Goal: Check status: Check status

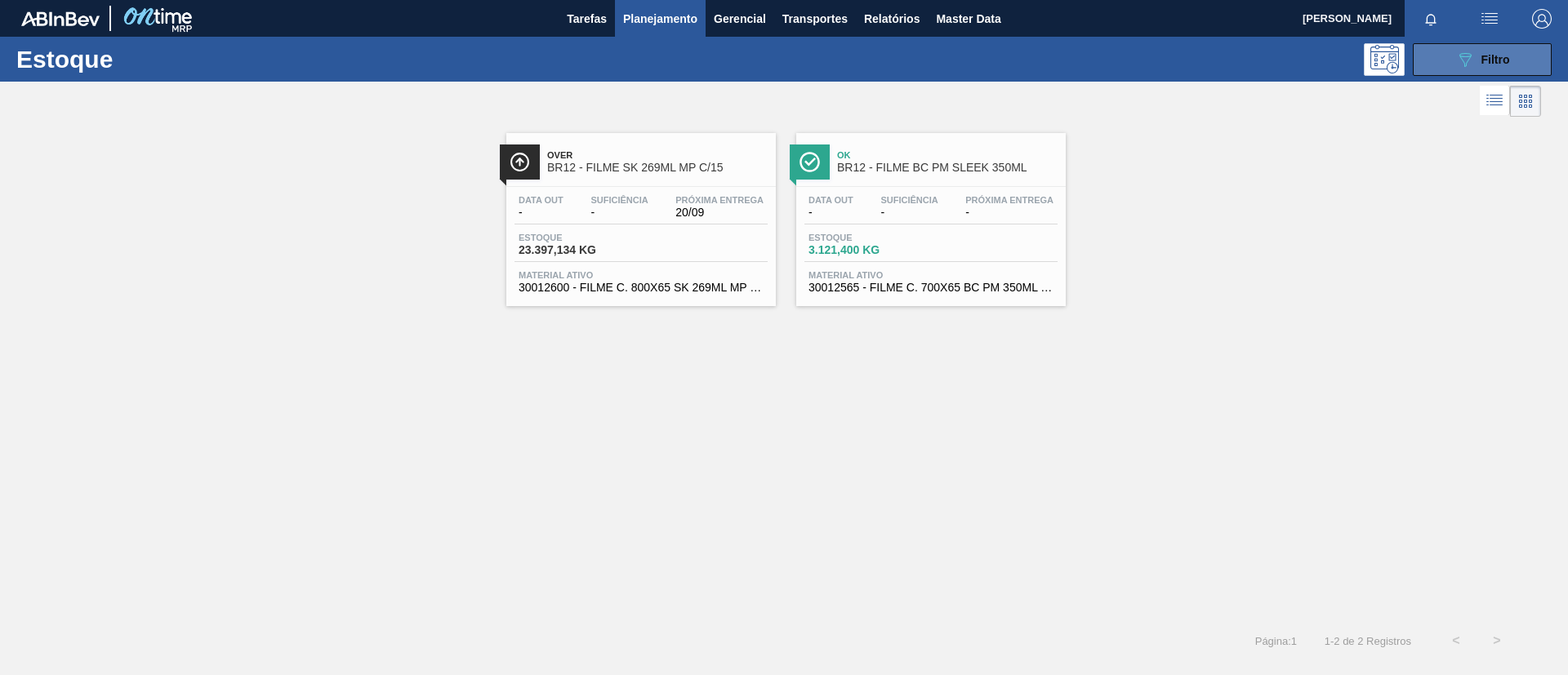
click at [1451, 62] on button "089F7B8B-B2A5-4AFE-B5C0-19BA573D28AC Filtro" at bounding box center [1483, 60] width 139 height 32
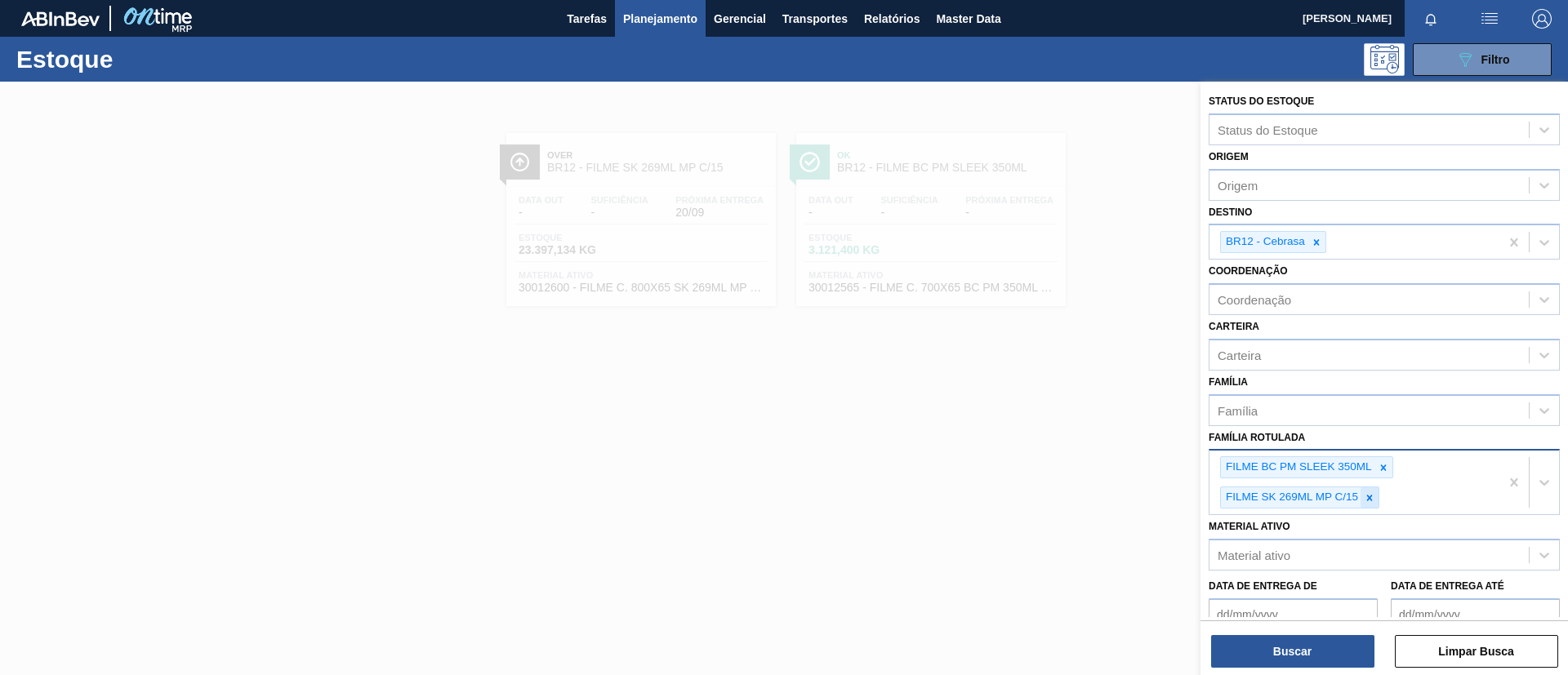
click at [1376, 489] on div at bounding box center [1370, 497] width 18 height 21
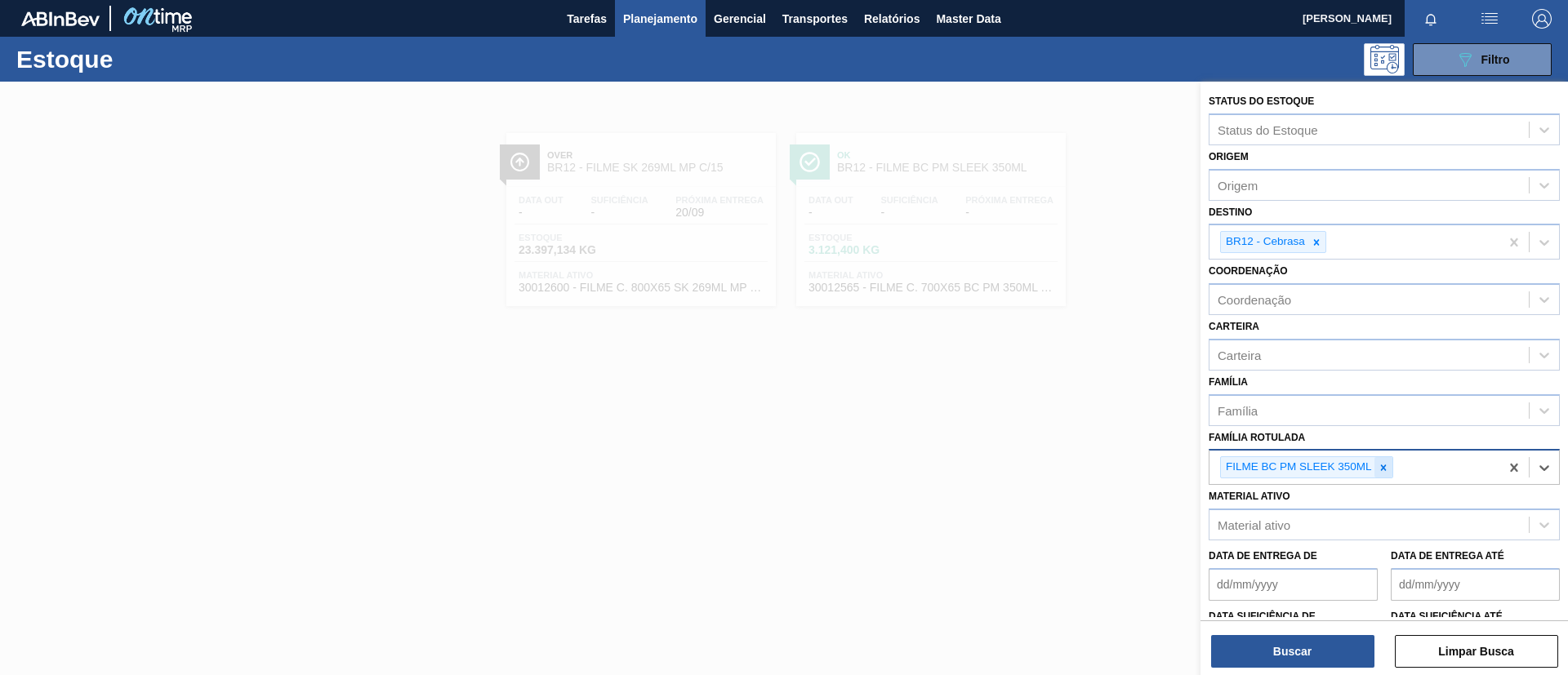
click at [1382, 474] on div at bounding box center [1383, 467] width 18 height 21
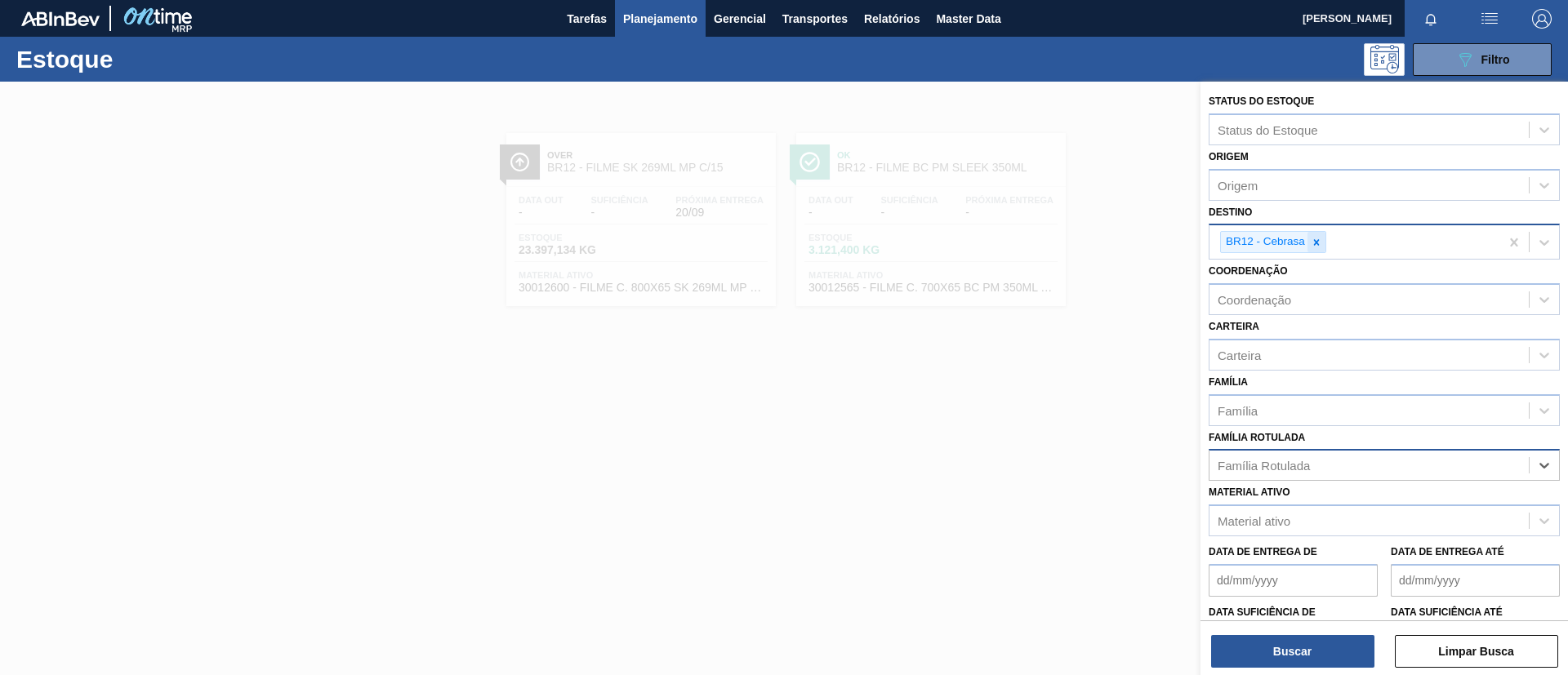
click at [1318, 243] on icon at bounding box center [1316, 242] width 11 height 11
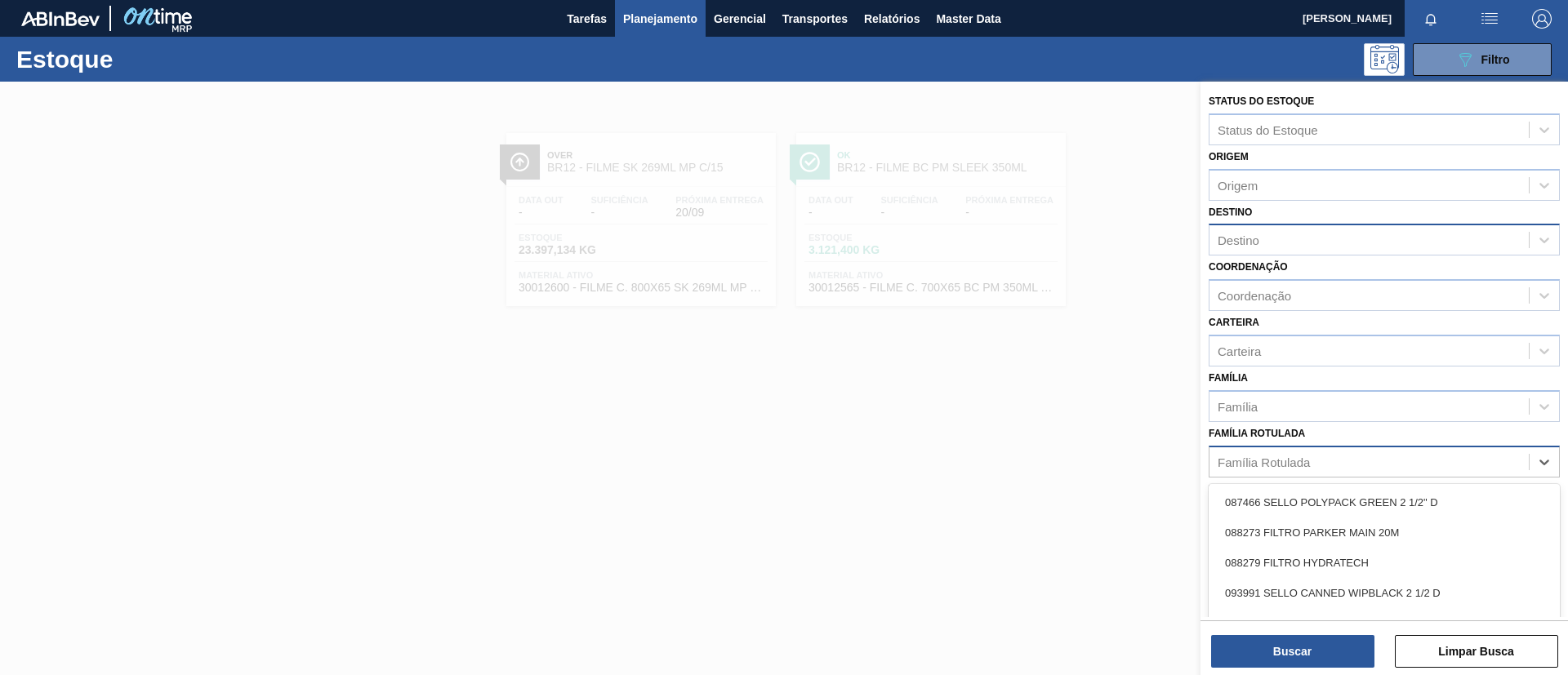
click at [1323, 446] on div "Família Rotulada" at bounding box center [1384, 461] width 351 height 32
type Rotulada "ap 269ml mp"
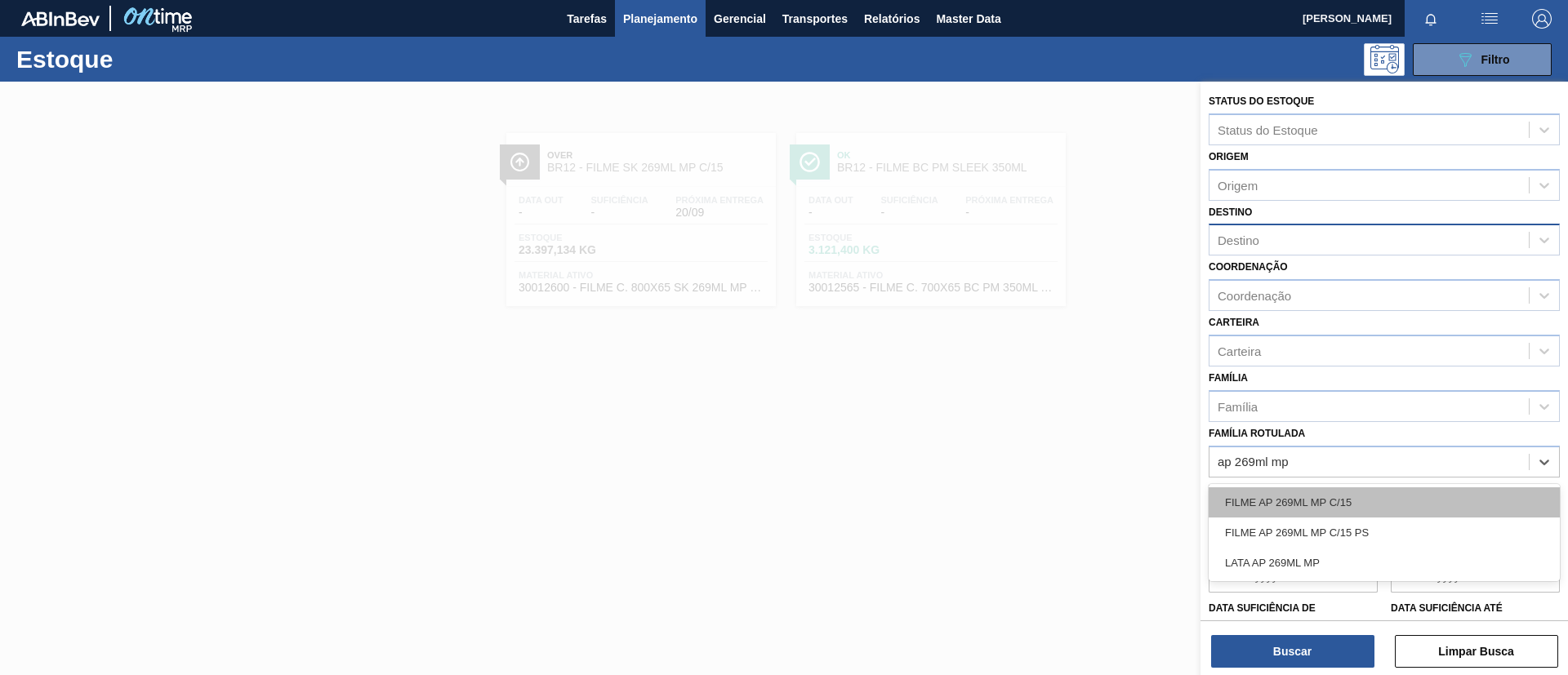
click at [1359, 496] on div "FILME AP 269ML MP C/15" at bounding box center [1384, 502] width 351 height 30
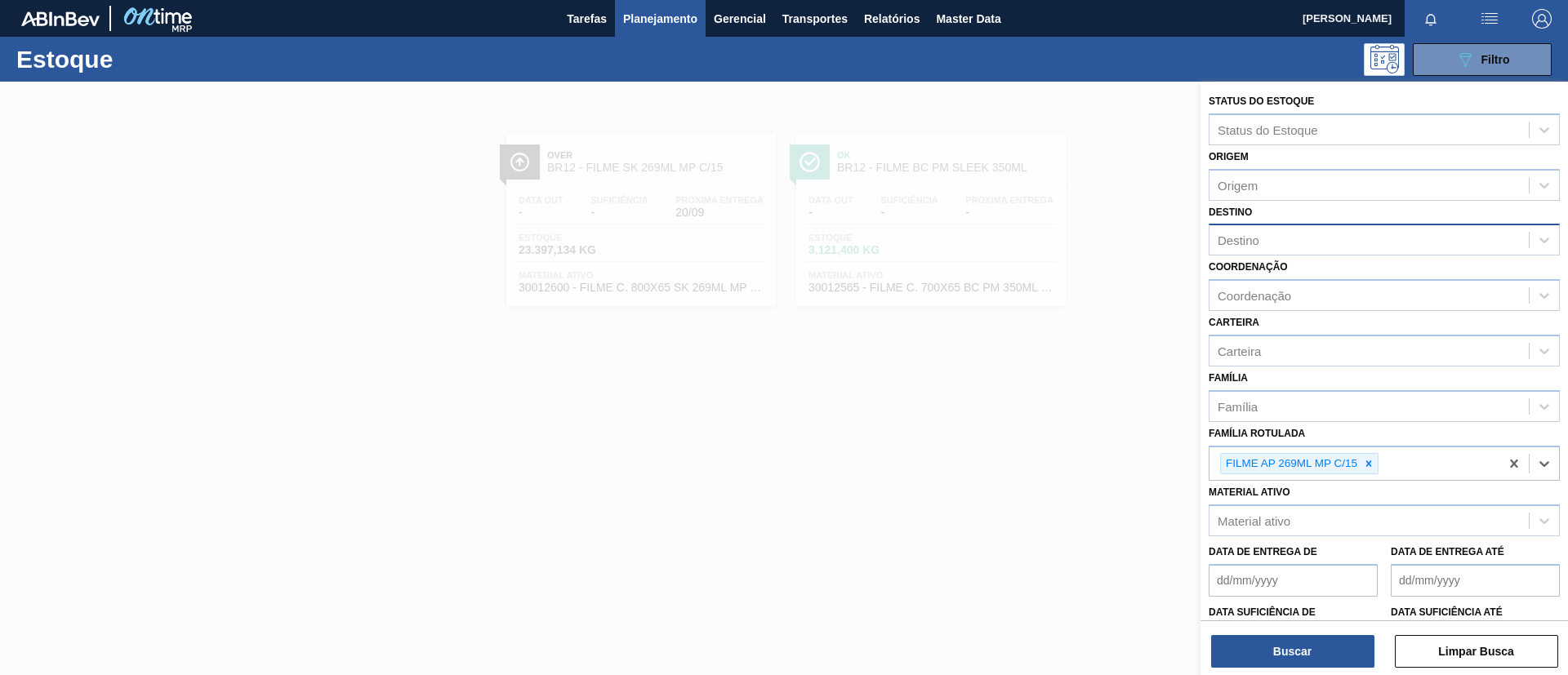
click at [1338, 625] on div "Buscar Limpar Busca" at bounding box center [1384, 643] width 368 height 45
click at [1335, 644] on button "Buscar" at bounding box center [1293, 651] width 163 height 32
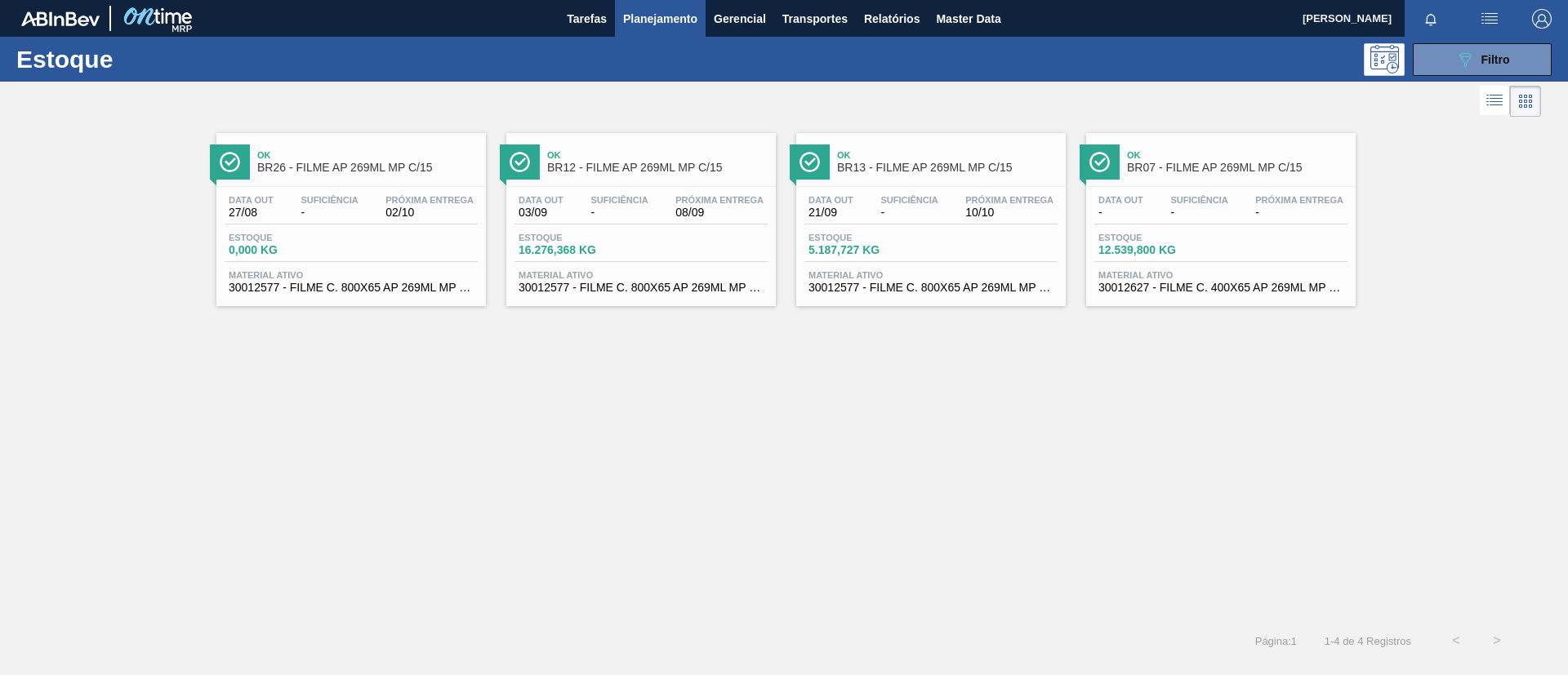
click at [1097, 387] on div "Ok BR26 - FILME AP 269ML MP C/15 Data out 27/08 Suficiência - Próxima Entrega 0…" at bounding box center [784, 370] width 1568 height 500
click at [896, 173] on span "BR13 - FILME AP 269ML MP C/15" at bounding box center [947, 167] width 221 height 12
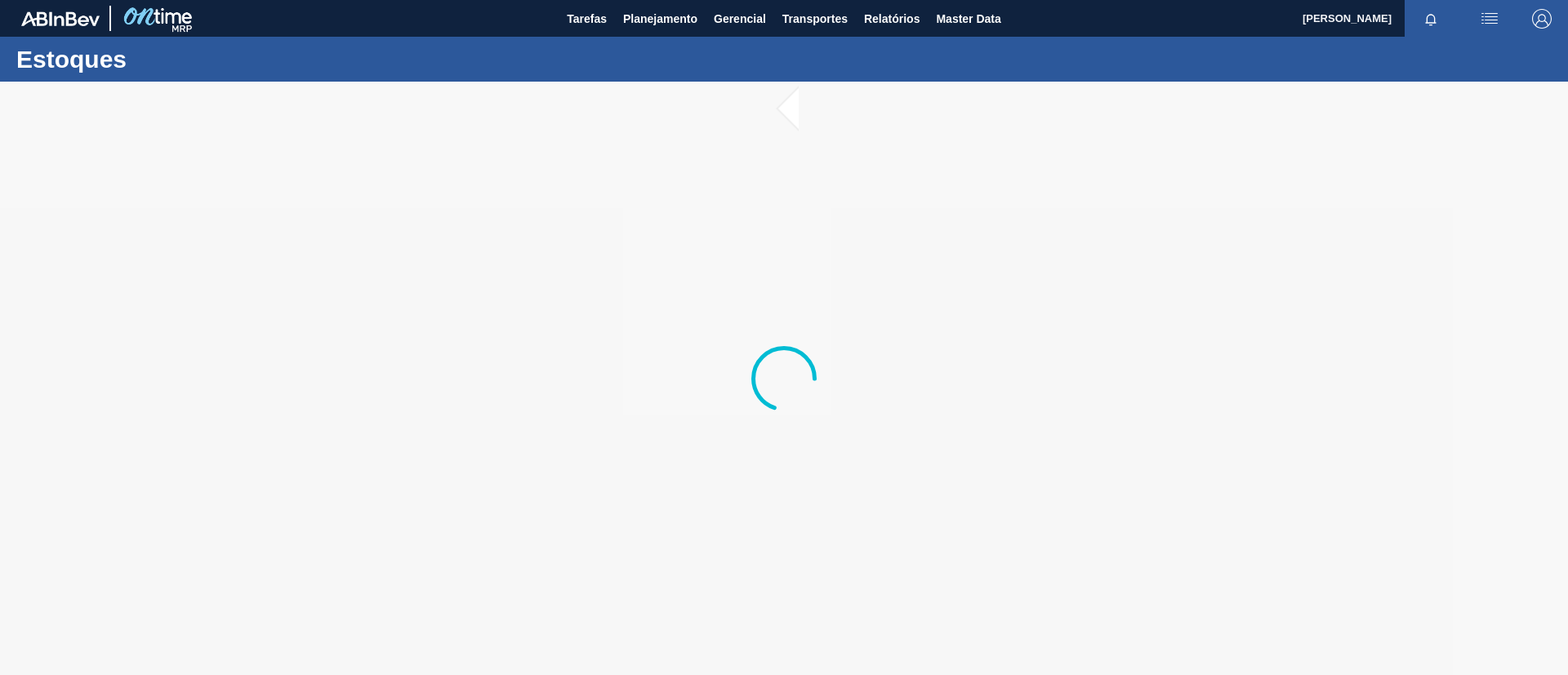
drag, startPoint x: 0, startPoint y: 0, endPoint x: 846, endPoint y: 411, distance: 940.6
click at [846, 411] on div at bounding box center [784, 379] width 1568 height 594
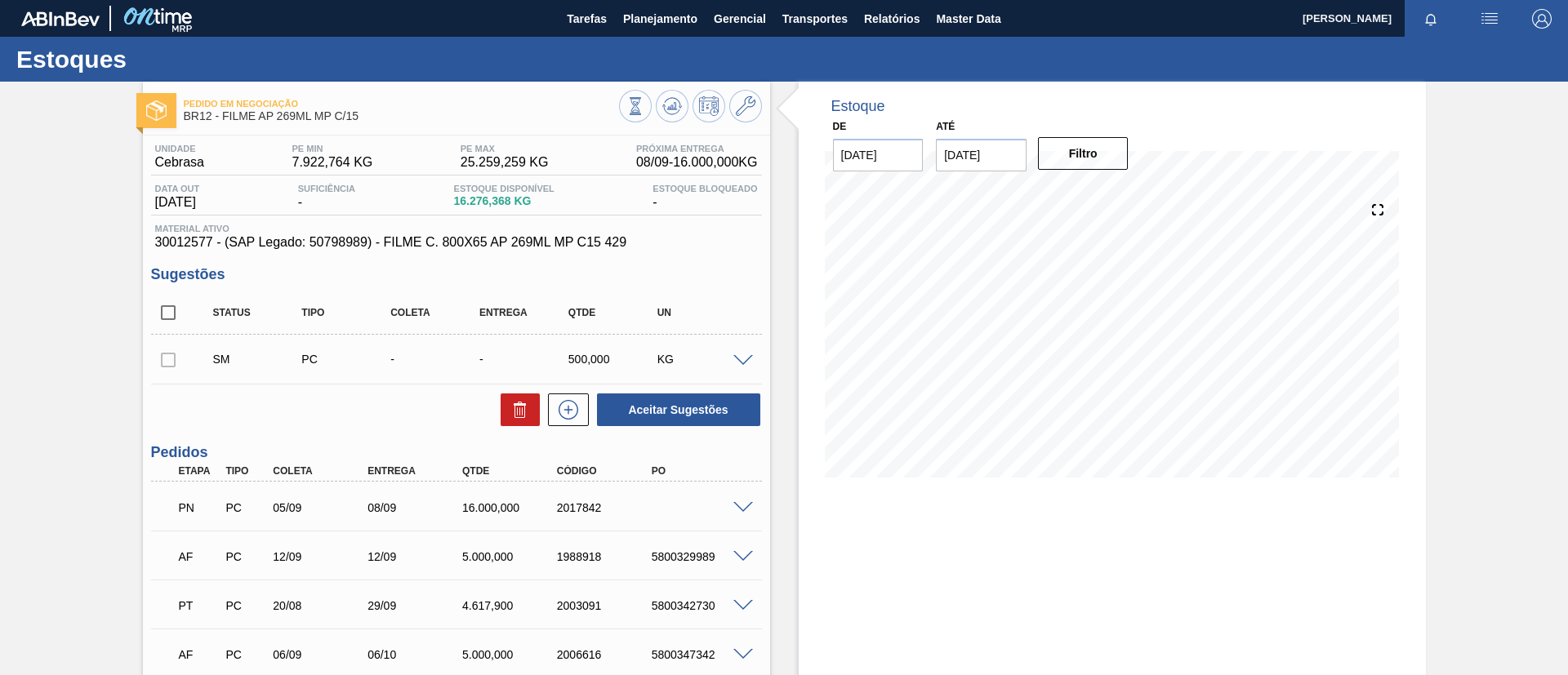
scroll to position [122, 0]
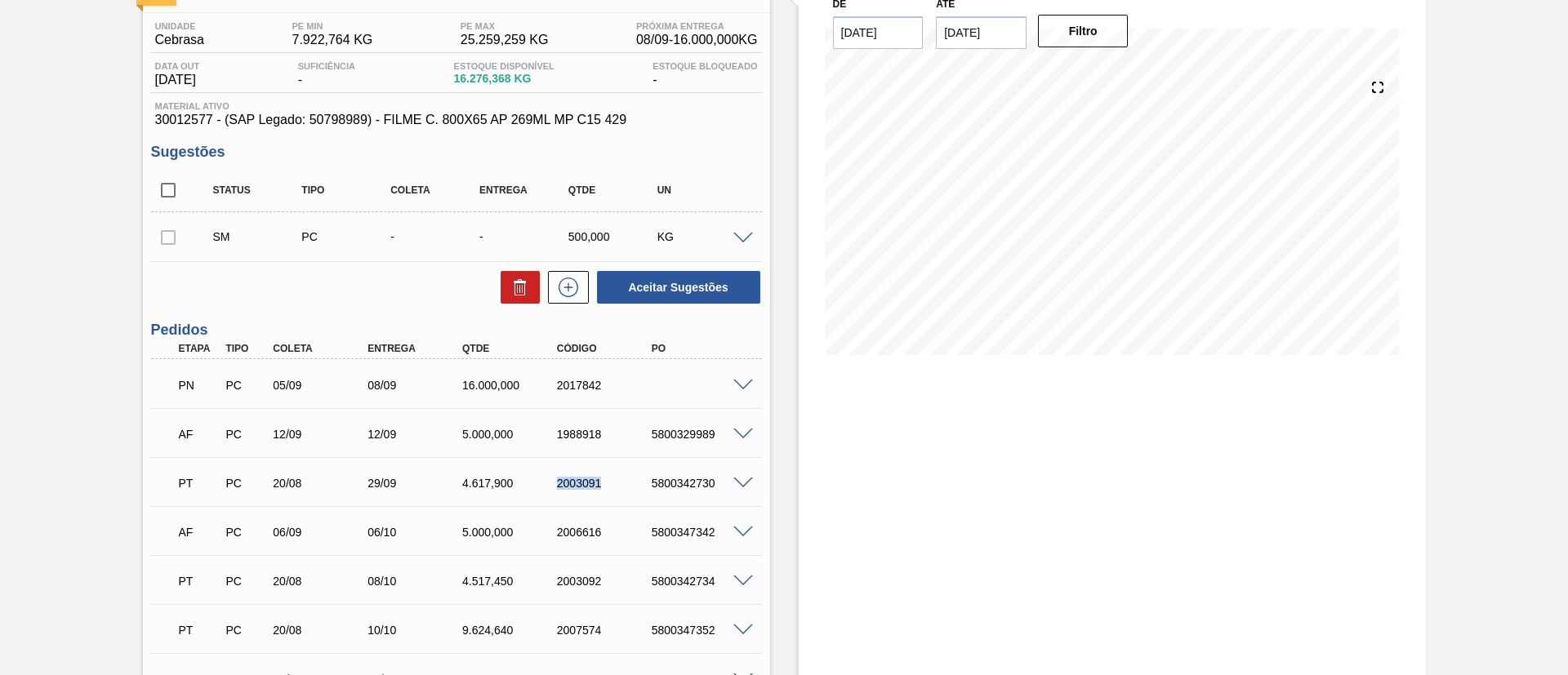
drag, startPoint x: 542, startPoint y: 497, endPoint x: 612, endPoint y: 502, distance: 70.2
click at [612, 502] on div "PT PC 20/08 29/09 4.617,[PHONE_NUMBER] 5800342730 Material 30012577 - FILME C. …" at bounding box center [457, 481] width 611 height 49
copy div "2003091"
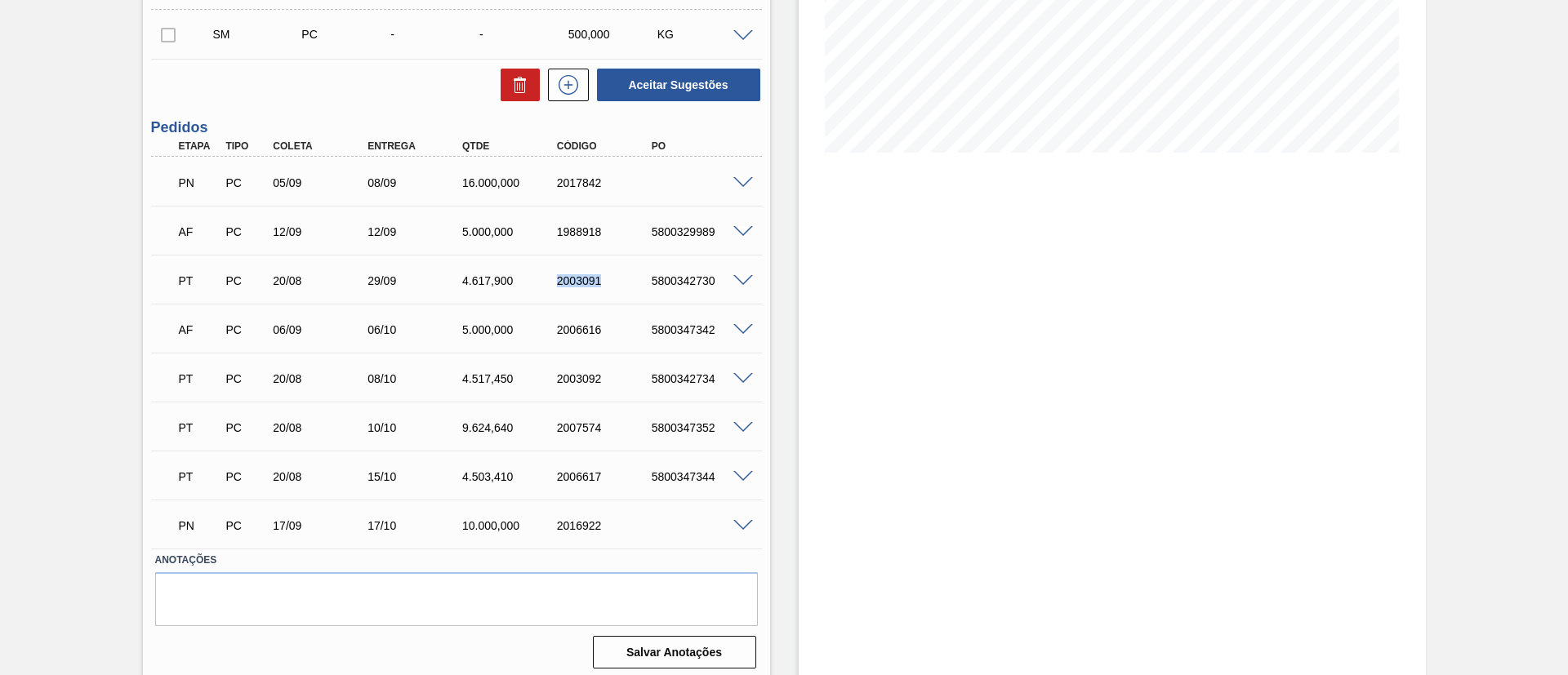
scroll to position [332, 0]
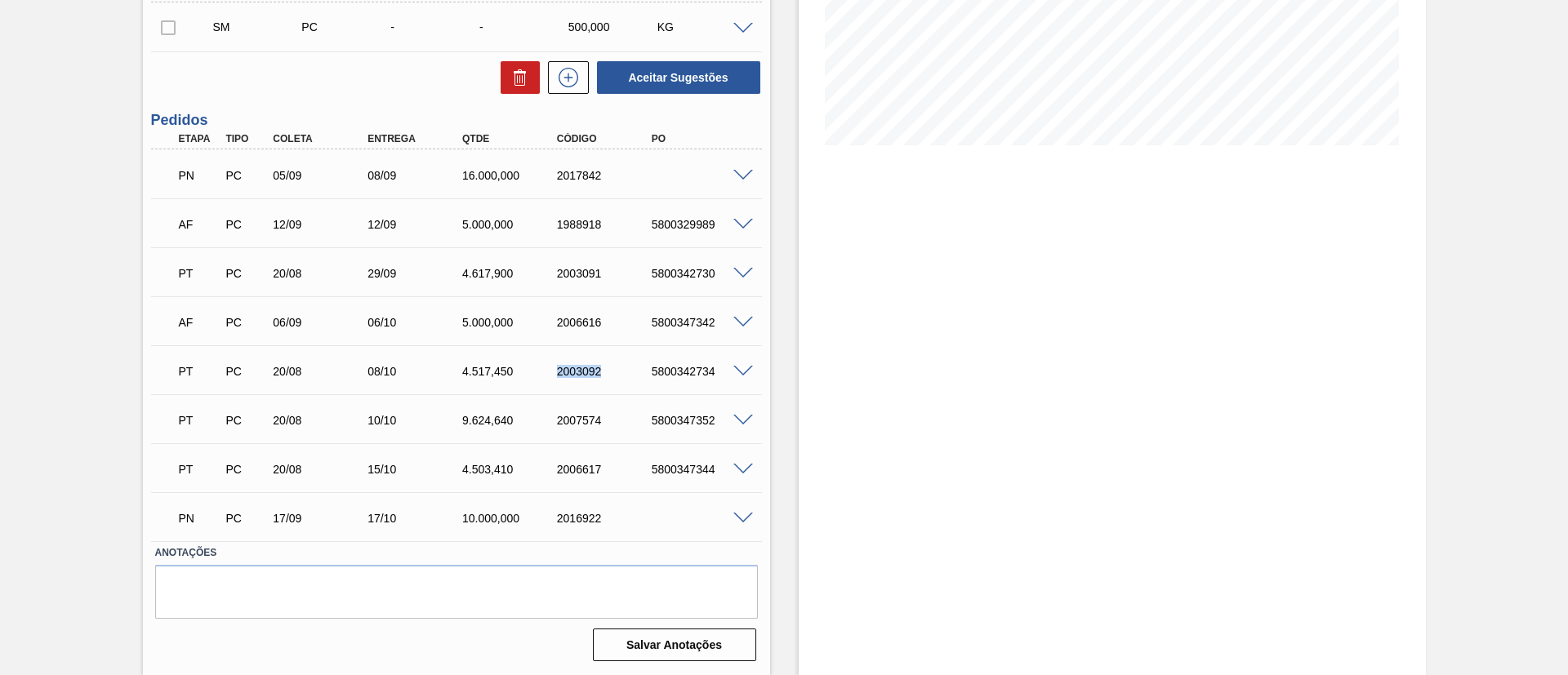
drag, startPoint x: 600, startPoint y: 368, endPoint x: 619, endPoint y: 374, distance: 19.9
click at [619, 374] on div "2003092" at bounding box center [606, 371] width 106 height 13
copy div "2003092"
drag, startPoint x: 573, startPoint y: 431, endPoint x: 603, endPoint y: 431, distance: 30.0
click at [603, 431] on div "PT PC 20/08 10/10 9.624,640 2007574 5800347352" at bounding box center [452, 419] width 568 height 32
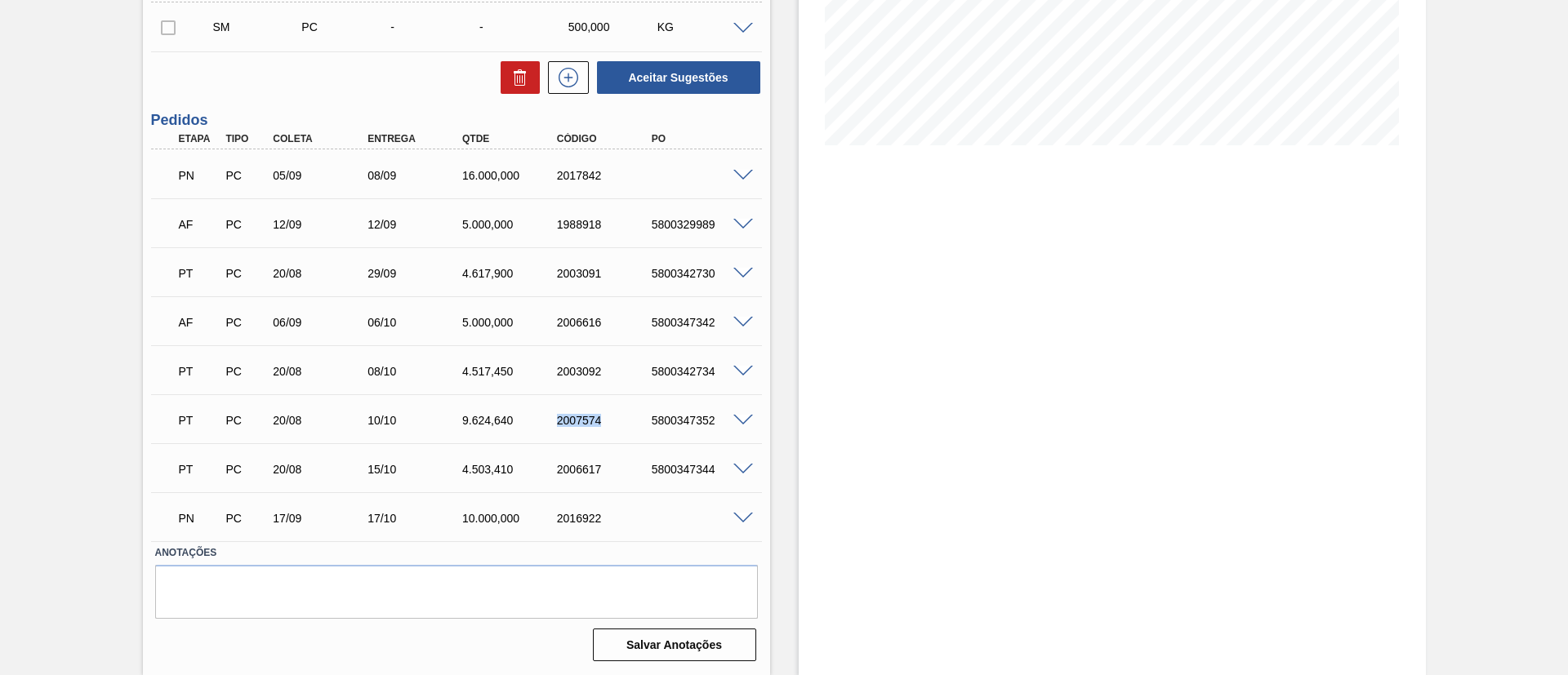
copy div "2007574"
drag, startPoint x: 576, startPoint y: 472, endPoint x: 609, endPoint y: 475, distance: 33.1
click at [609, 475] on div "PT PC 20/08 15/10 4.503,410 2006617 5800347344" at bounding box center [452, 467] width 568 height 32
copy div "2006617"
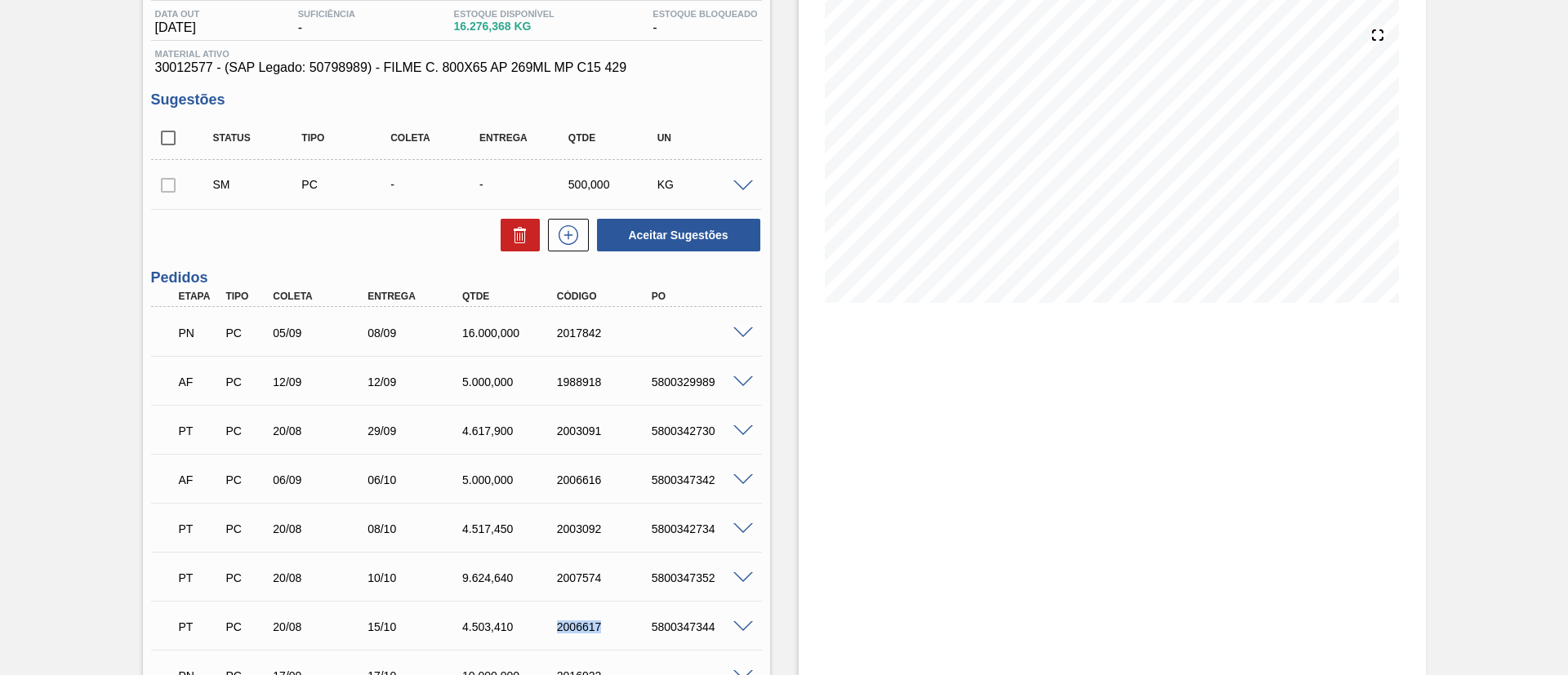
scroll to position [87, 0]
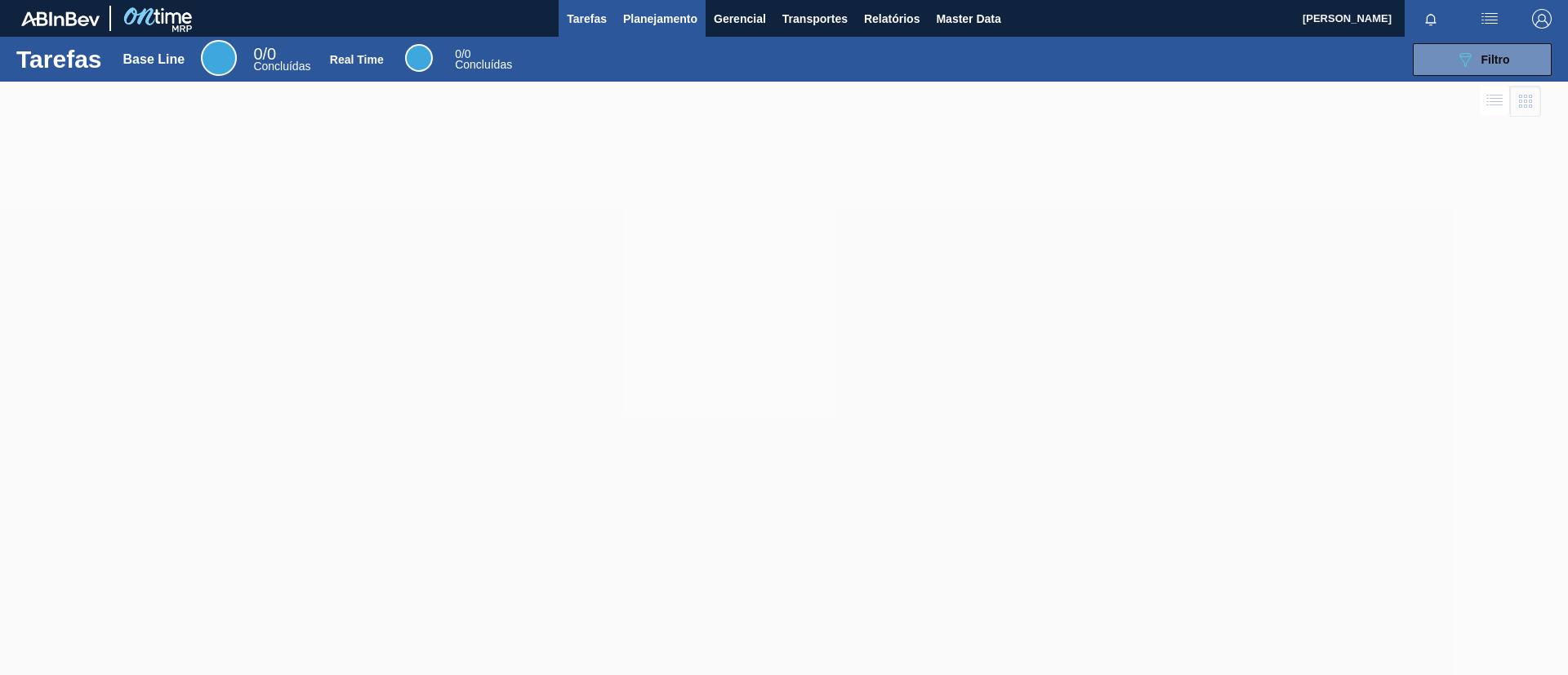
click at [689, 7] on button "Planejamento" at bounding box center [660, 18] width 91 height 37
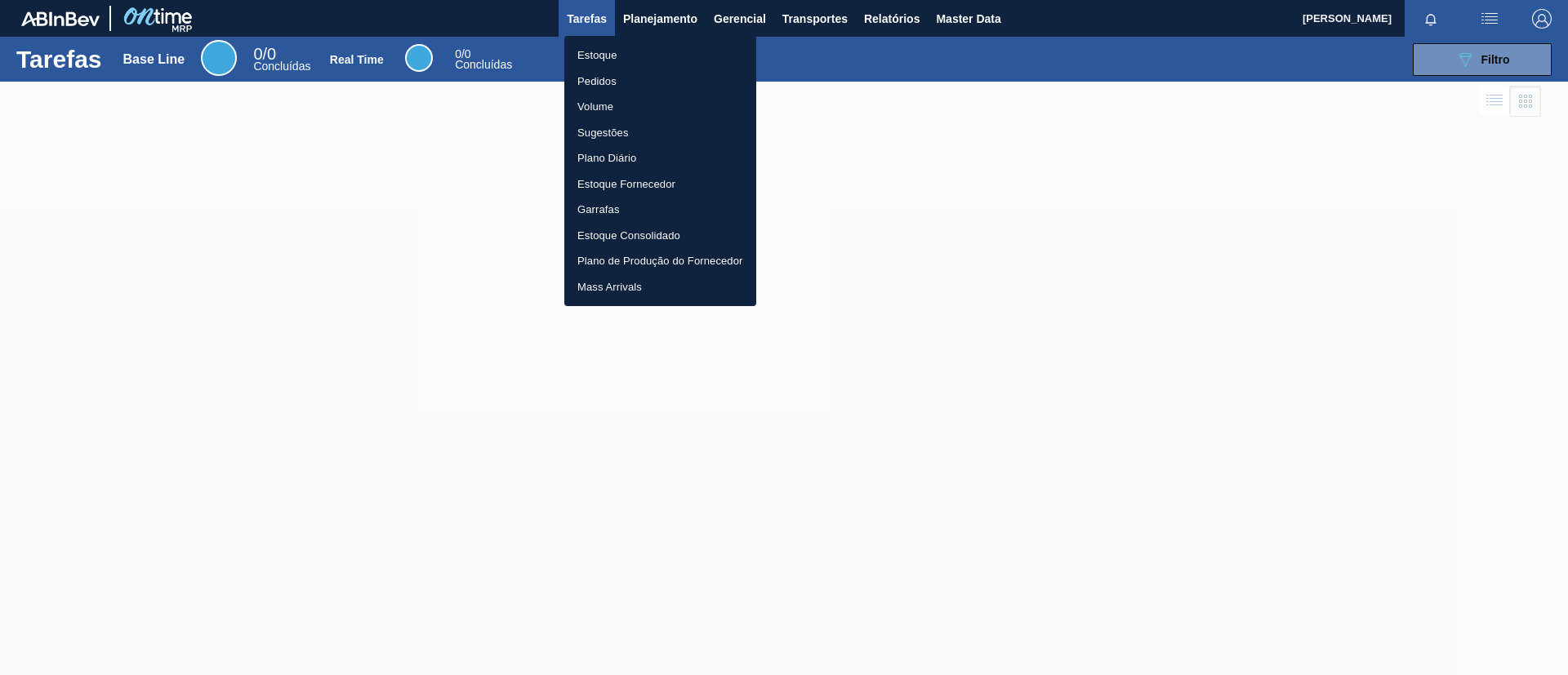
click at [663, 53] on li "Estoque" at bounding box center [660, 56] width 192 height 26
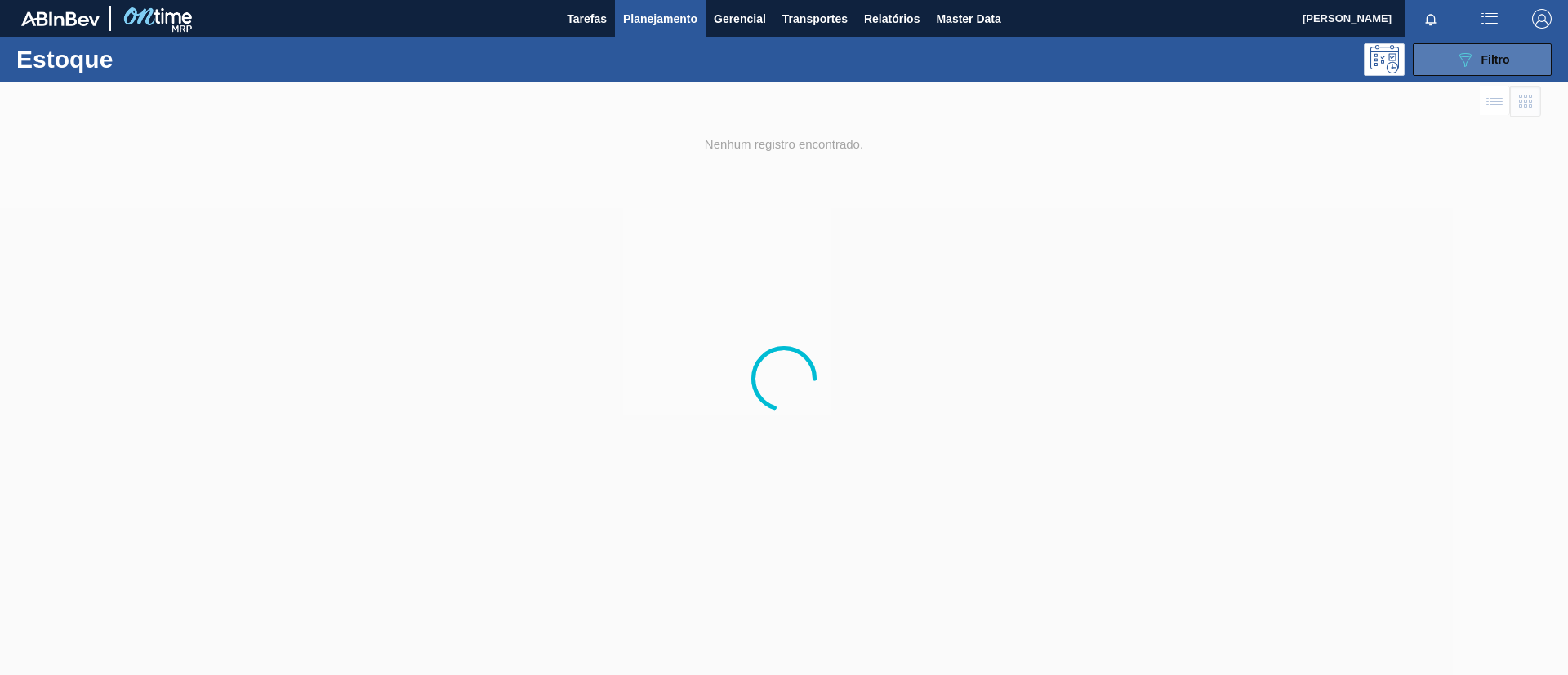
click at [1462, 44] on button "089F7B8B-B2A5-4AFE-B5C0-19BA573D28AC Filtro" at bounding box center [1483, 60] width 139 height 32
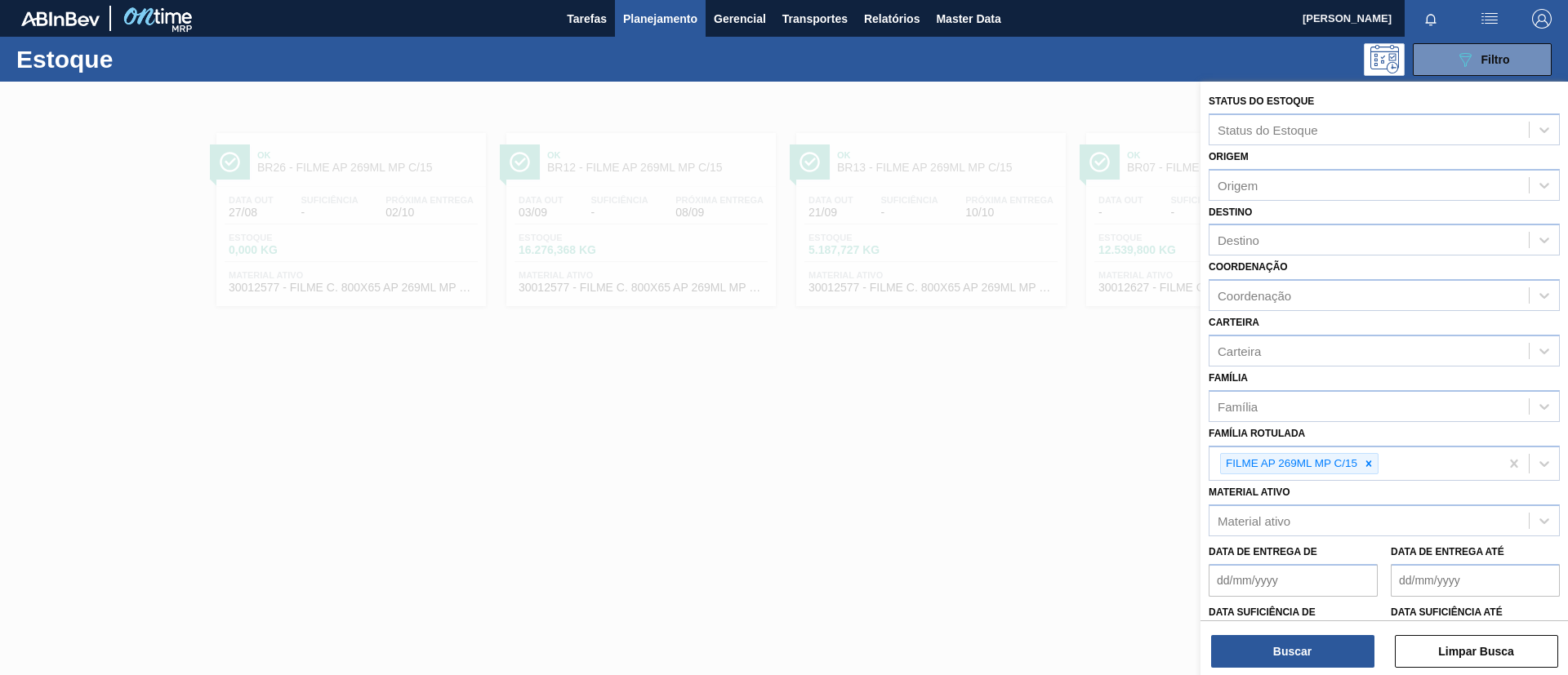
click at [1365, 464] on icon at bounding box center [1368, 463] width 11 height 11
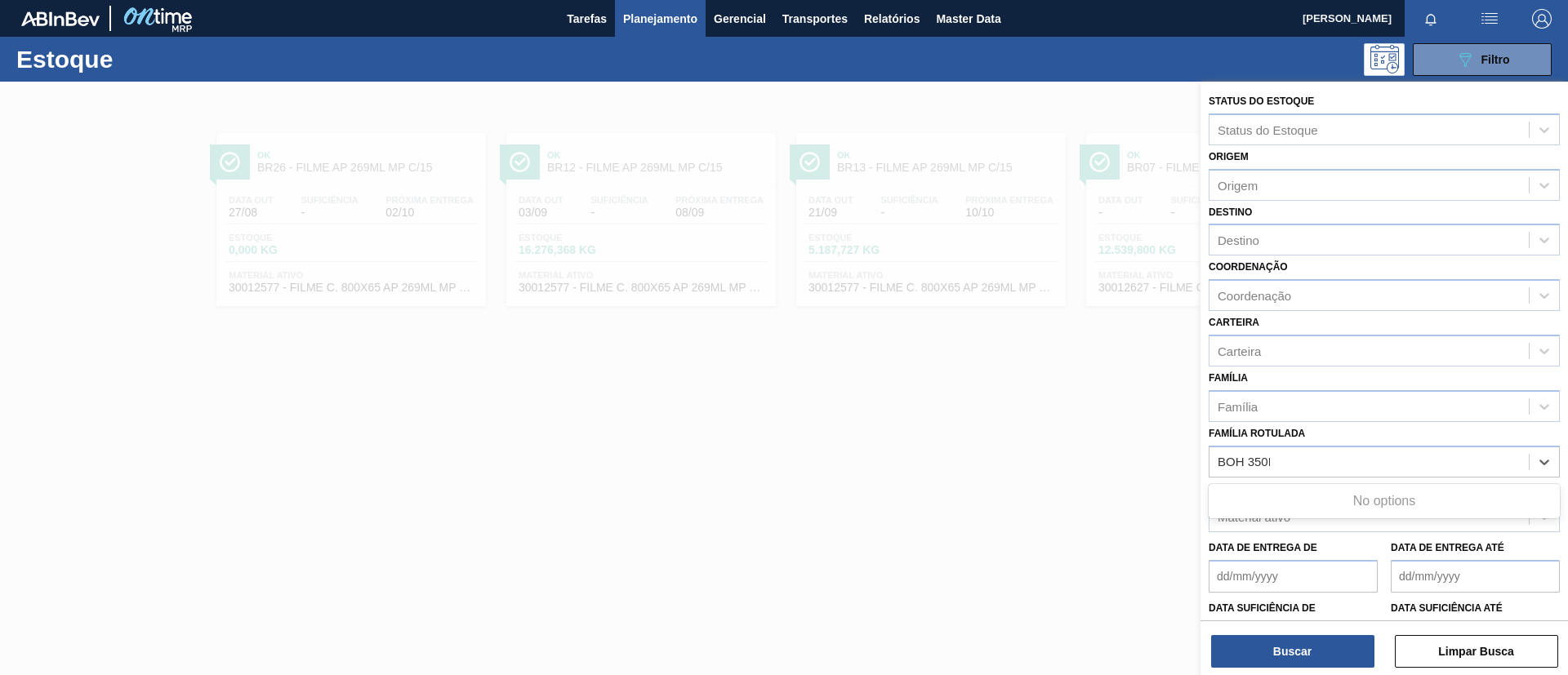
type Rotulada "BOH 350ML"
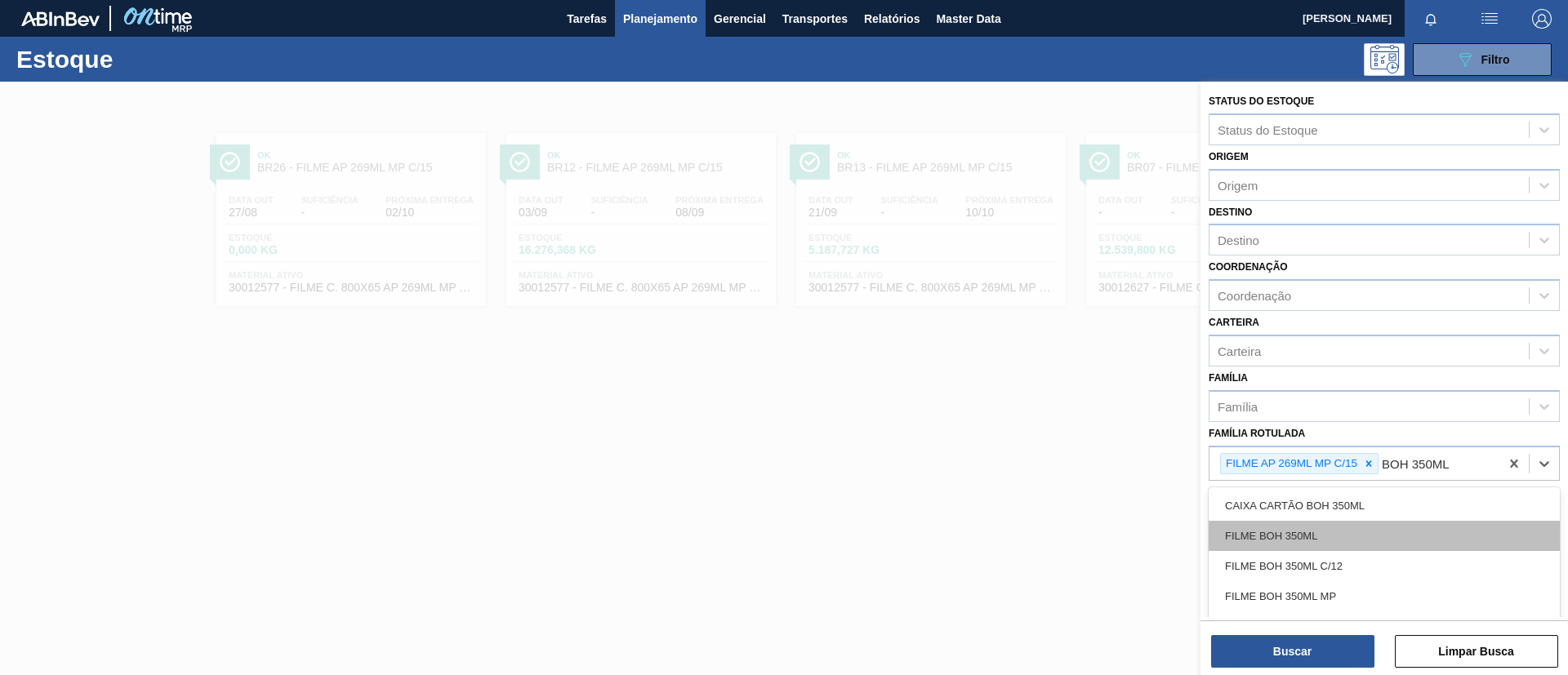
click at [1322, 525] on div "FILME BOH 350ML" at bounding box center [1384, 535] width 351 height 30
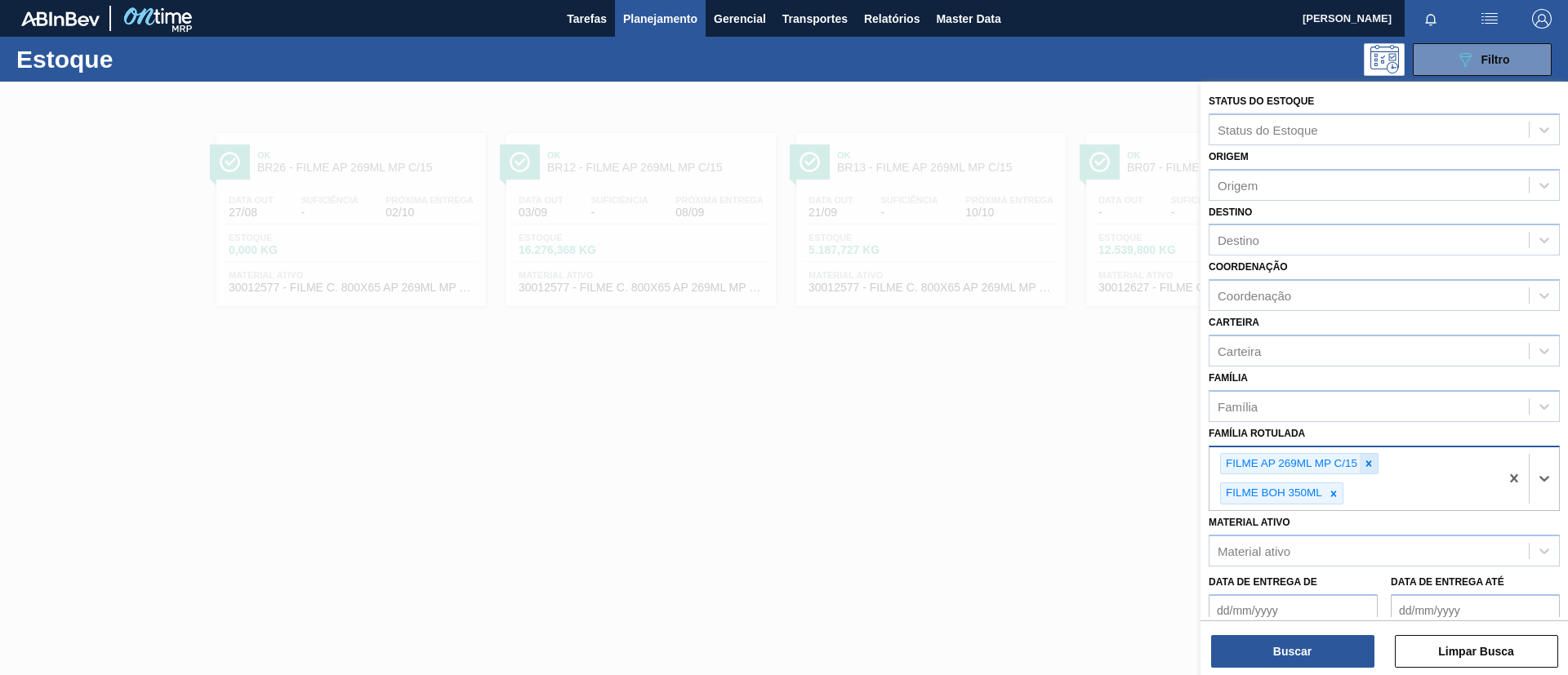
click at [1367, 458] on icon at bounding box center [1368, 463] width 11 height 11
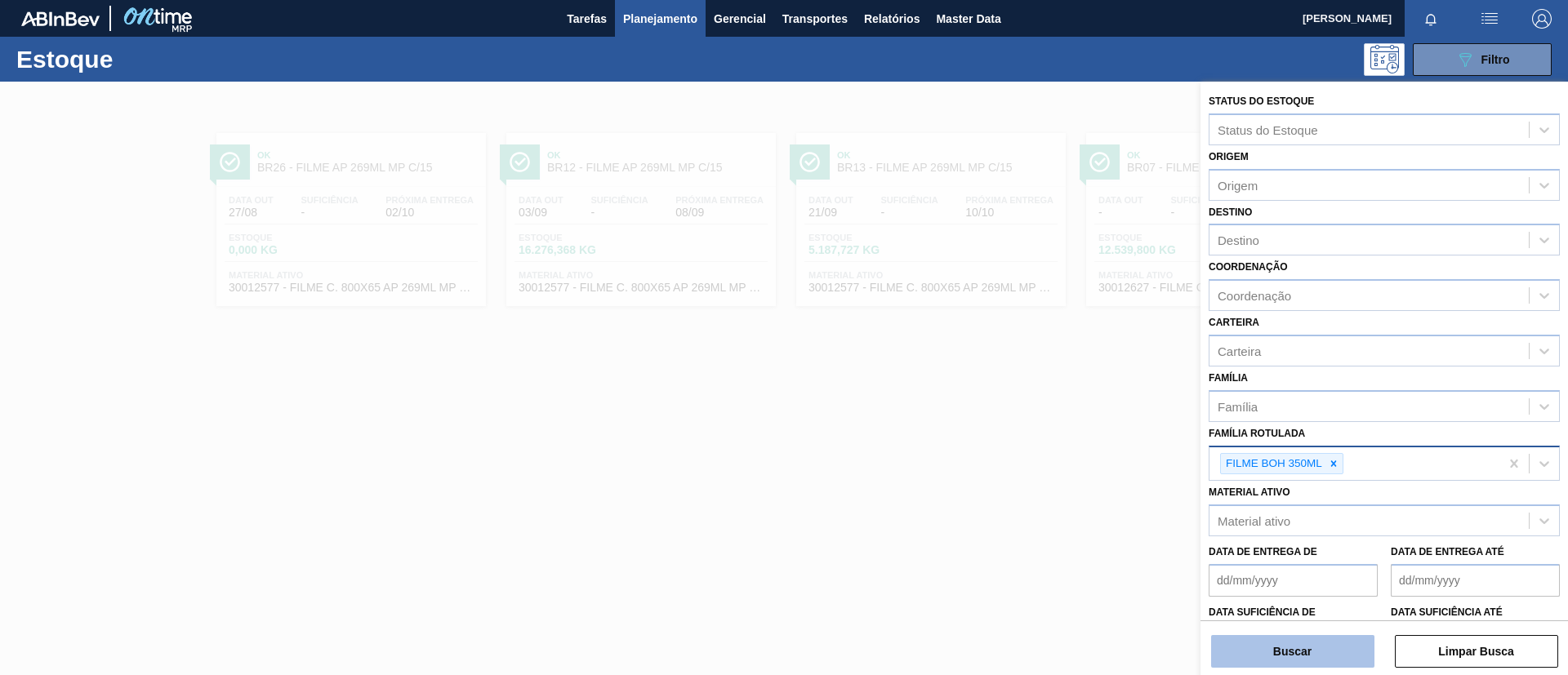
click at [1308, 637] on button "Buscar" at bounding box center [1293, 651] width 163 height 32
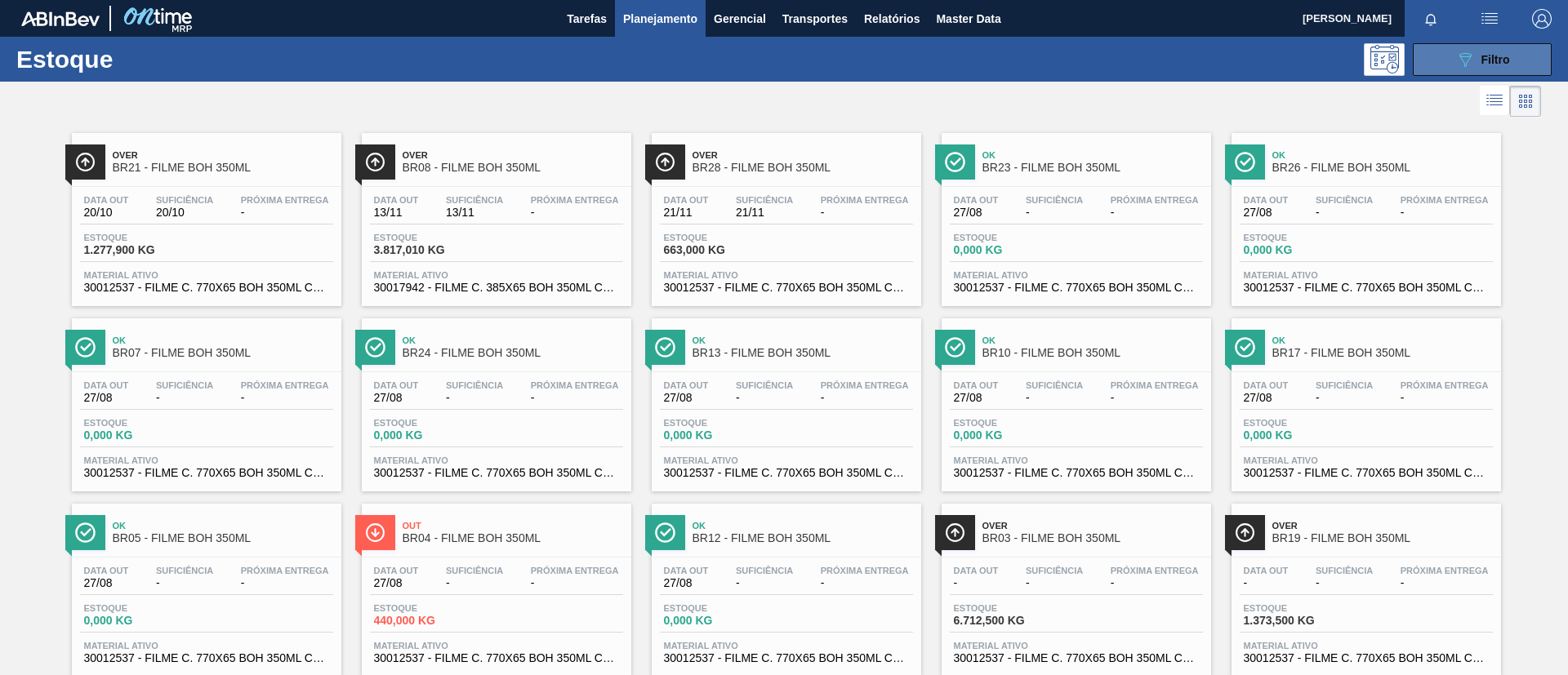
drag, startPoint x: 1471, startPoint y: 56, endPoint x: 1461, endPoint y: 70, distance: 17.2
click at [1471, 56] on icon "089F7B8B-B2A5-4AFE-B5C0-19BA573D28AC" at bounding box center [1465, 59] width 20 height 20
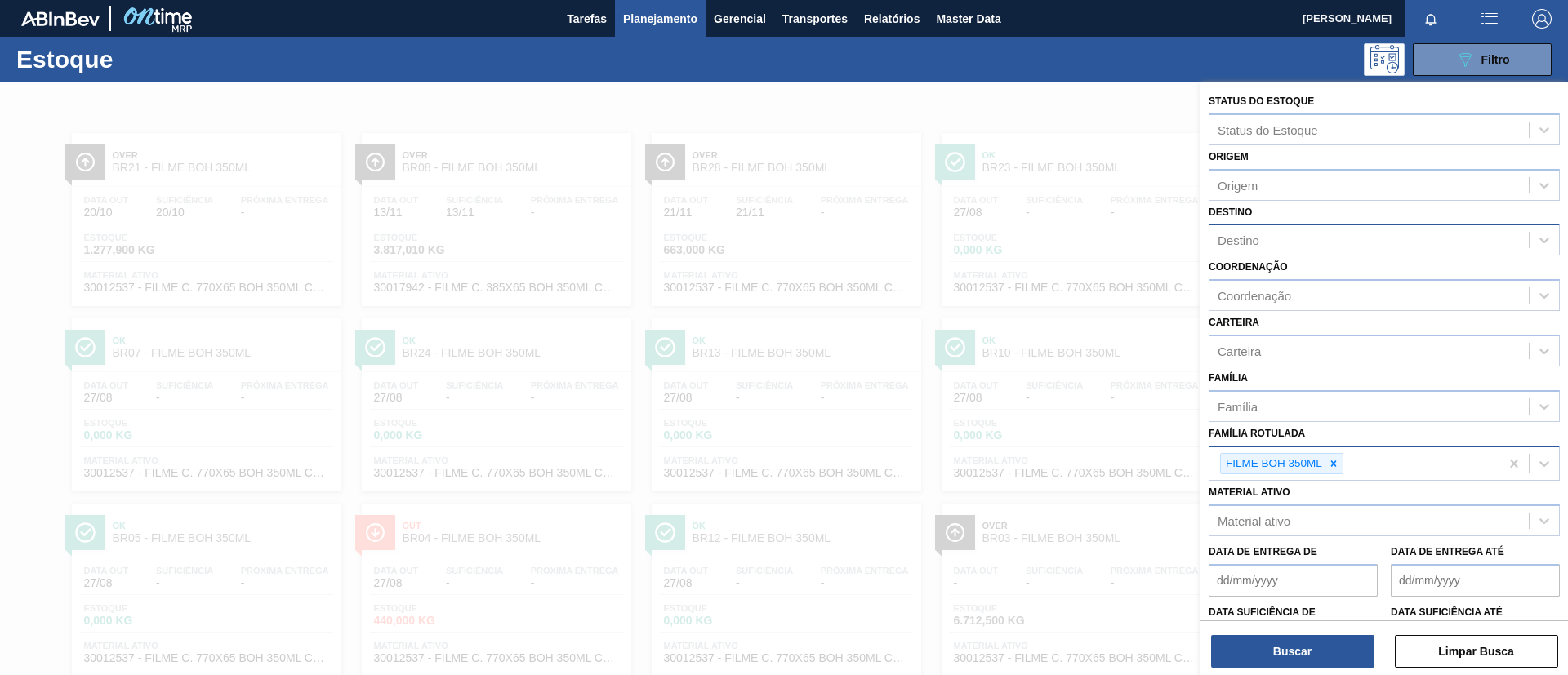
click at [1304, 247] on div "Destino" at bounding box center [1370, 240] width 320 height 24
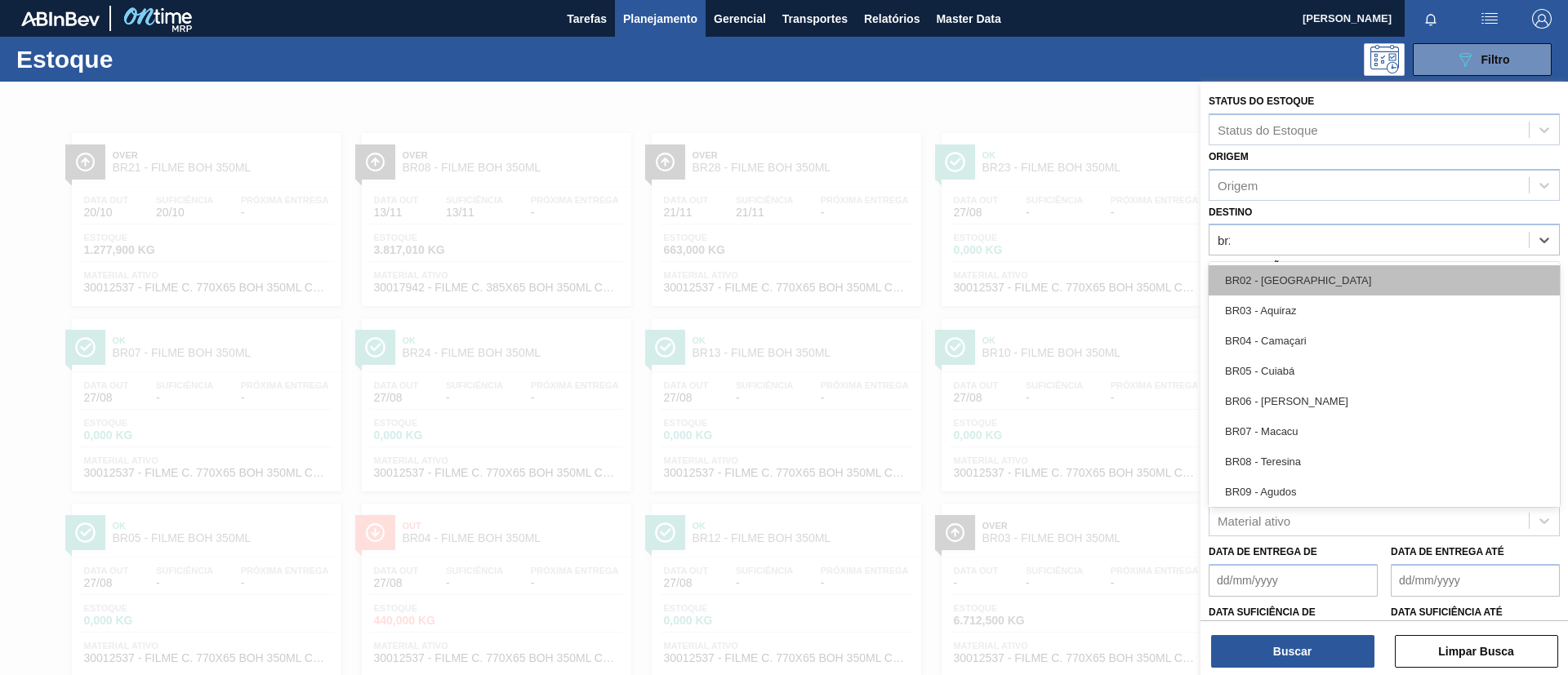
type input "br21"
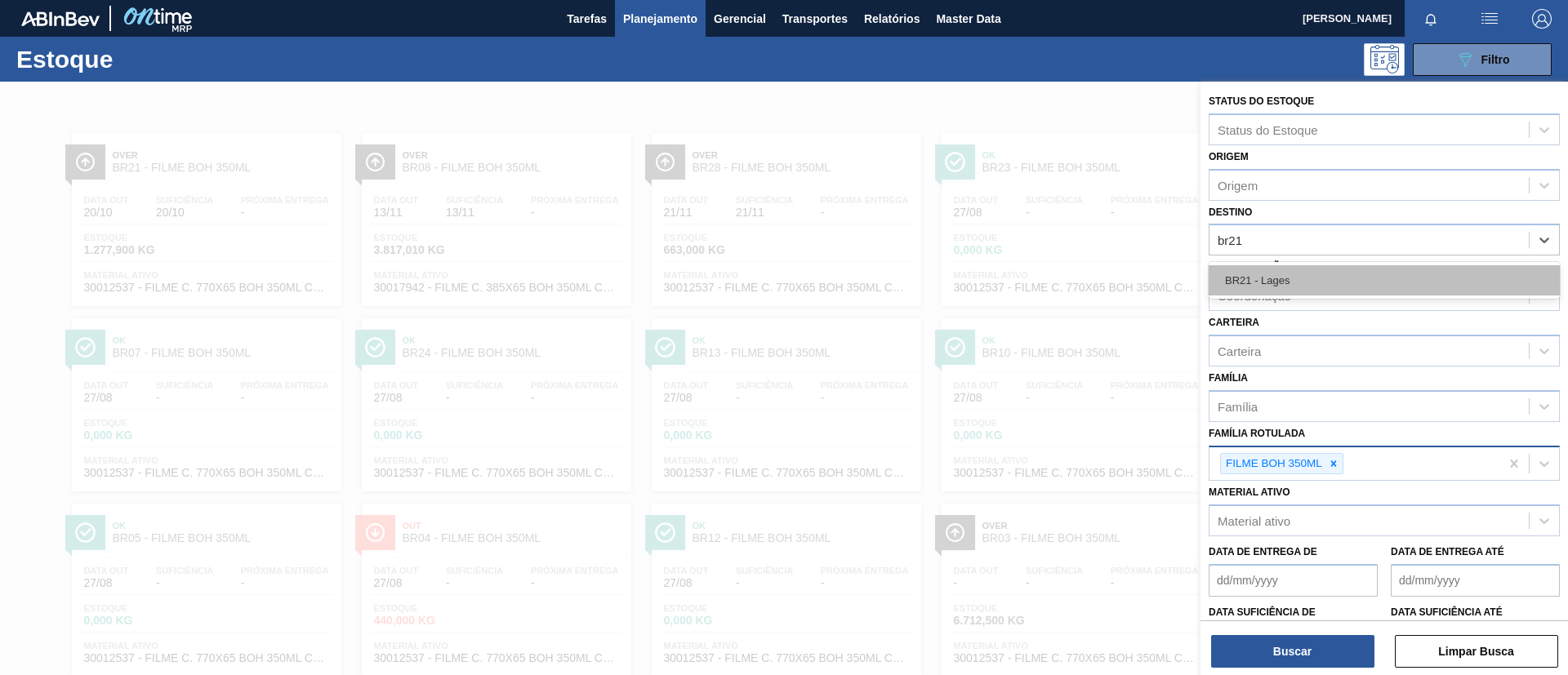
click at [1316, 271] on div "BR21 - Lages" at bounding box center [1384, 279] width 351 height 30
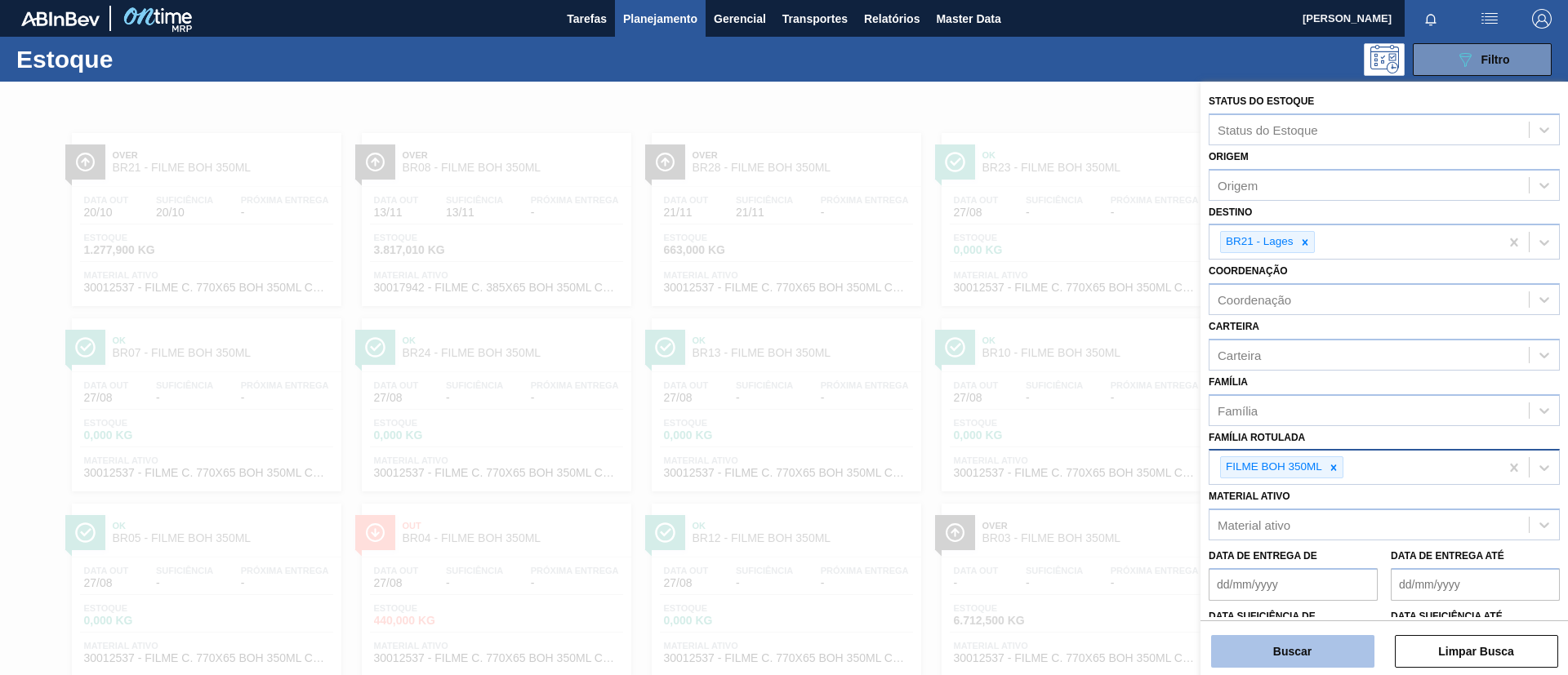
click at [1291, 638] on button "Buscar" at bounding box center [1293, 651] width 163 height 32
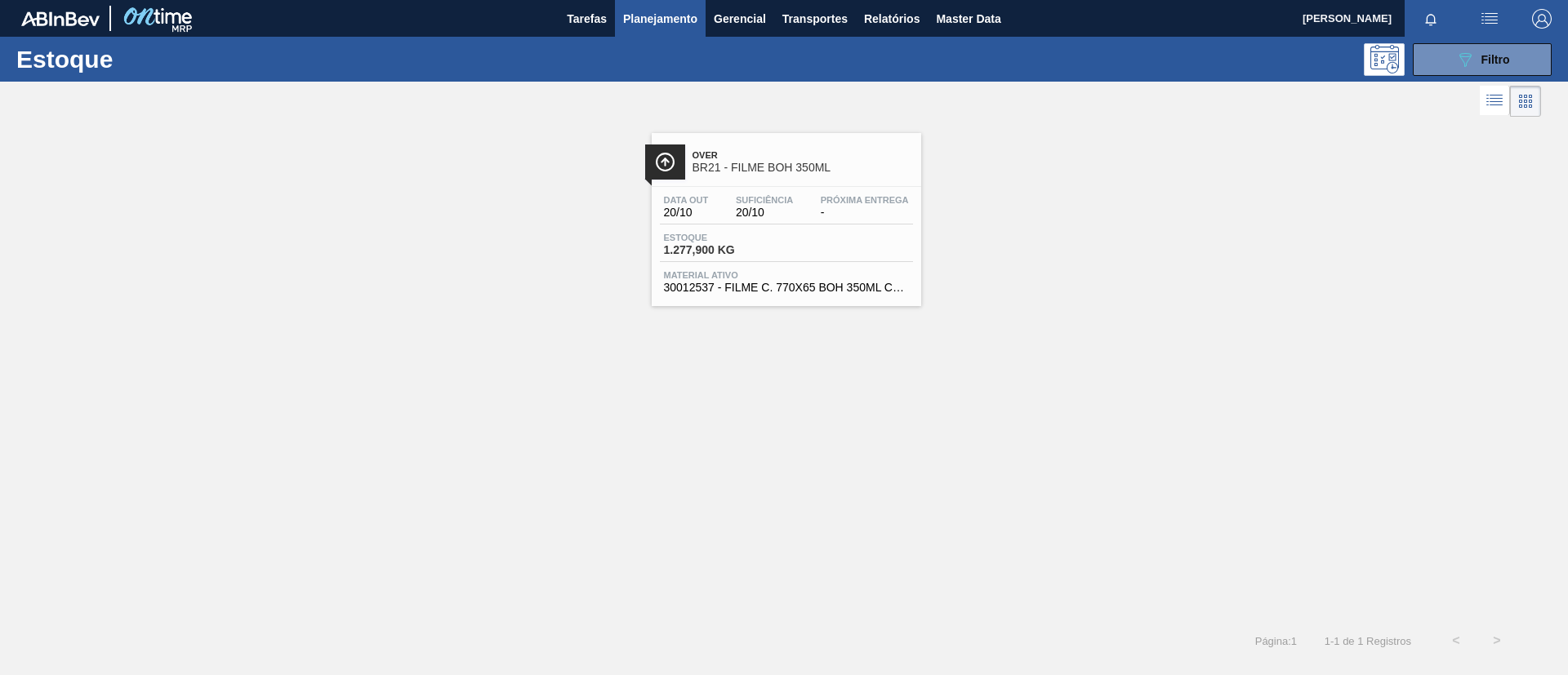
click at [702, 163] on span "BR21 - FILME BOH 350ML" at bounding box center [803, 167] width 221 height 12
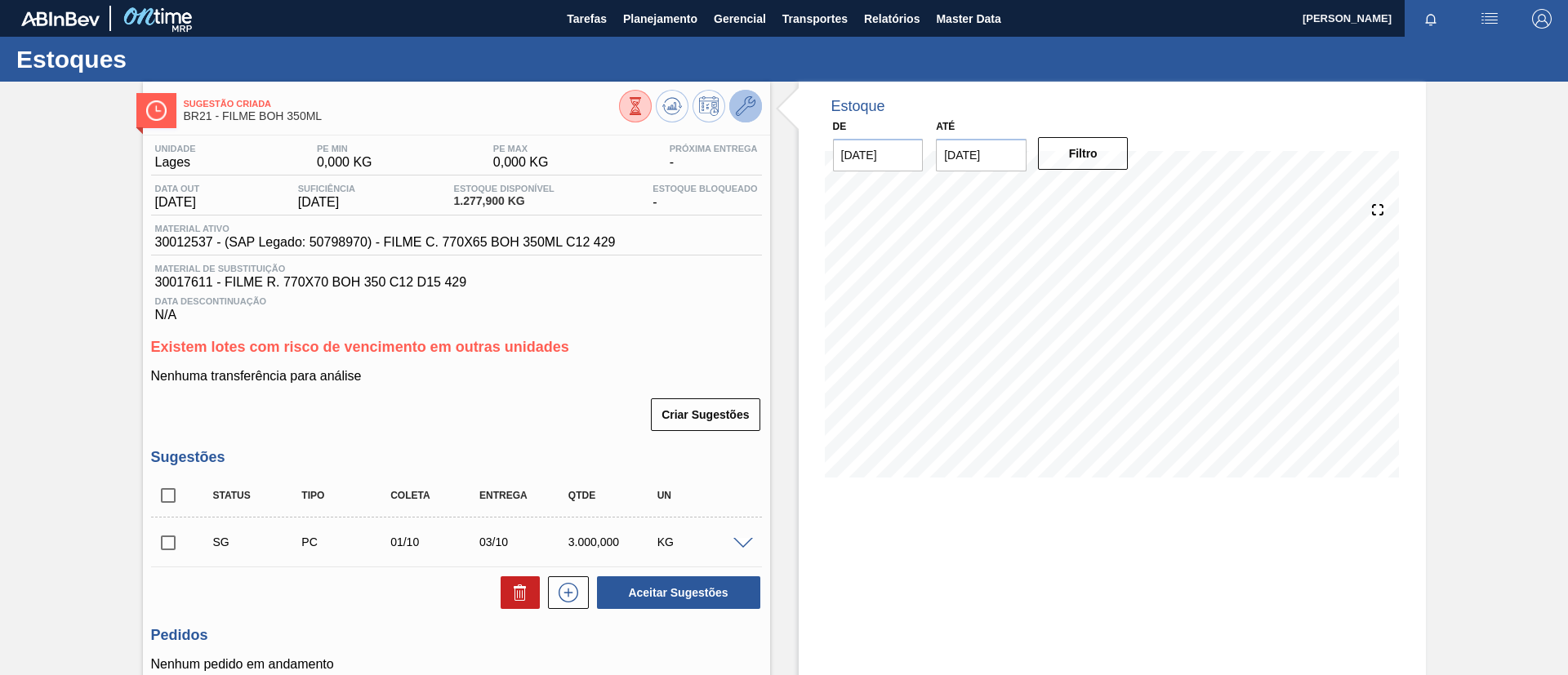
click at [752, 103] on icon at bounding box center [746, 106] width 20 height 20
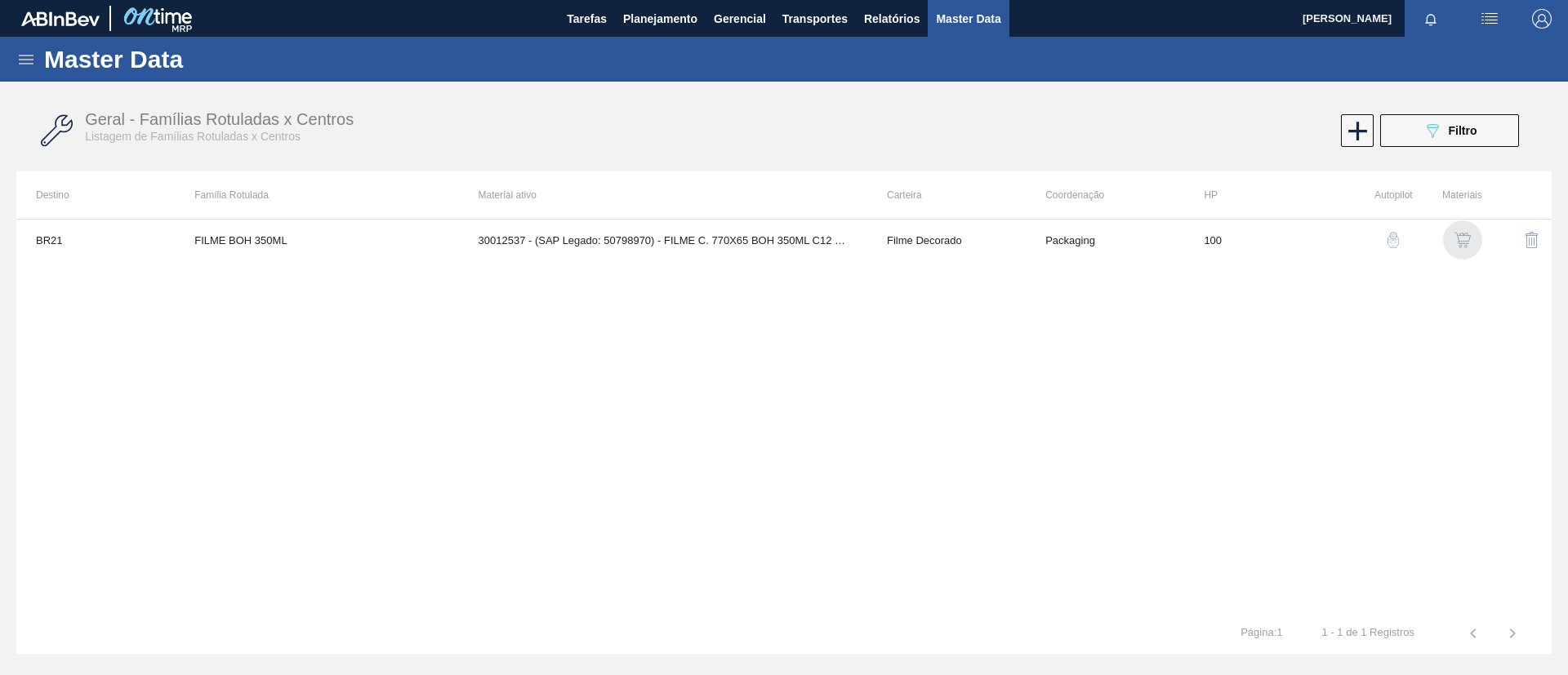
click at [1464, 234] on img "button" at bounding box center [1462, 239] width 16 height 16
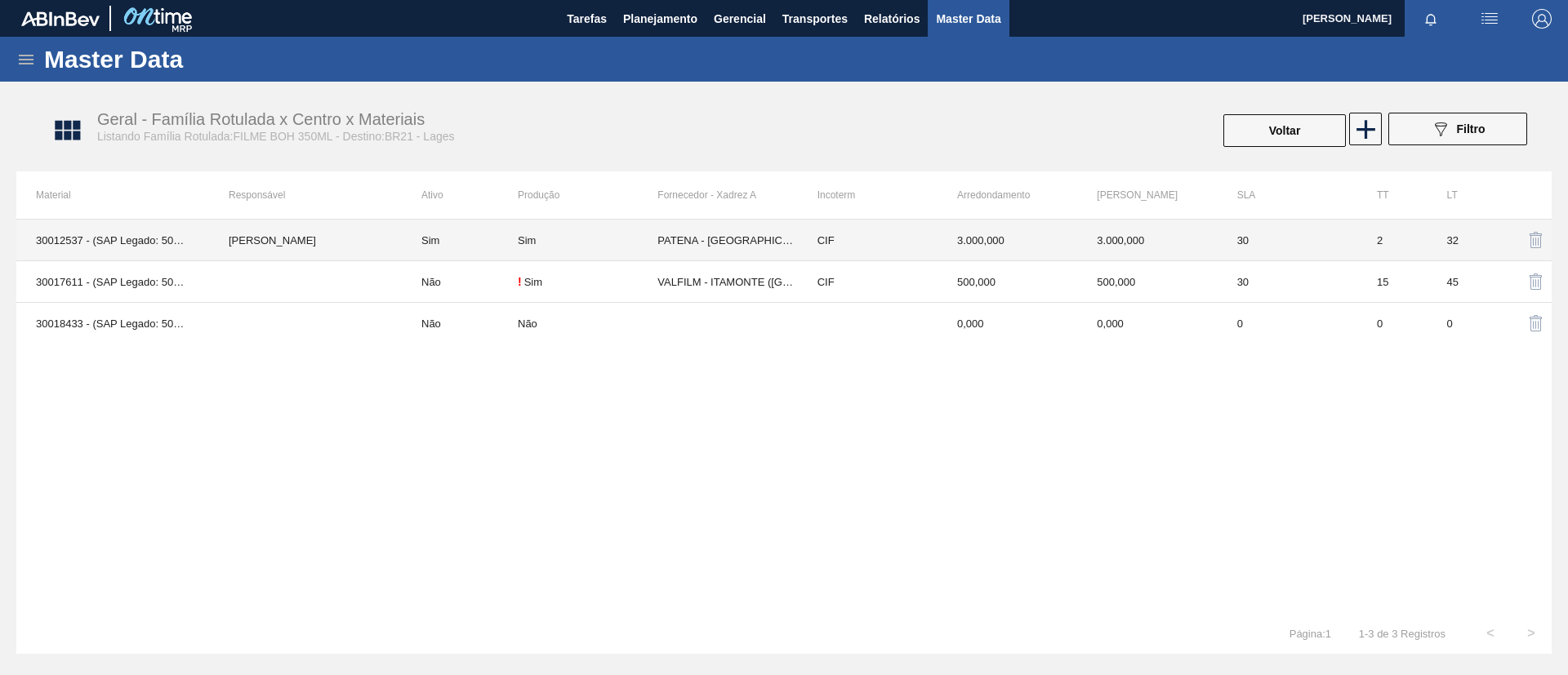
click at [354, 244] on td "TOMAS SIMOES SILVA" at bounding box center [305, 240] width 192 height 42
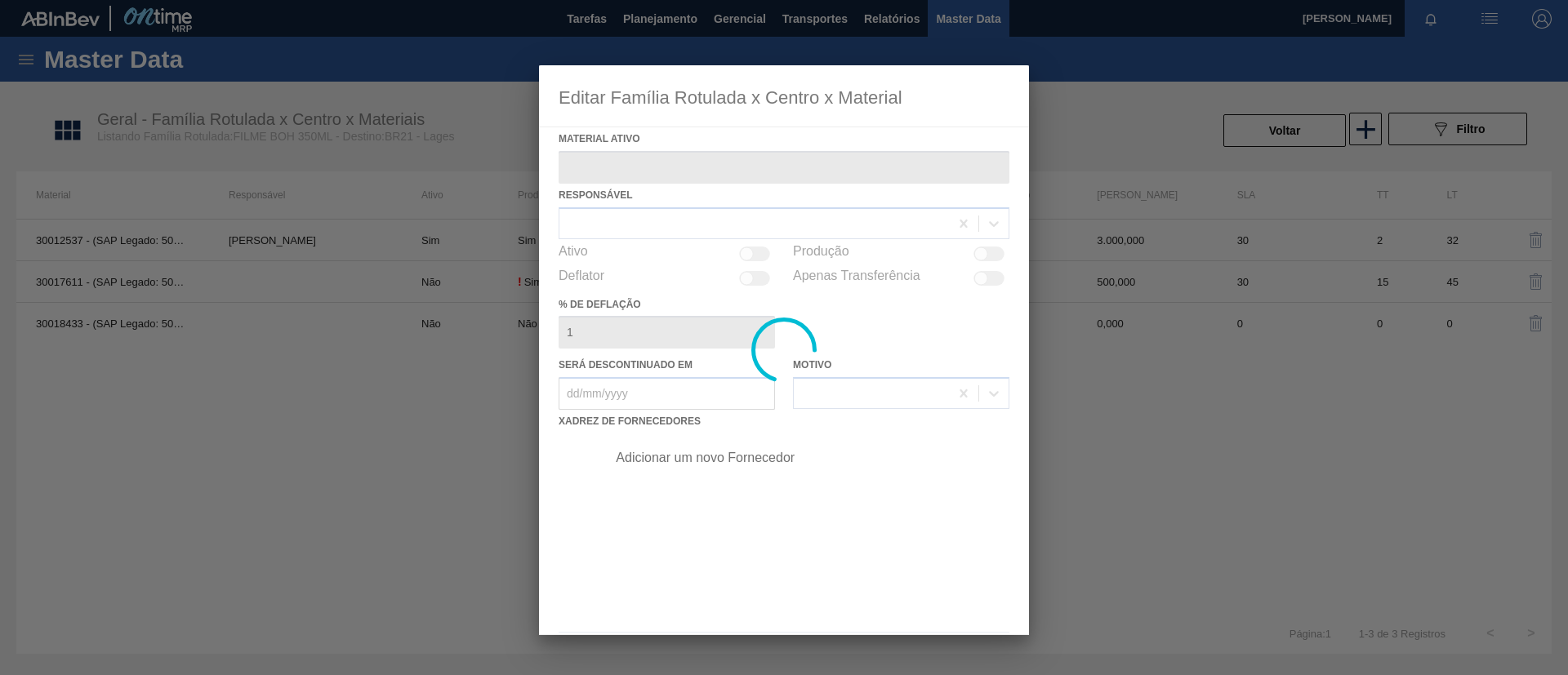
type ativo "30012537 - (SAP Legado: 50798970) - FILME C. 770X65 BOH 350ML C12 429"
checkbox input "true"
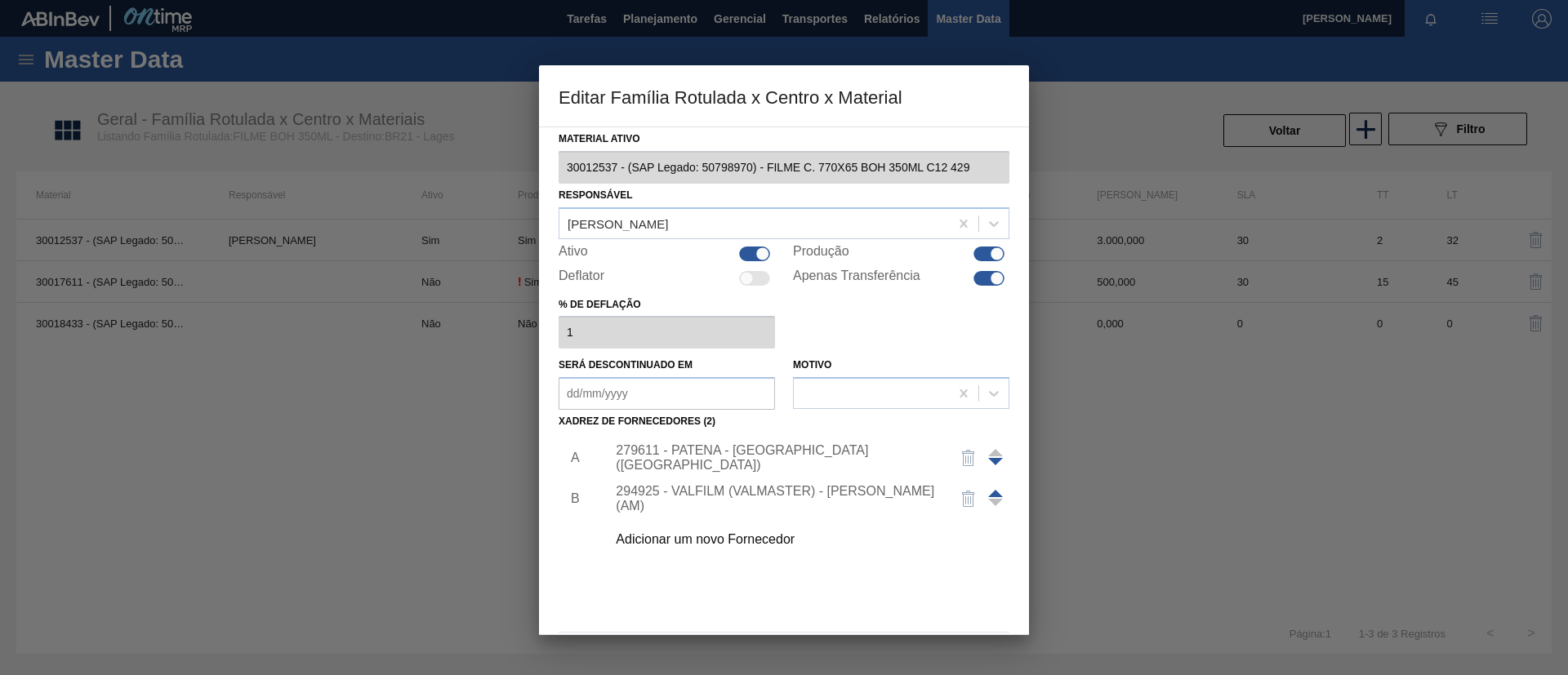
click at [737, 460] on div "279611 - PATENA - CAMPO GRANDE (MS)" at bounding box center [775, 458] width 320 height 29
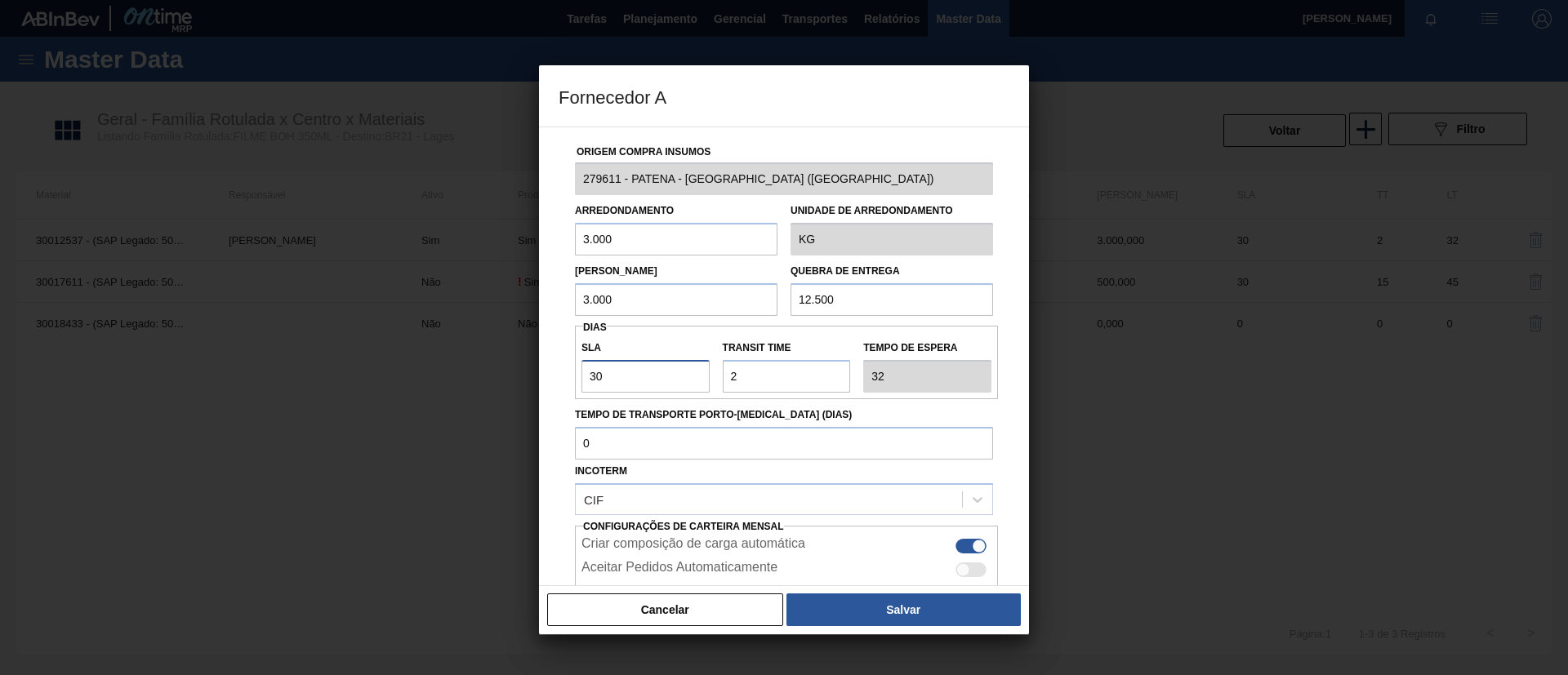
drag, startPoint x: 610, startPoint y: 375, endPoint x: 539, endPoint y: 384, distance: 71.6
click at [539, 384] on div "Fornecedor A Origem Compra Insumos 279611 - PATENA - CAMPO GRANDE (MS) Arredond…" at bounding box center [784, 338] width 1568 height 675
type input "2"
type input "4"
type input "20"
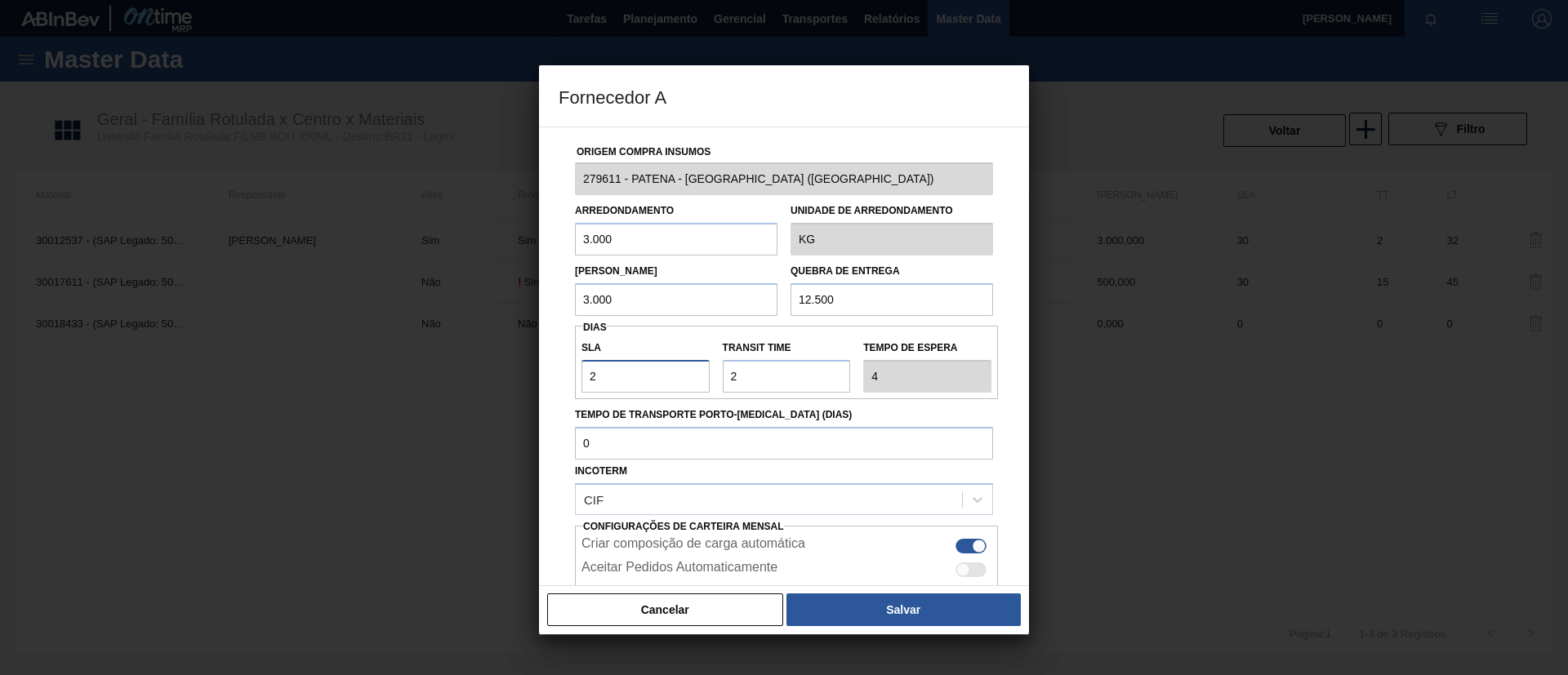
type input "22"
drag, startPoint x: 613, startPoint y: 374, endPoint x: 566, endPoint y: 373, distance: 47.0
click at [566, 373] on div "Origem Compra Insumos 279611 - PATENA - CAMPO GRANDE (MS) Arredondamento 3.000 …" at bounding box center [783, 397] width 451 height 540
type input "1"
type input "3"
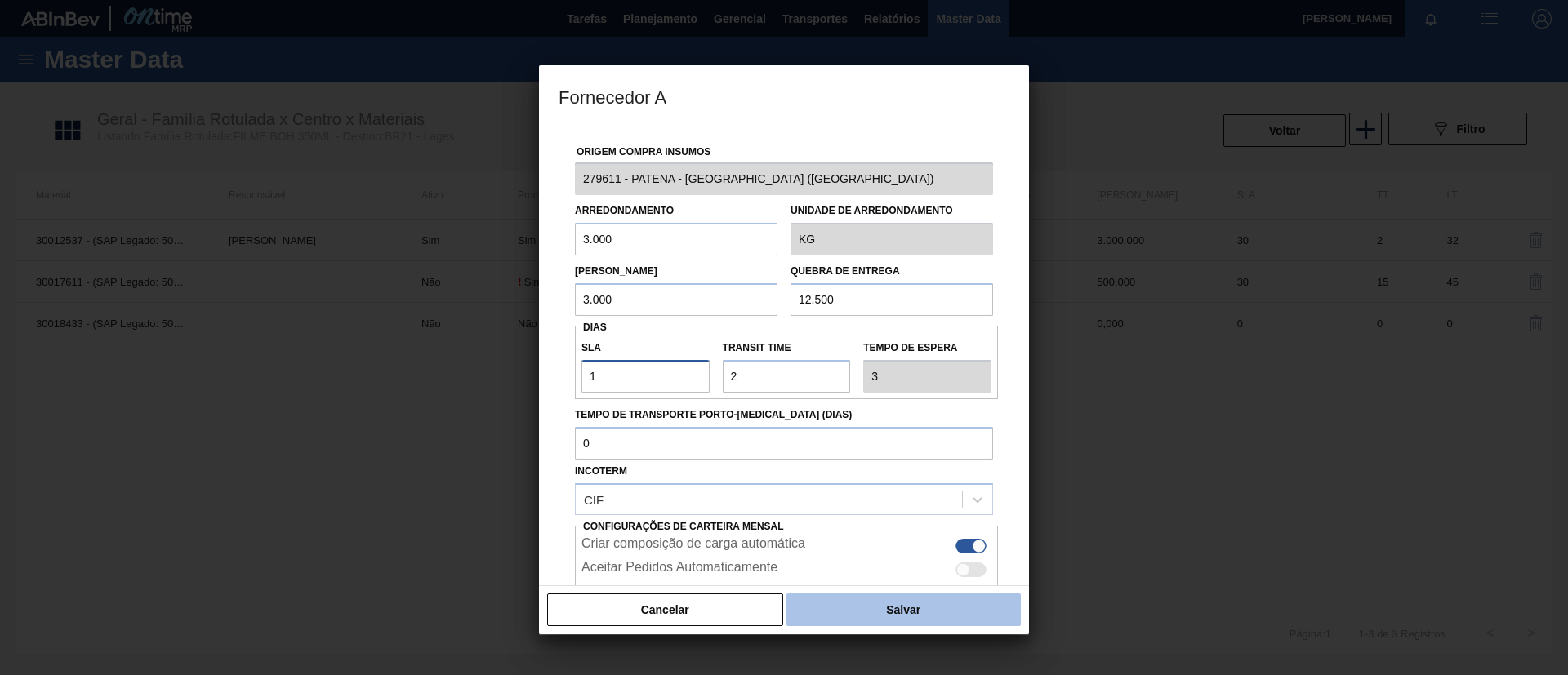
type input "15"
type input "17"
type input "15"
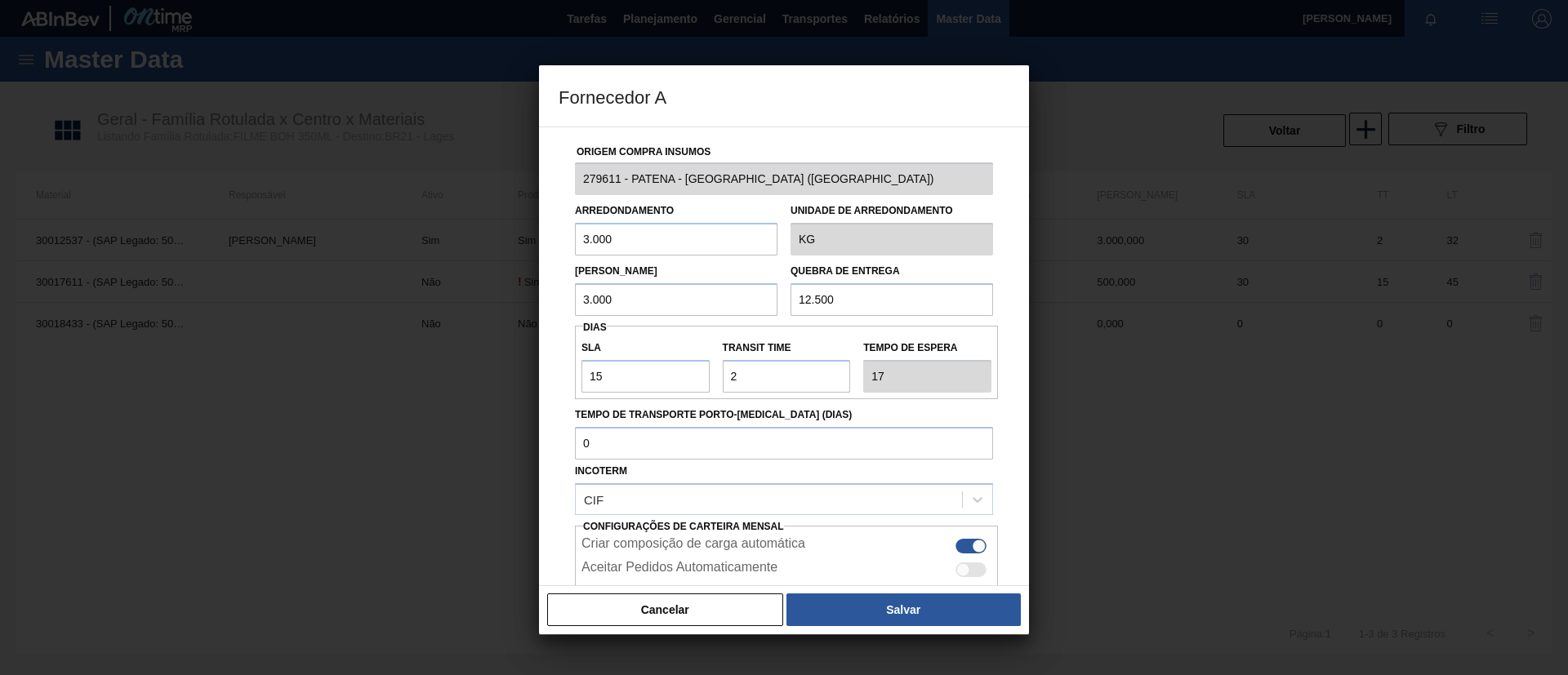
click at [948, 607] on button "Salvar" at bounding box center [904, 610] width 234 height 32
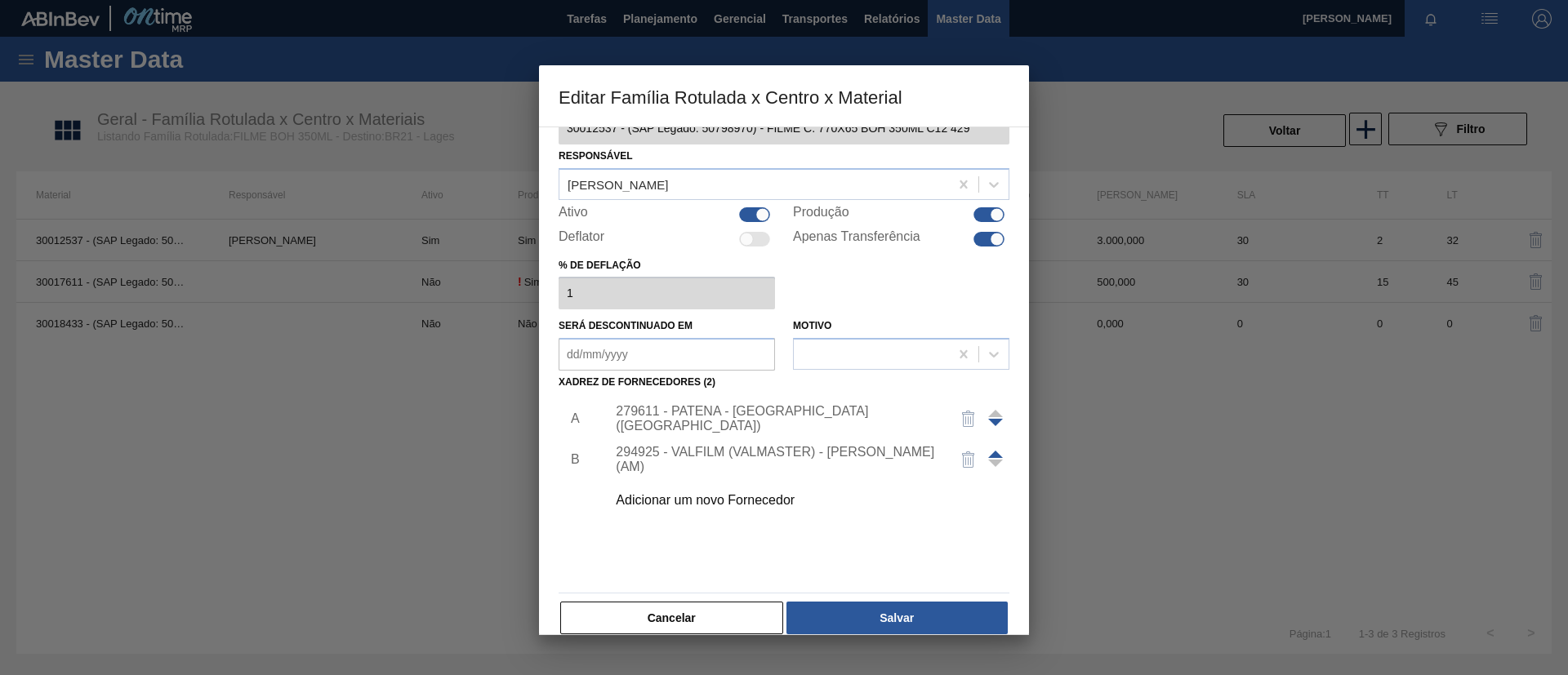
scroll to position [61, 0]
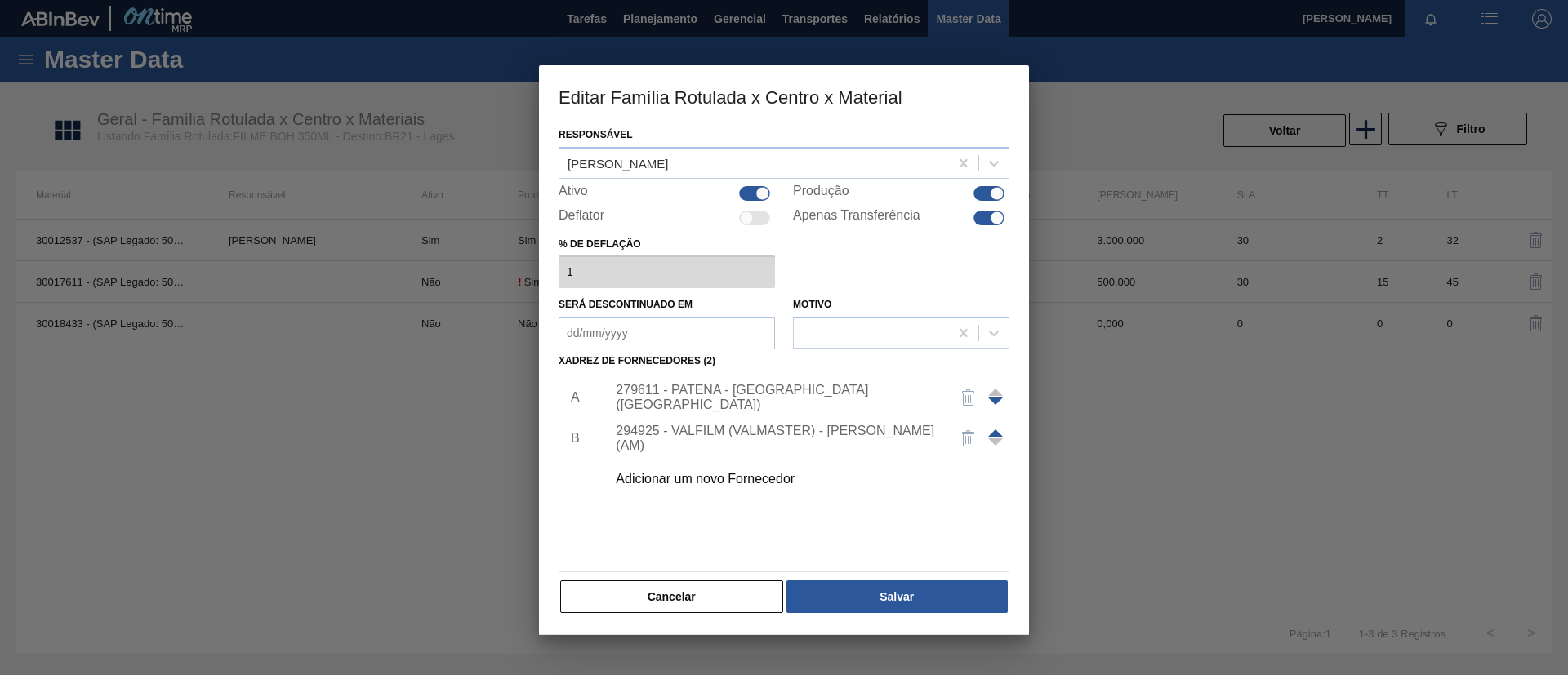
click at [923, 637] on div at bounding box center [784, 338] width 1568 height 675
click at [919, 607] on button "Salvar" at bounding box center [897, 596] width 221 height 32
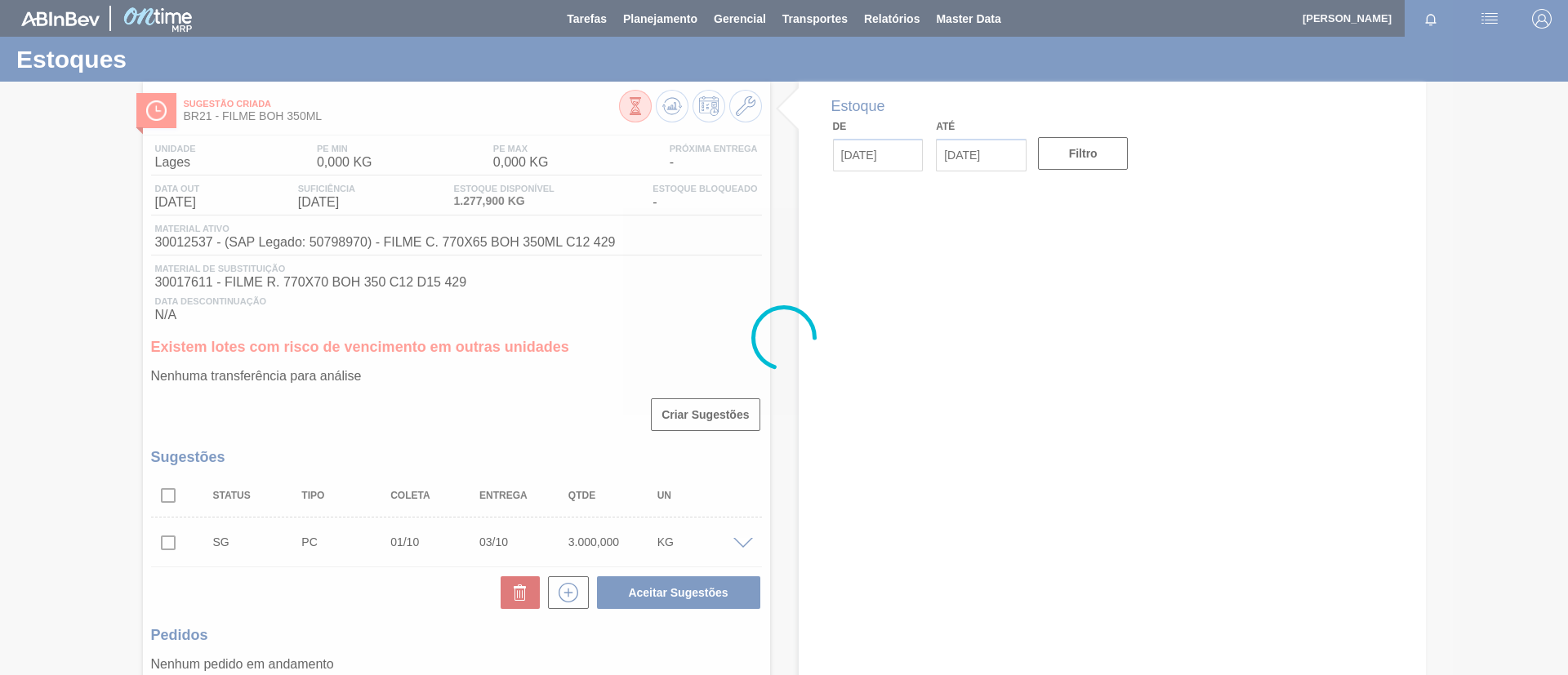
click at [663, 107] on div at bounding box center [784, 338] width 1568 height 675
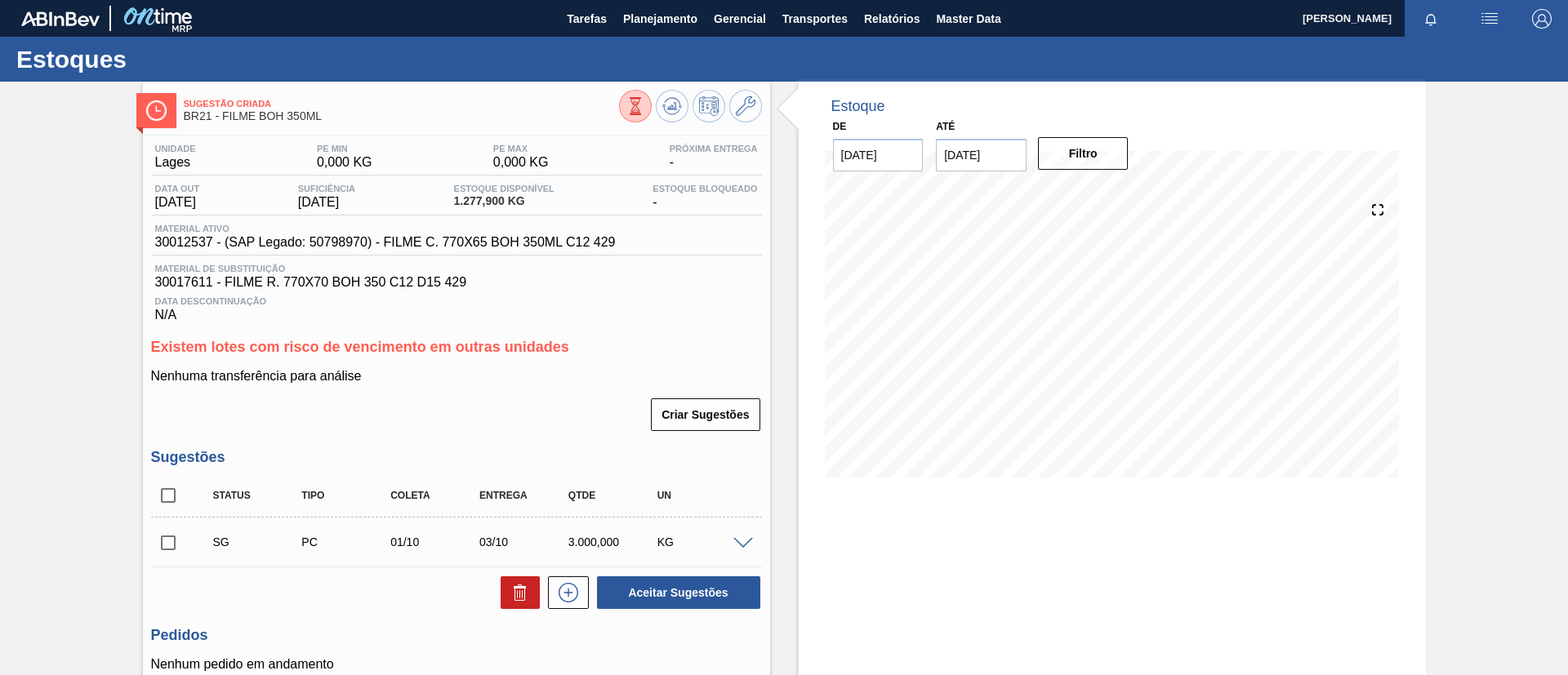
click at [669, 109] on icon at bounding box center [672, 106] width 20 height 20
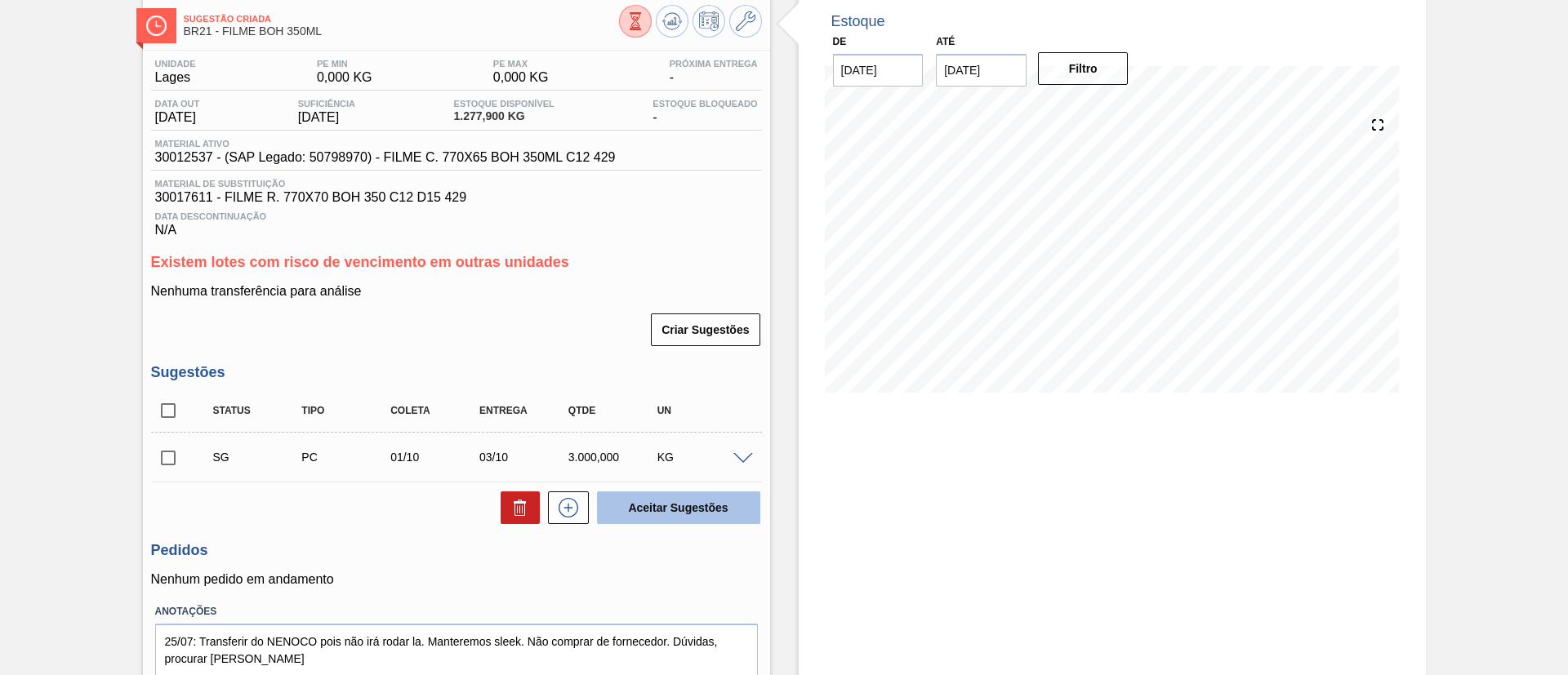
scroll to position [122, 0]
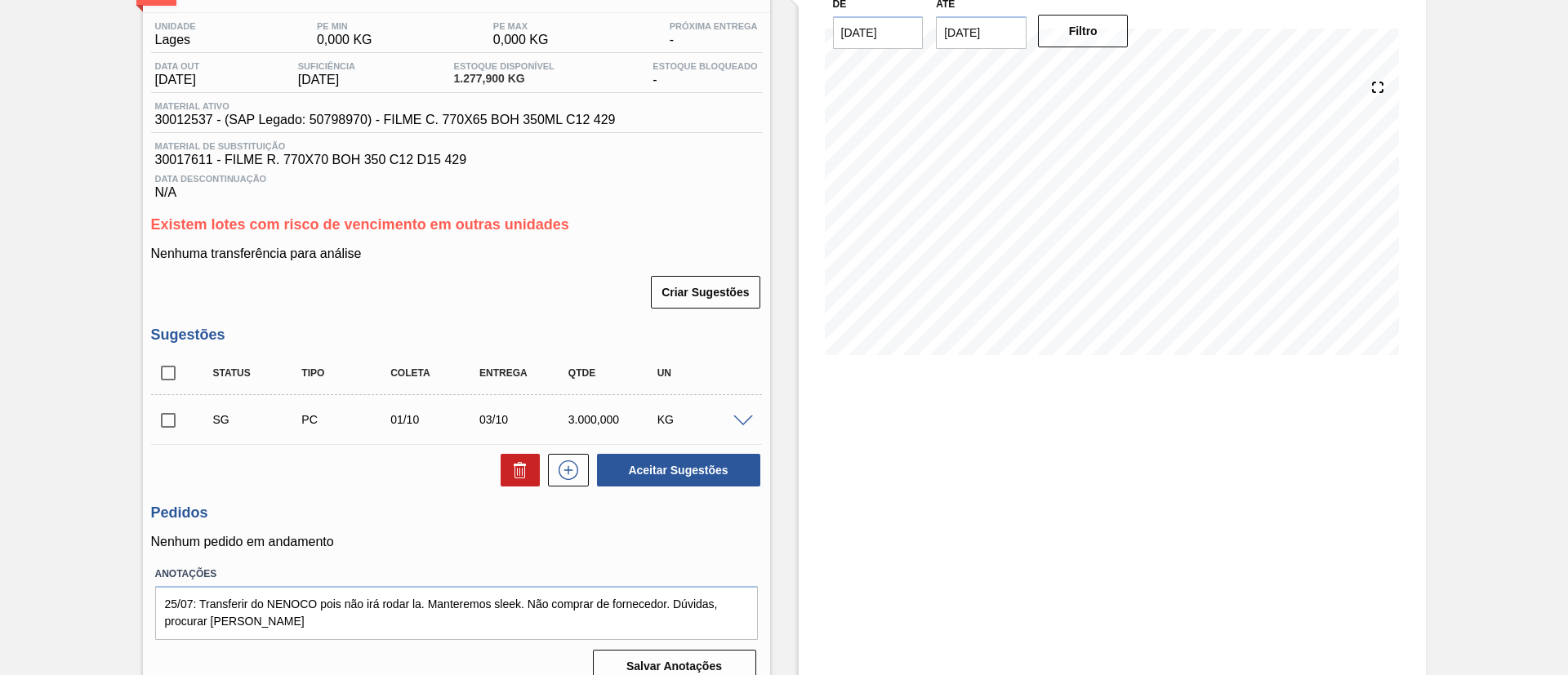
click at [737, 417] on span at bounding box center [743, 421] width 20 height 12
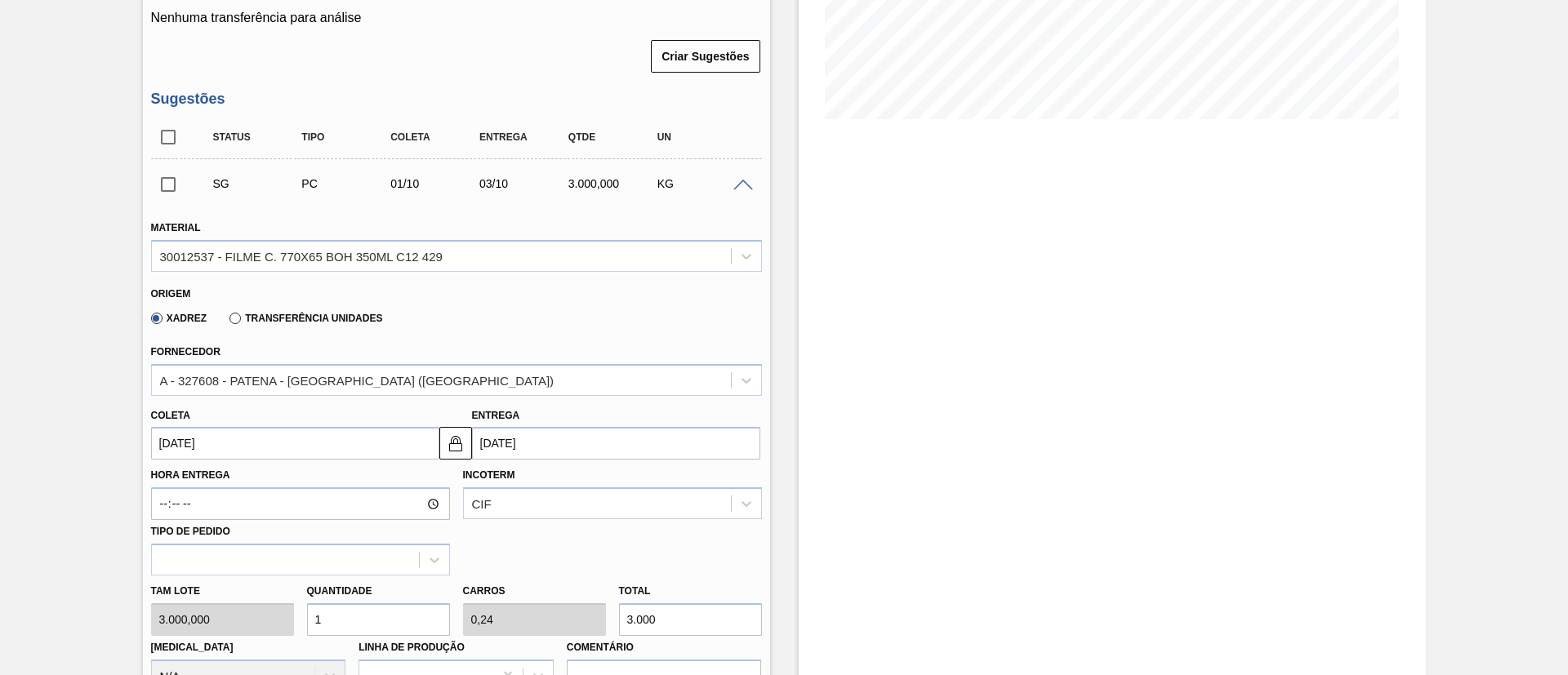
scroll to position [367, 0]
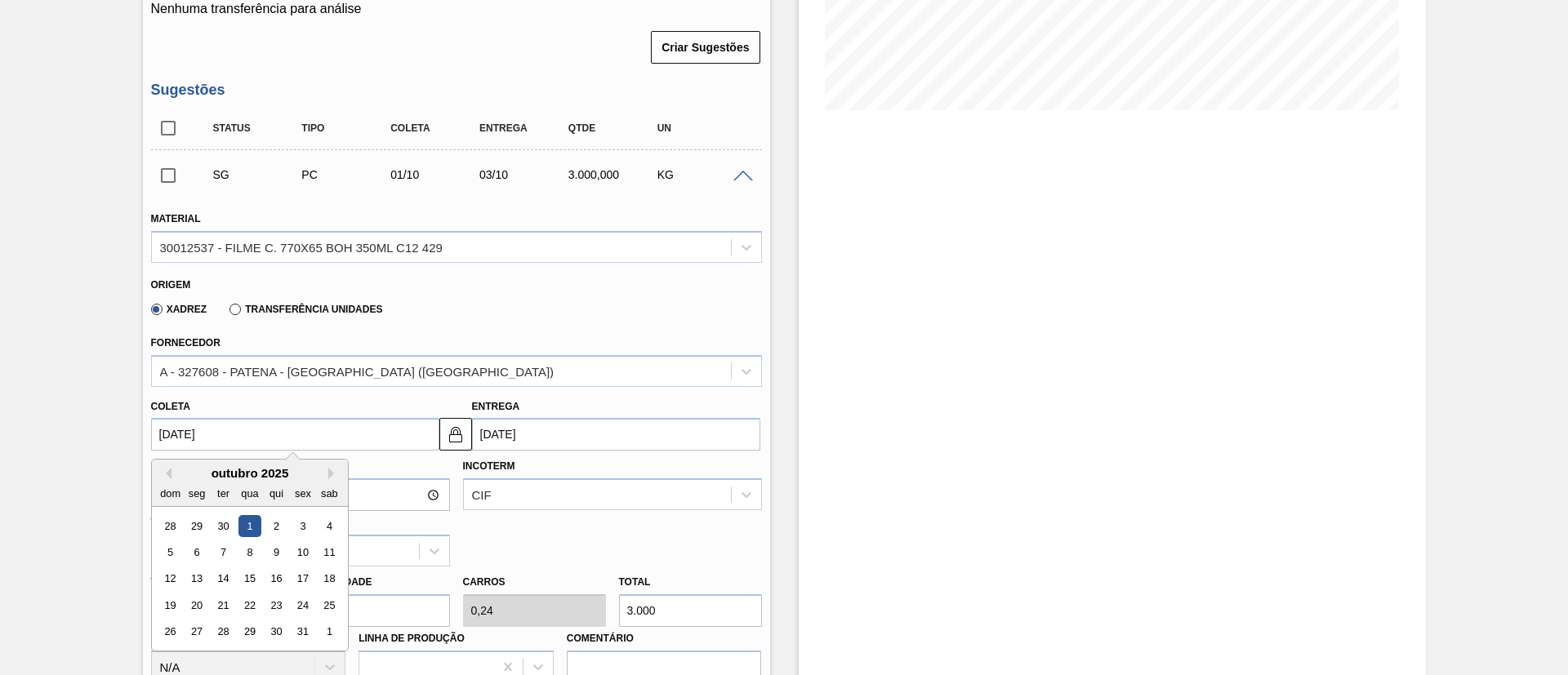
click at [252, 432] on input "01/10/2025" at bounding box center [295, 434] width 288 height 32
click at [167, 478] on button "Previous Month" at bounding box center [165, 472] width 11 height 11
click at [245, 584] on div "17" at bounding box center [250, 579] width 22 height 22
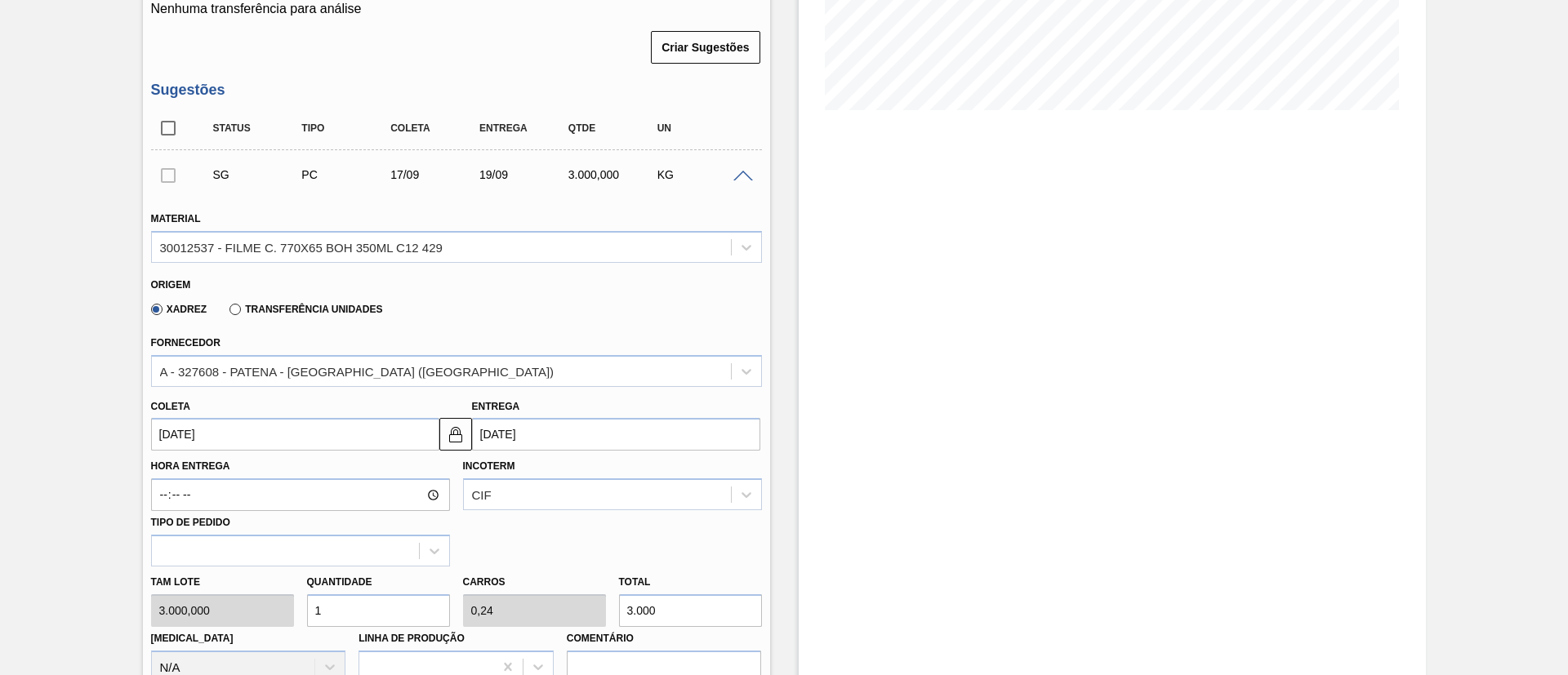
type input "[DATE]"
type input "19/09/2025"
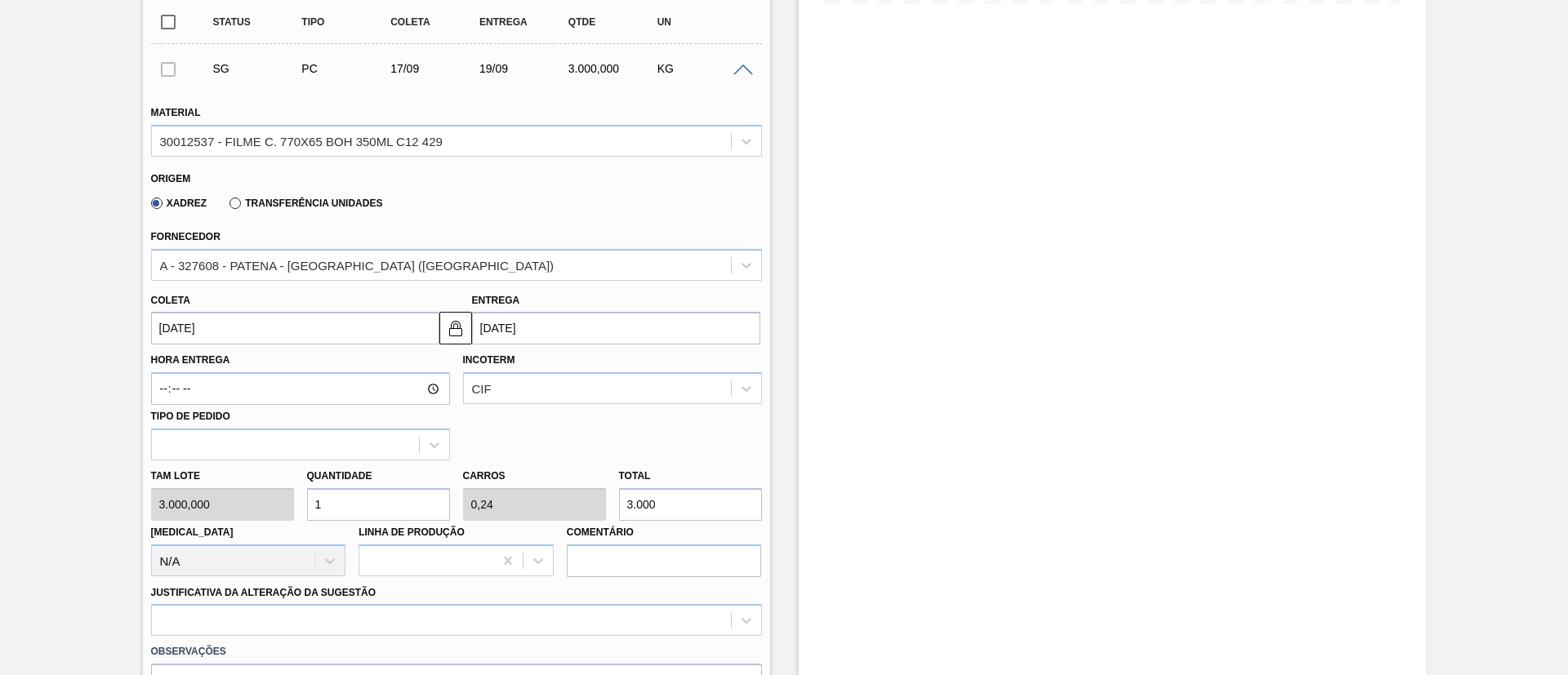
scroll to position [612, 0]
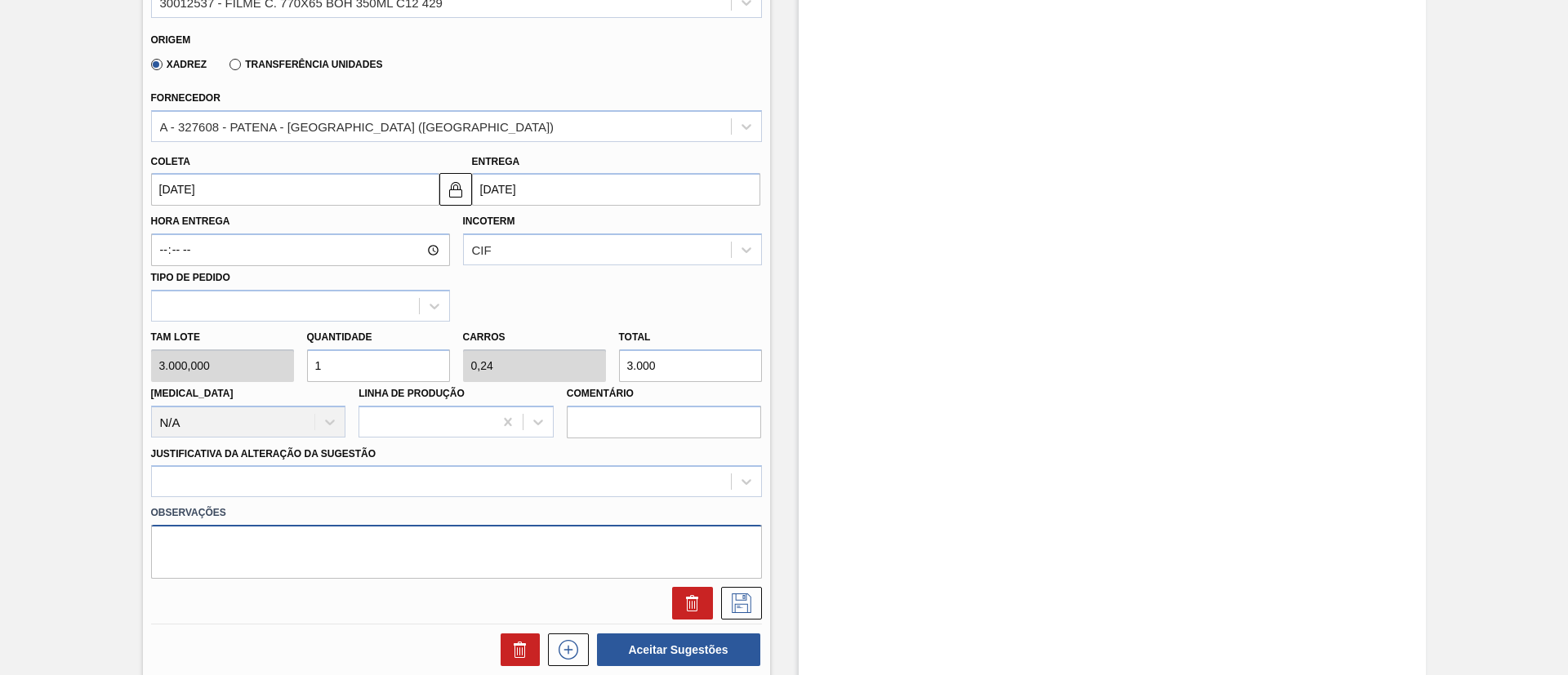
click at [520, 555] on textarea at bounding box center [457, 551] width 611 height 54
click at [368, 484] on div at bounding box center [457, 481] width 611 height 32
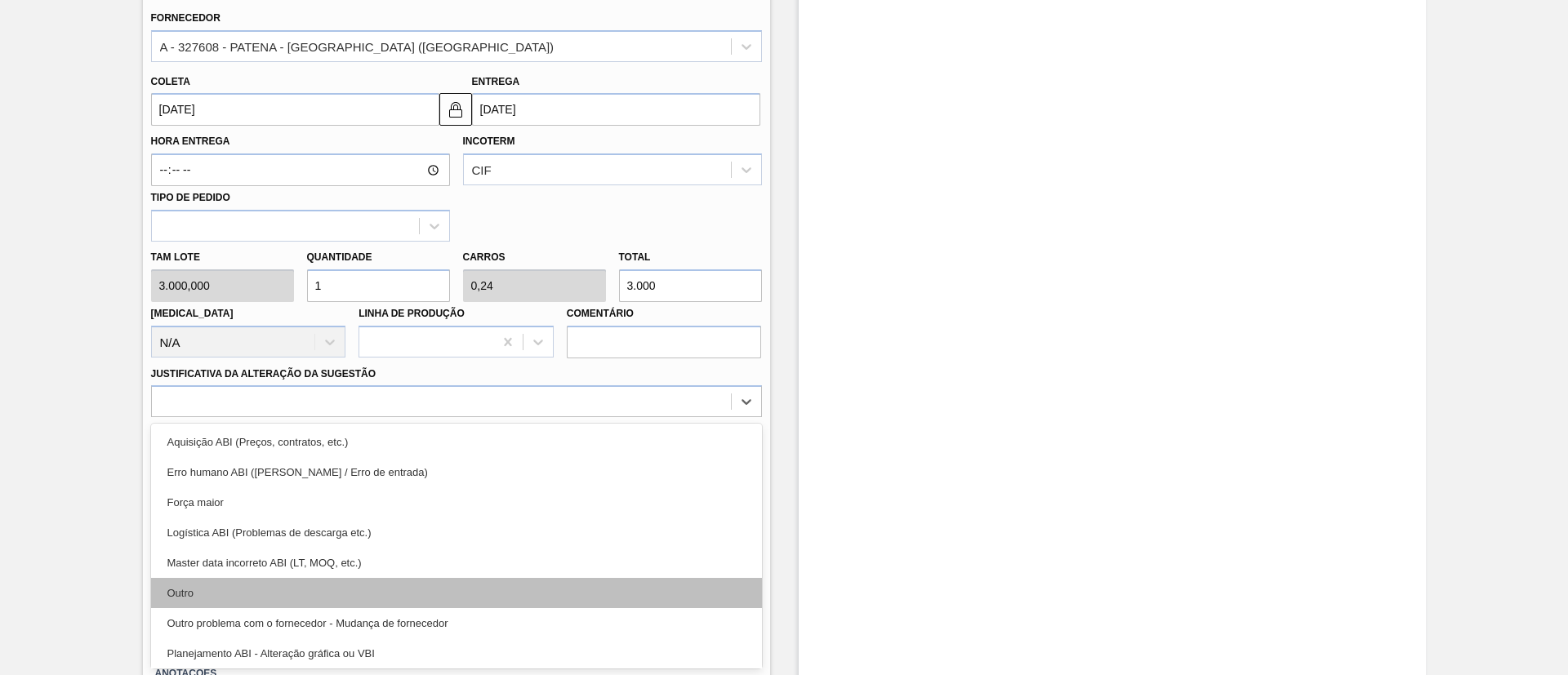
scroll to position [122, 0]
click at [368, 588] on div "Planejamento ABI - Plano de produção" at bounding box center [457, 590] width 611 height 30
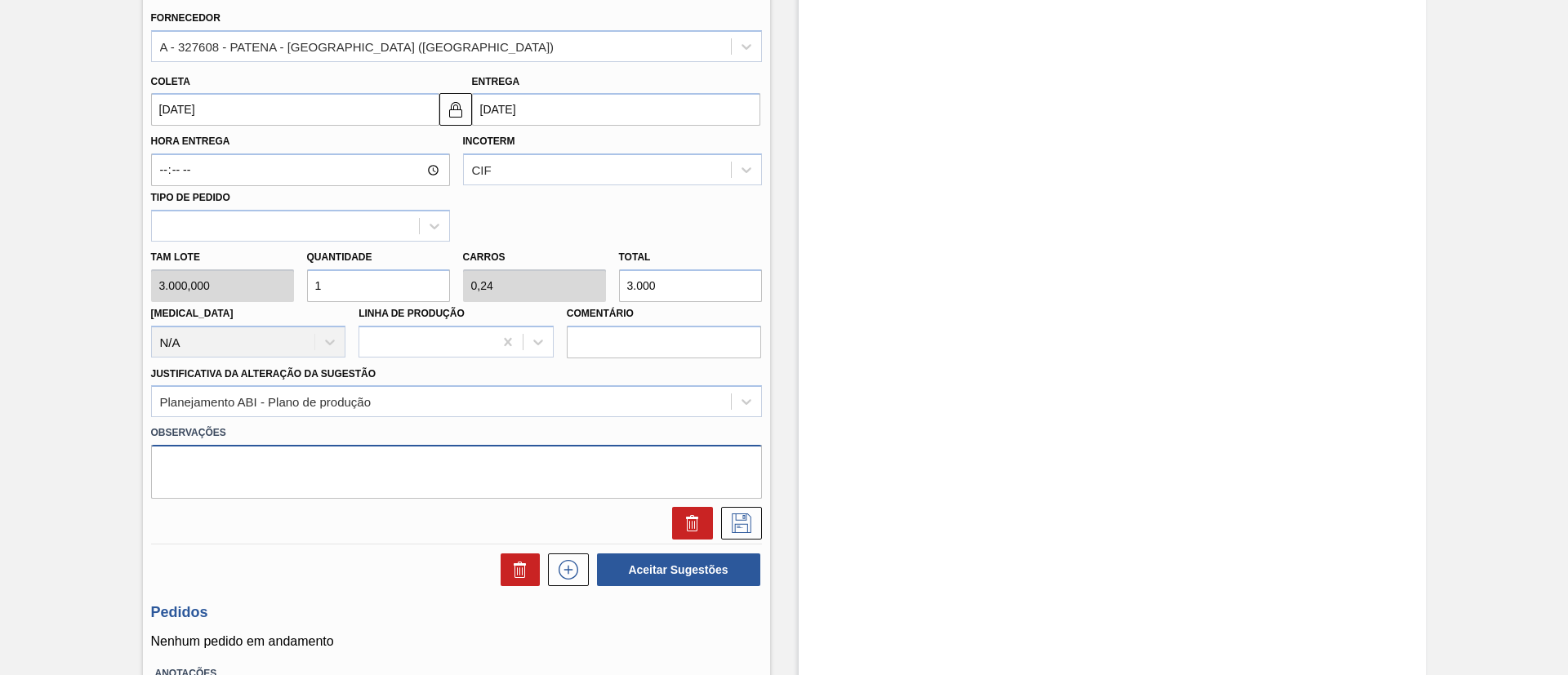
click at [347, 462] on textarea at bounding box center [457, 472] width 611 height 54
type textarea "a"
type textarea "Adiantamento de malha"
click at [749, 531] on icon at bounding box center [741, 523] width 20 height 20
click at [747, 514] on icon at bounding box center [741, 523] width 27 height 20
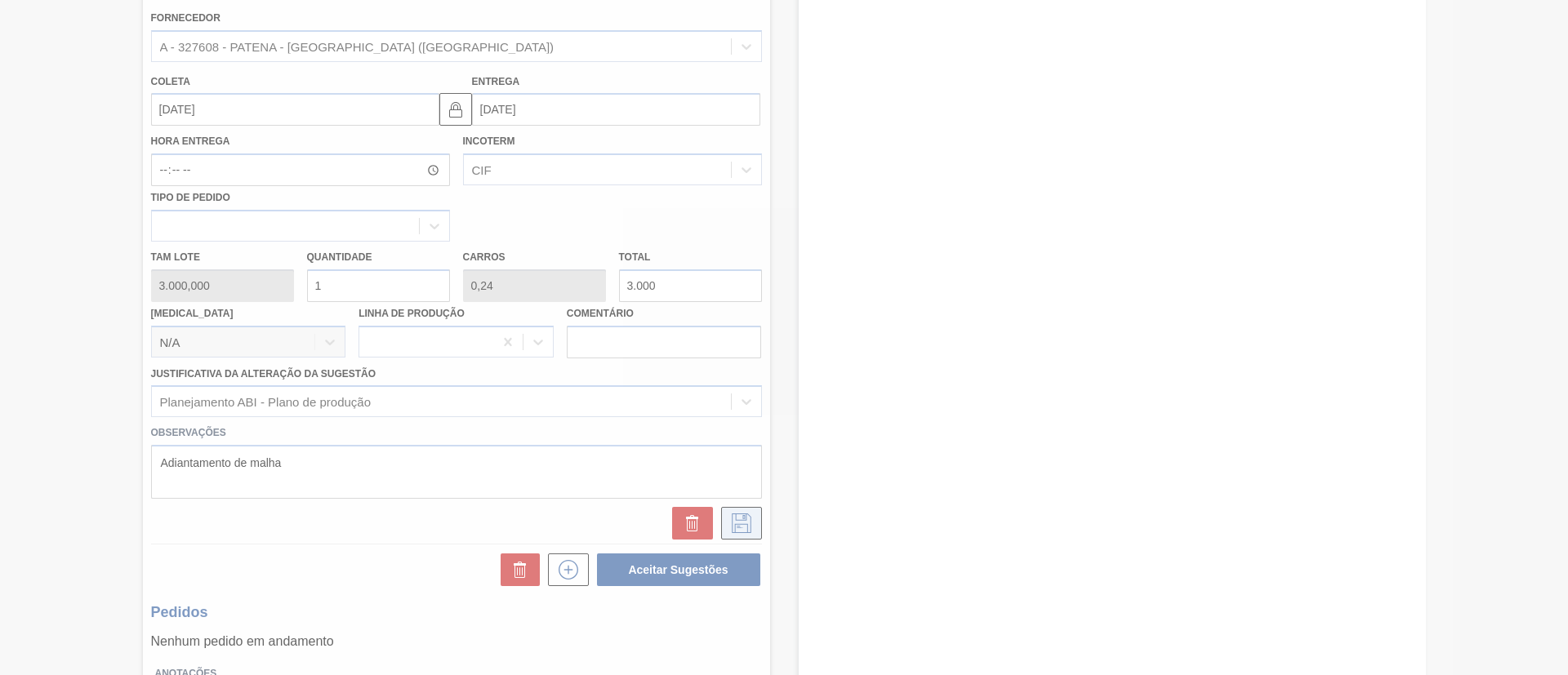
click at [746, 514] on div at bounding box center [784, 338] width 1568 height 675
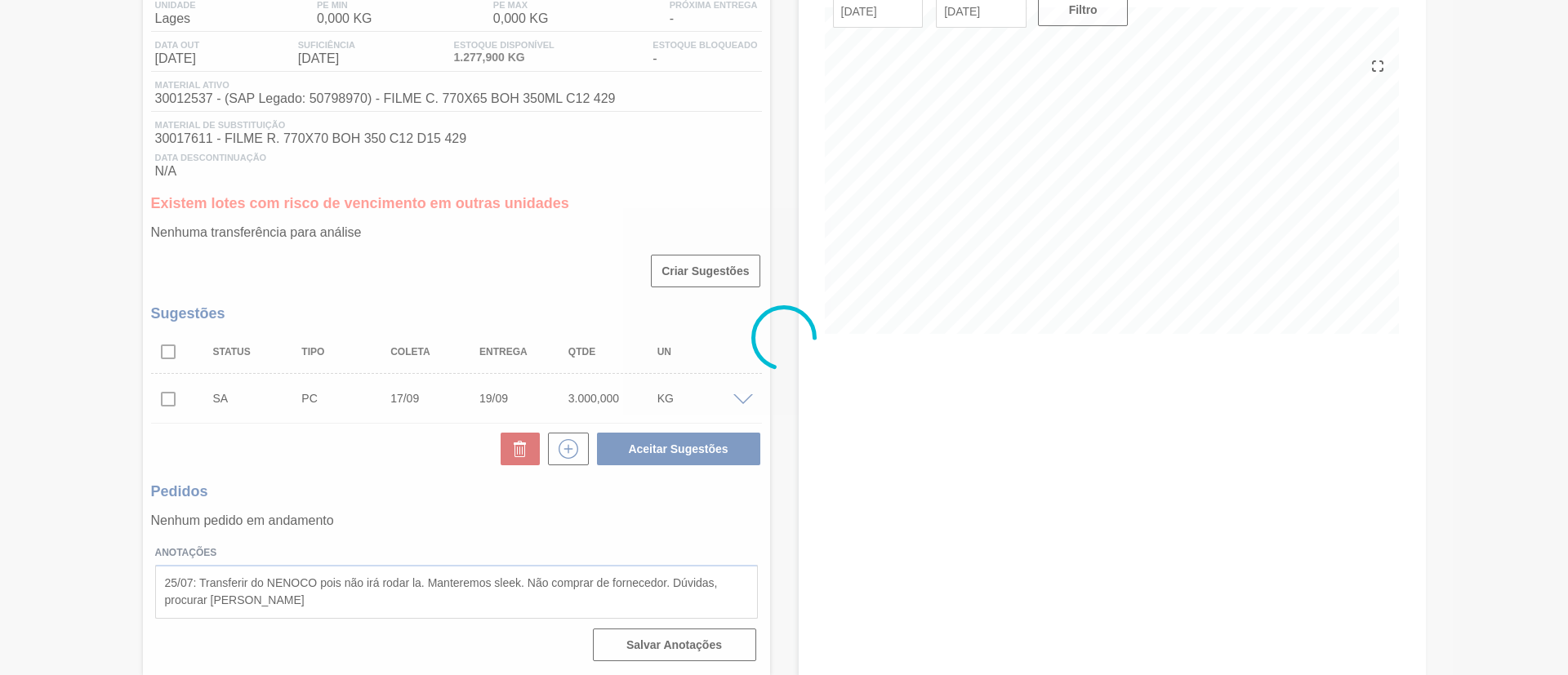
scroll to position [144, 0]
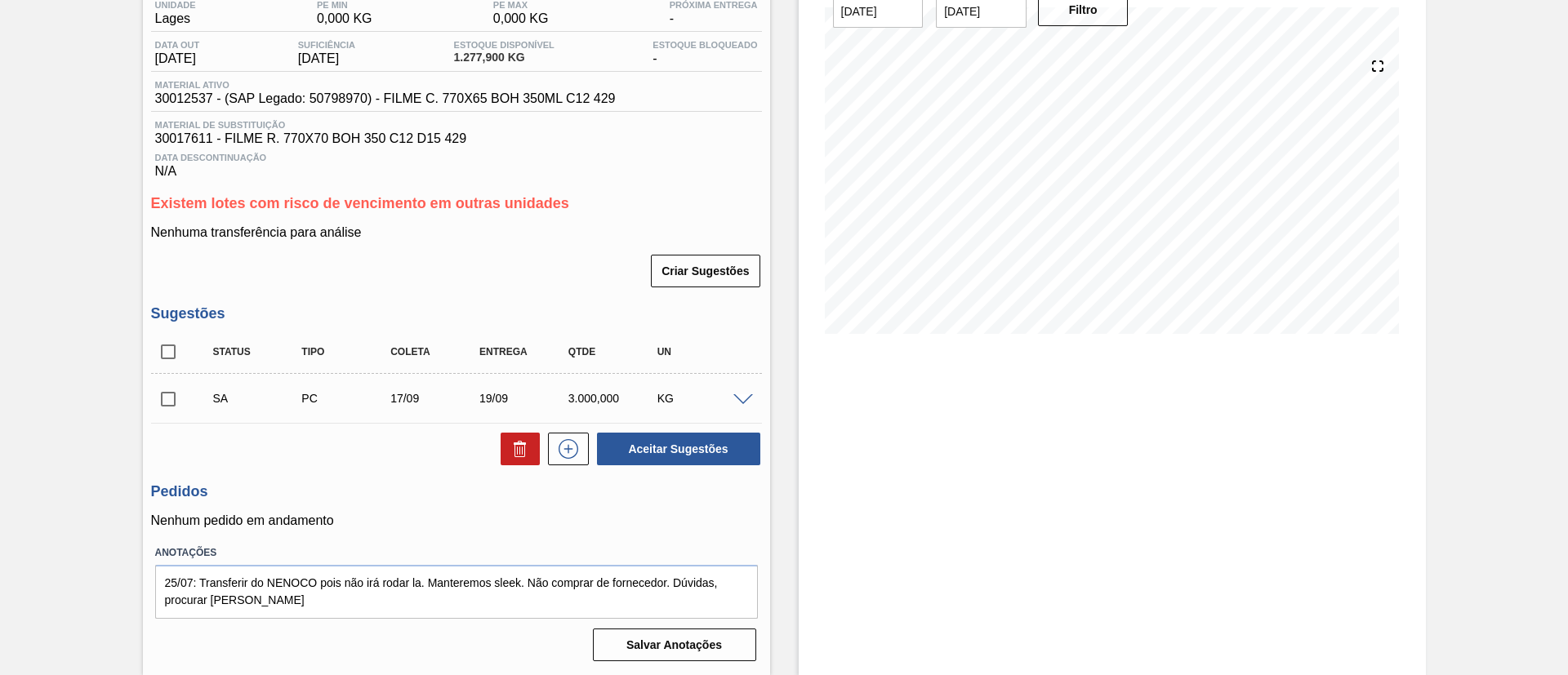
click at [168, 403] on input "checkbox" at bounding box center [168, 399] width 34 height 34
click at [746, 393] on div at bounding box center [746, 399] width 32 height 12
click at [746, 394] on div at bounding box center [746, 399] width 32 height 12
click at [746, 394] on span at bounding box center [743, 400] width 20 height 12
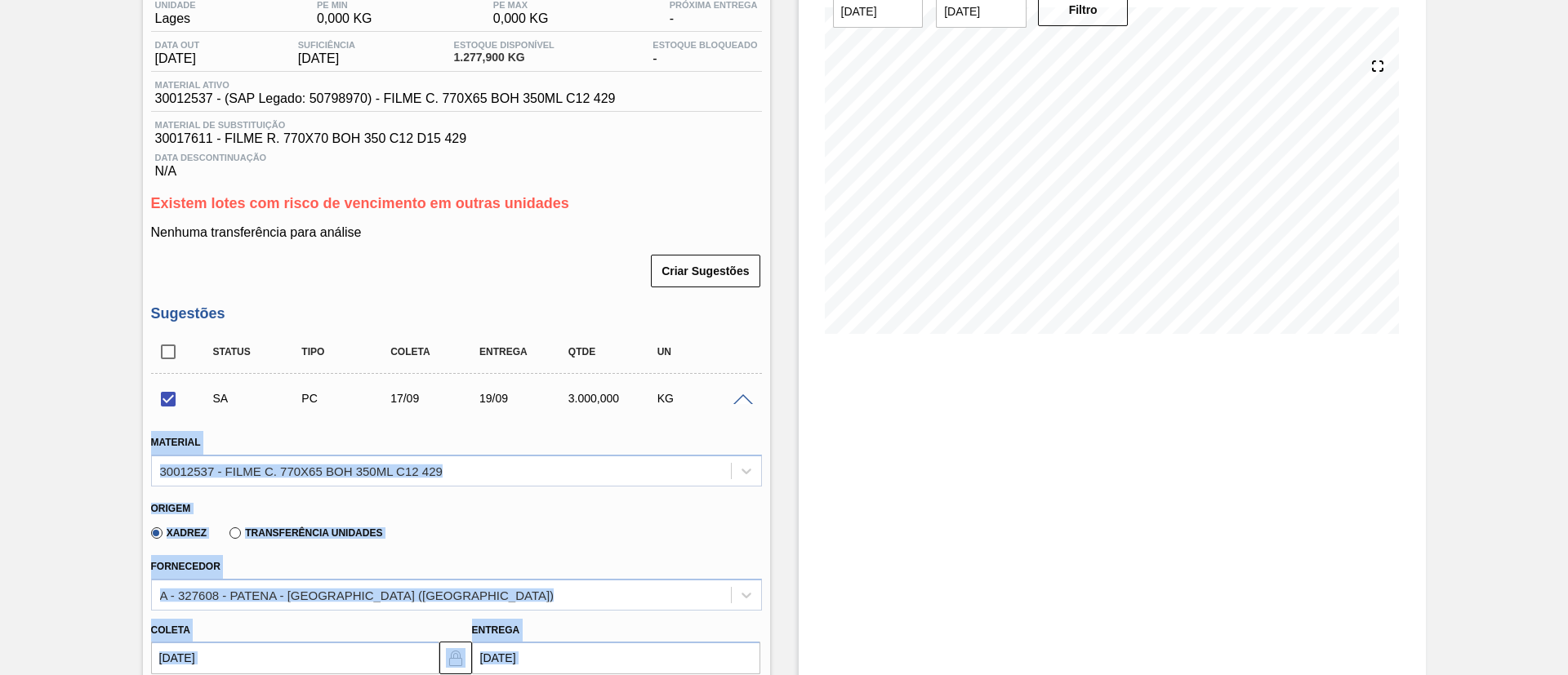
click at [746, 394] on span at bounding box center [743, 400] width 20 height 12
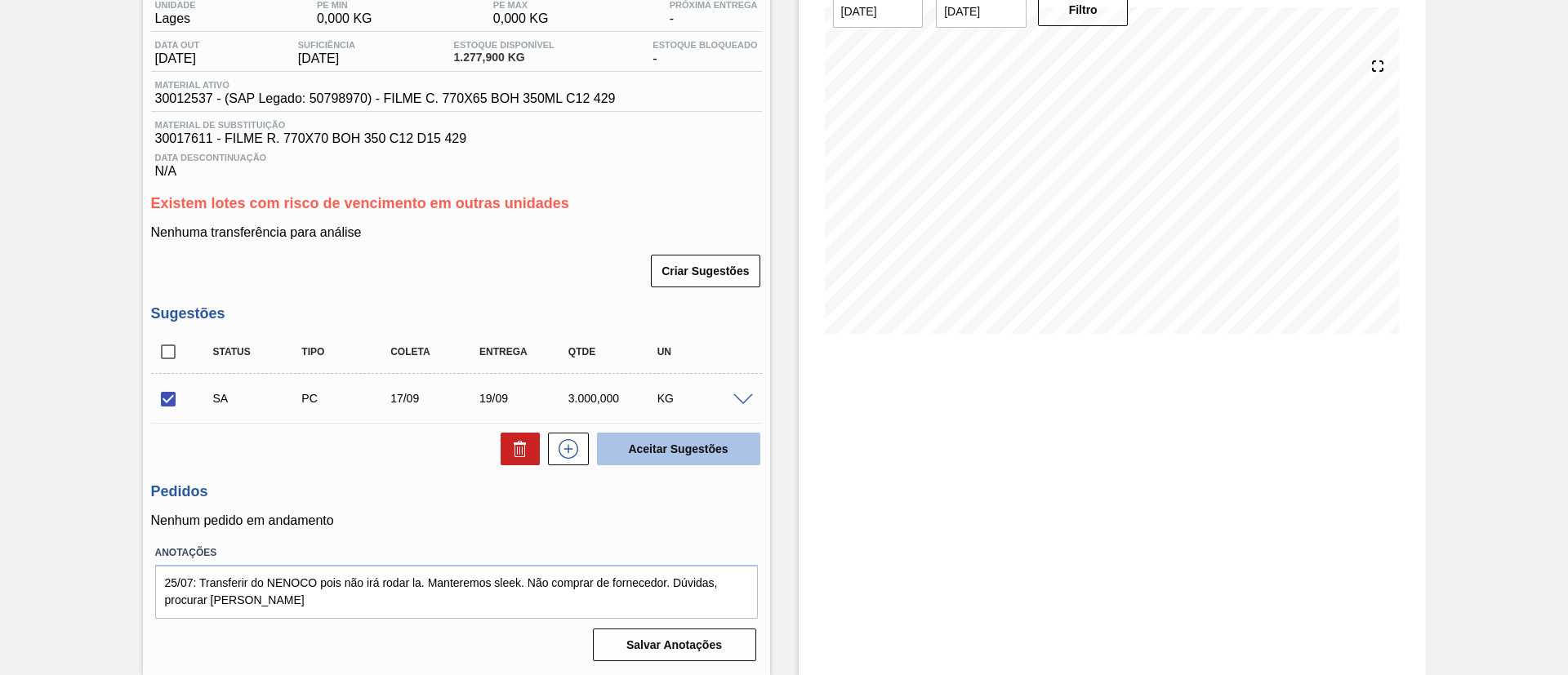
click at [721, 449] on button "Aceitar Sugestões" at bounding box center [678, 449] width 163 height 32
click at [162, 393] on input "checkbox" at bounding box center [168, 399] width 34 height 34
click at [617, 444] on button "Aceitar Sugestões" at bounding box center [678, 449] width 163 height 32
checkbox input "false"
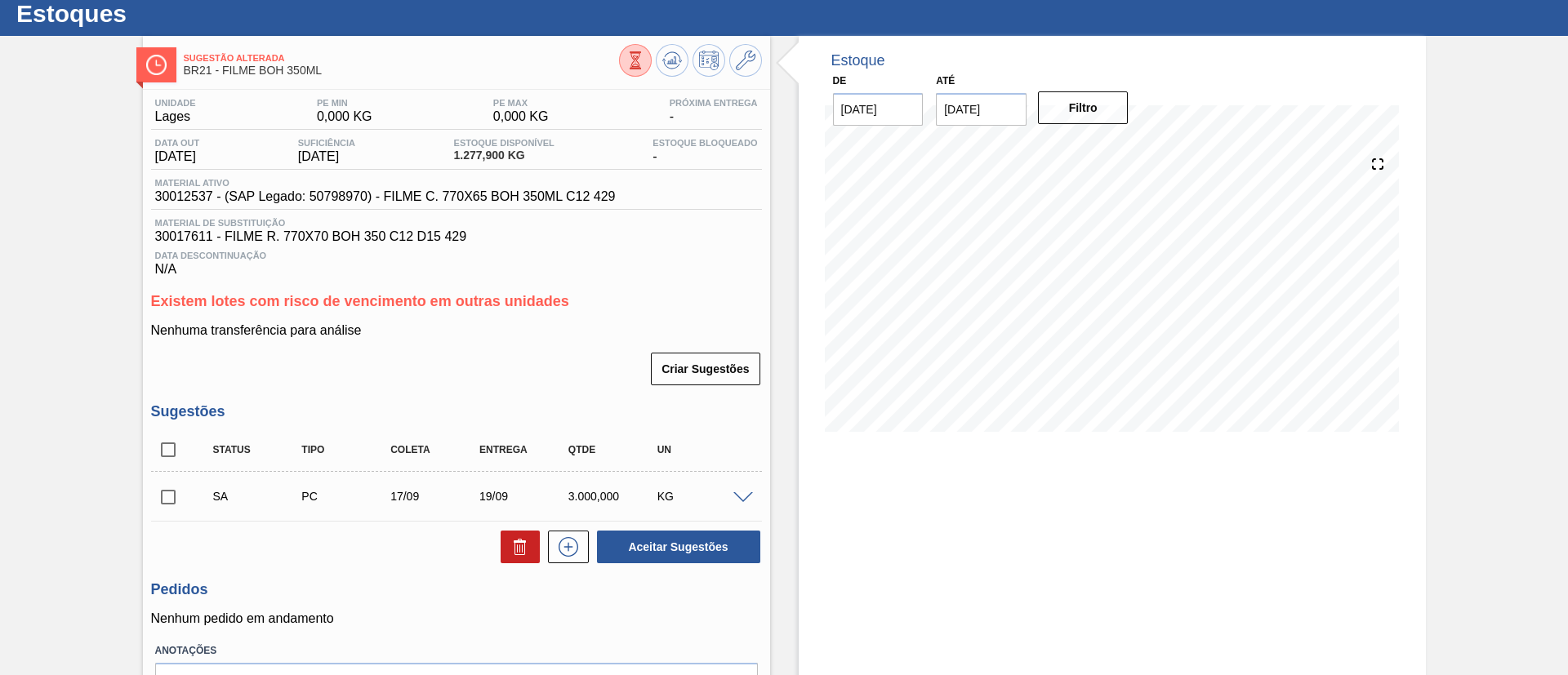
scroll to position [0, 0]
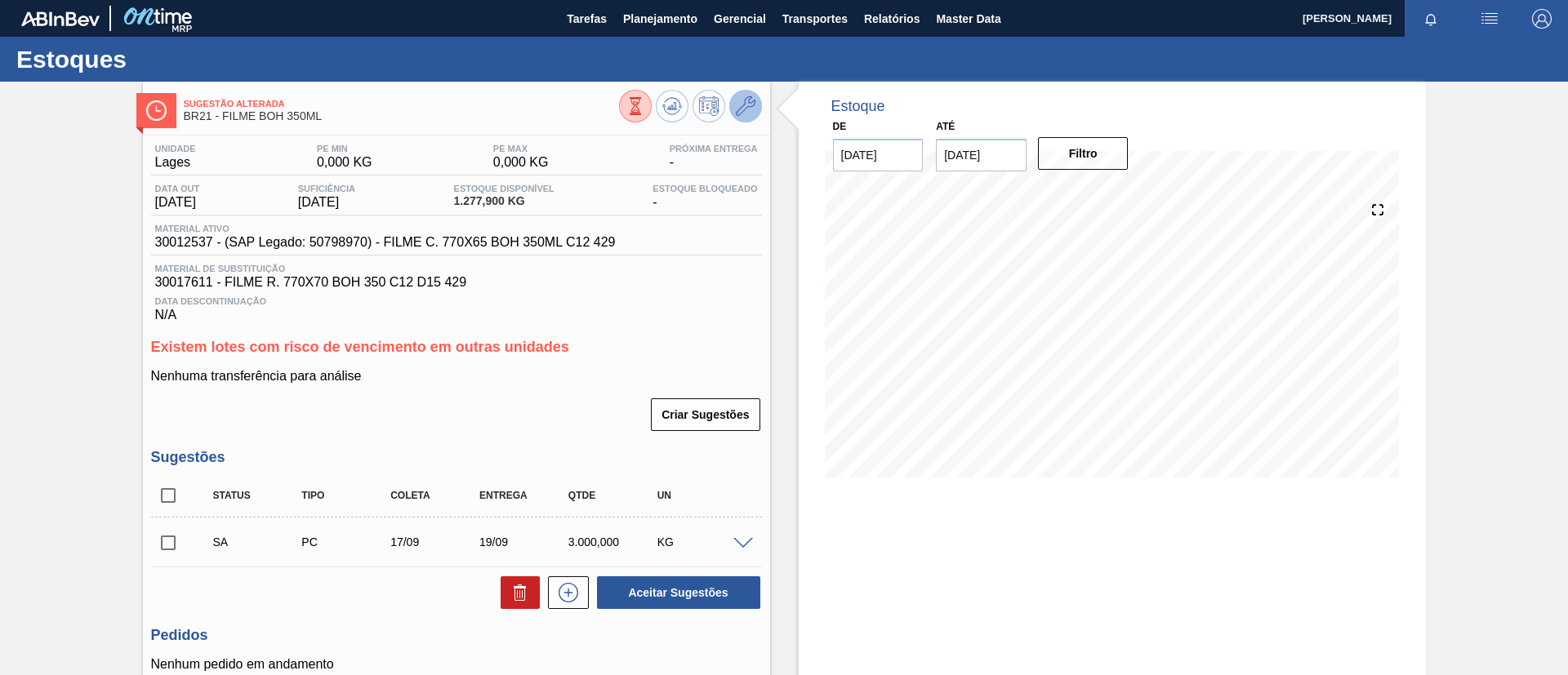
click at [736, 109] on icon at bounding box center [746, 106] width 20 height 20
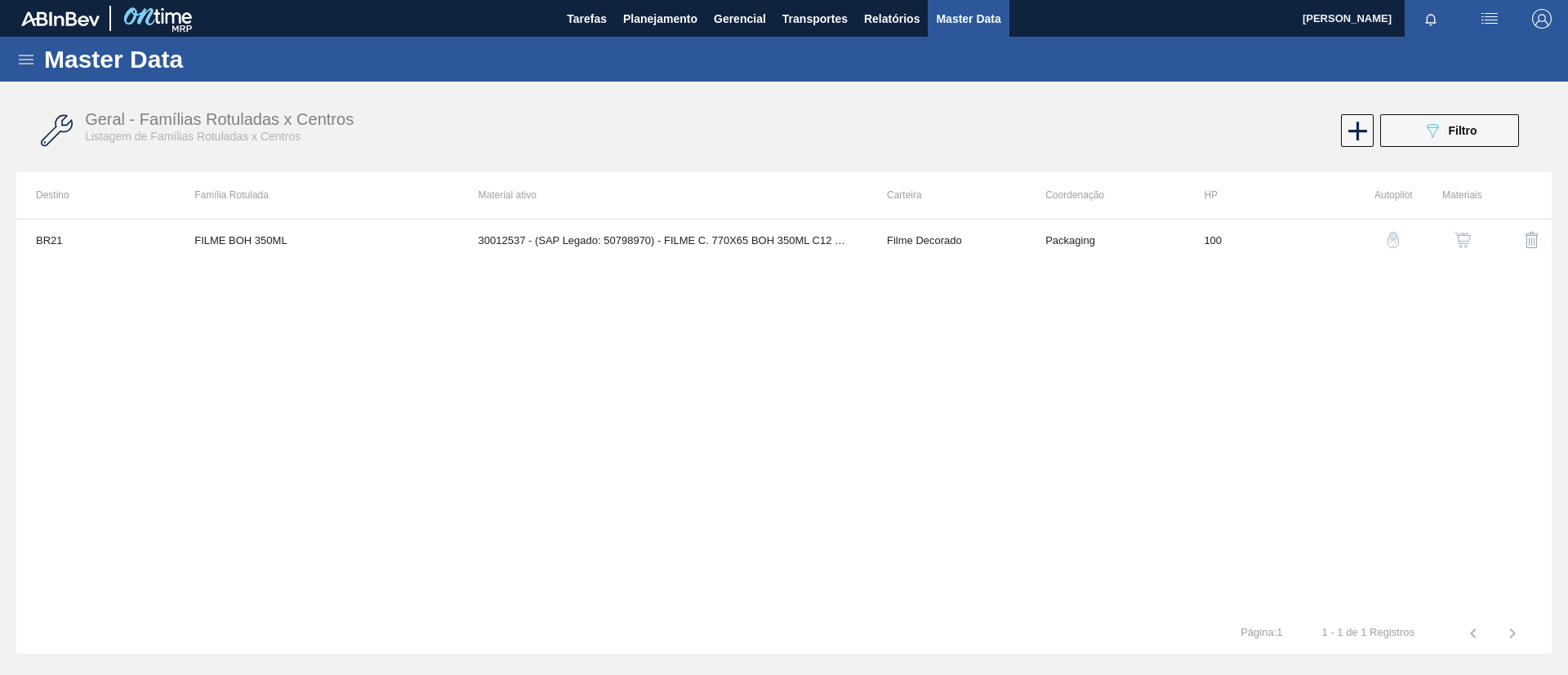
click at [1467, 244] on img "button" at bounding box center [1462, 239] width 16 height 16
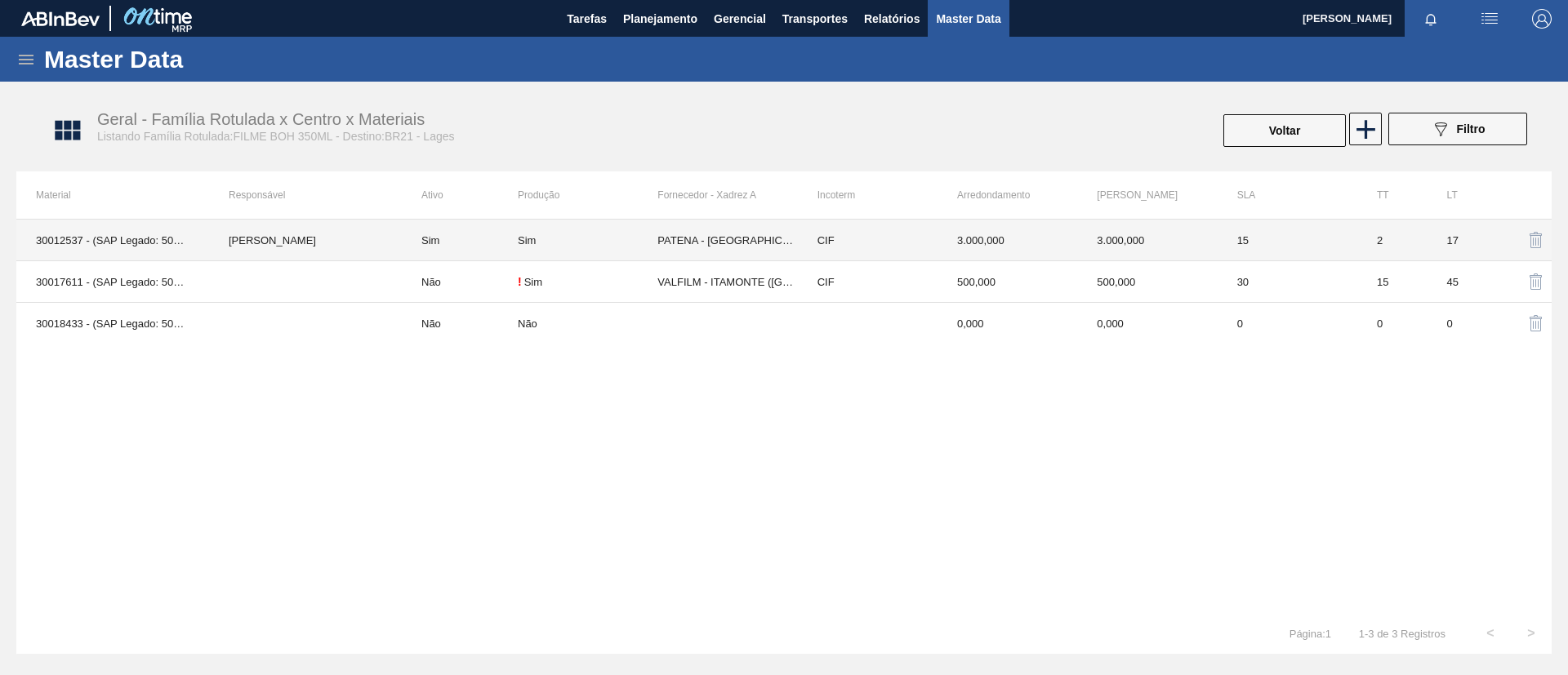
click at [345, 238] on td "[PERSON_NAME]" at bounding box center [305, 240] width 192 height 42
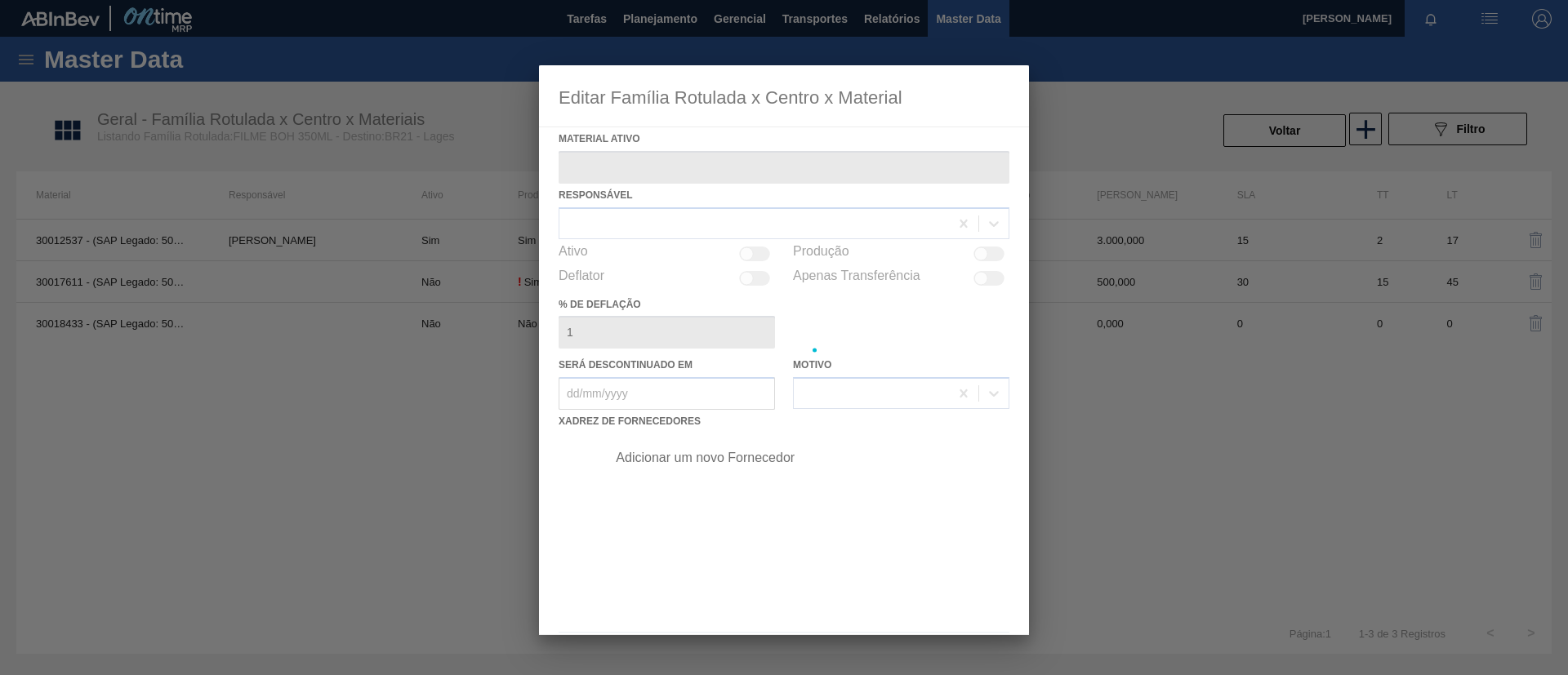
type ativo "30012537 - (SAP Legado: 50798970) - FILME C. 770X65 BOH 350ML C12 429"
checkbox input "true"
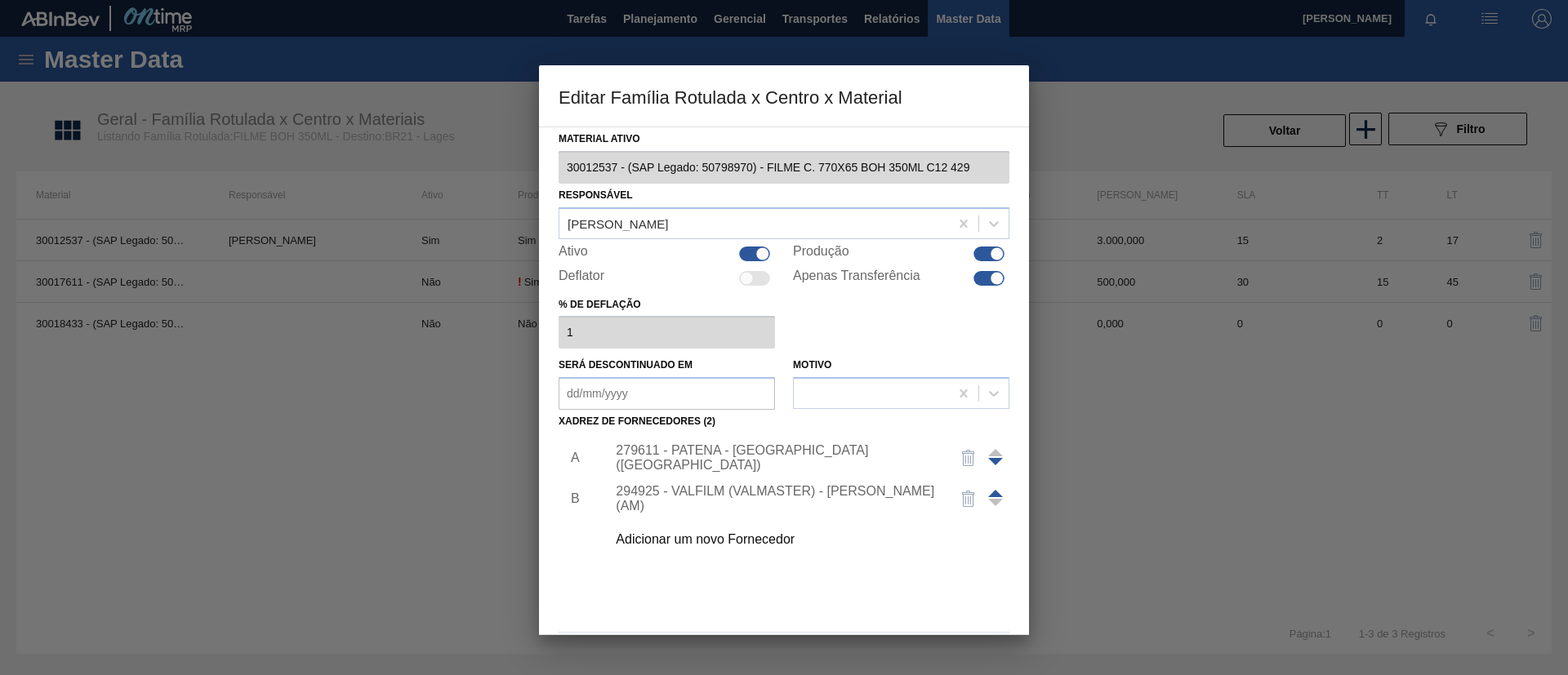
click at [978, 283] on div at bounding box center [989, 278] width 31 height 15
checkbox input "false"
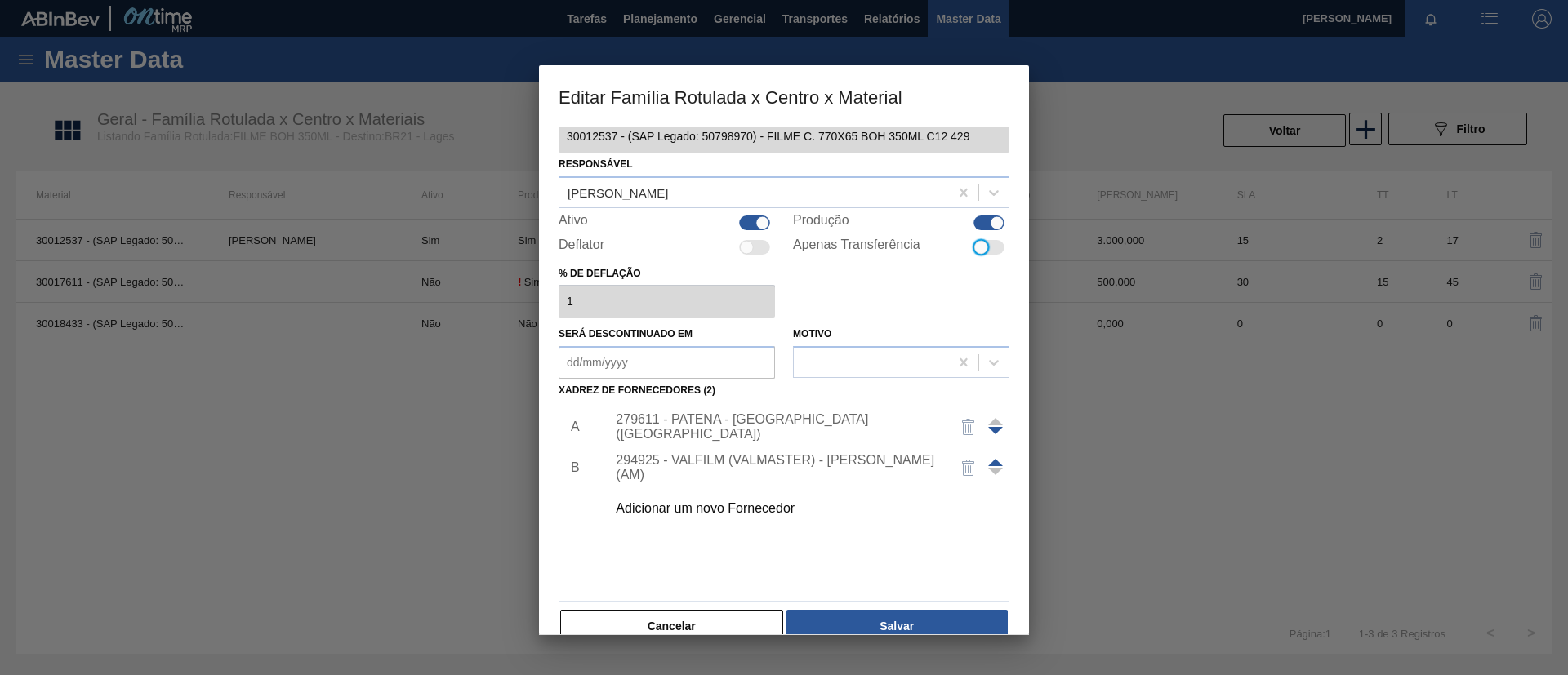
scroll to position [61, 0]
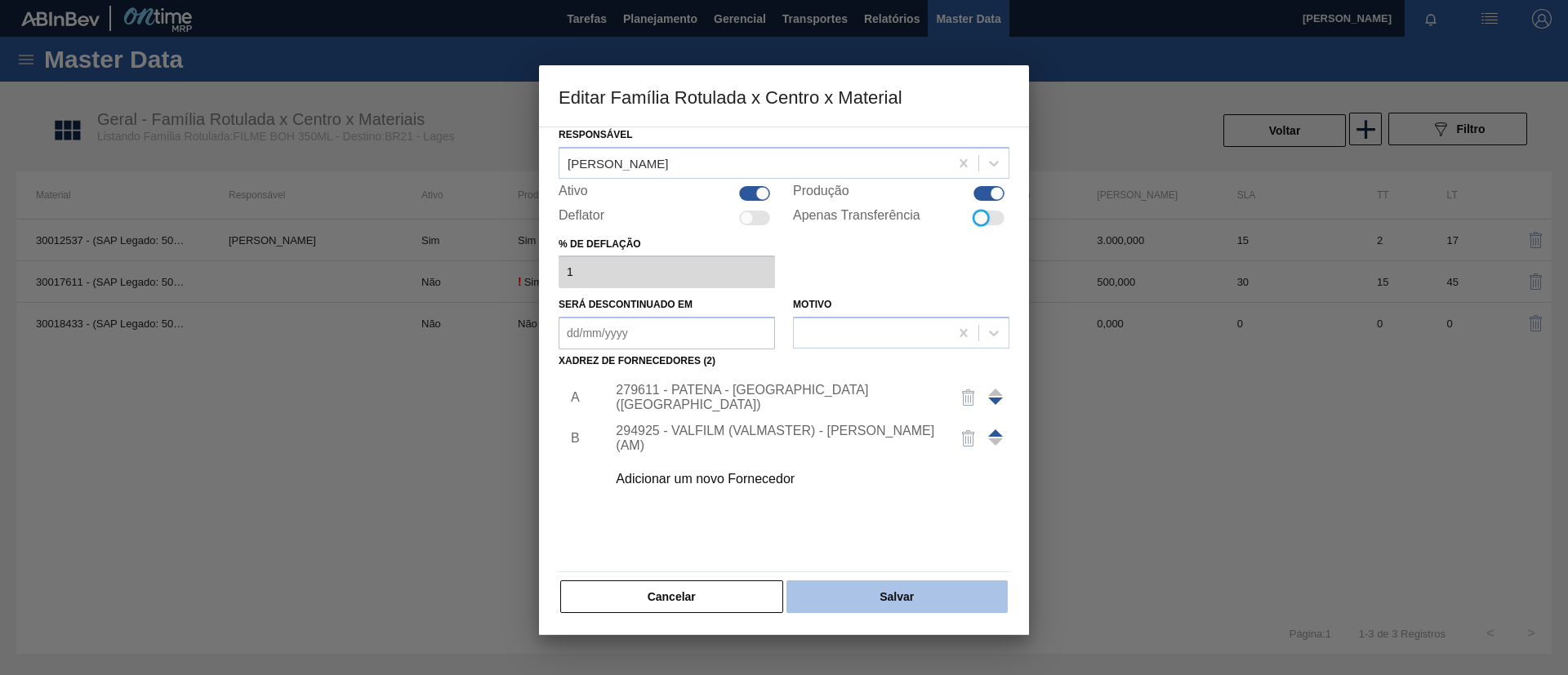
click at [957, 590] on button "Salvar" at bounding box center [897, 596] width 221 height 32
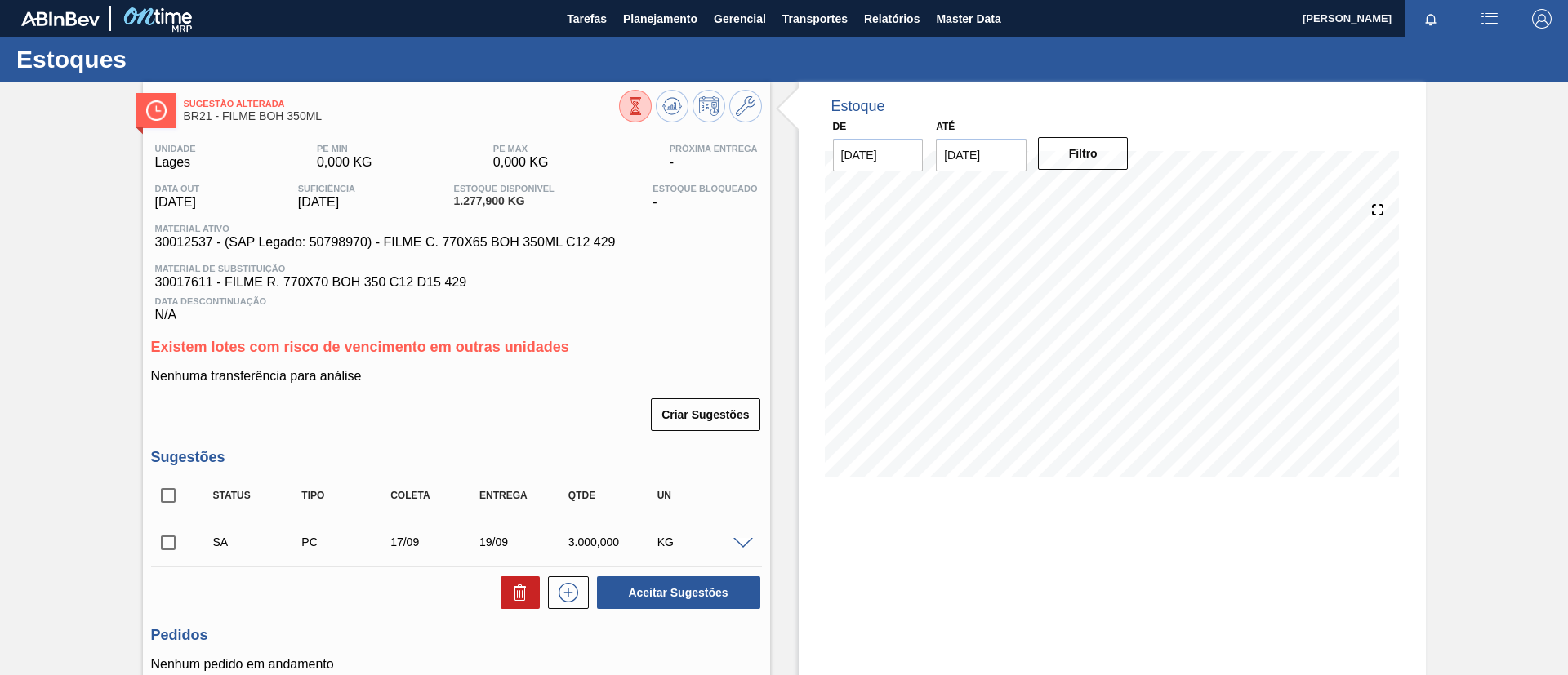
click at [665, 119] on button at bounding box center [672, 106] width 32 height 32
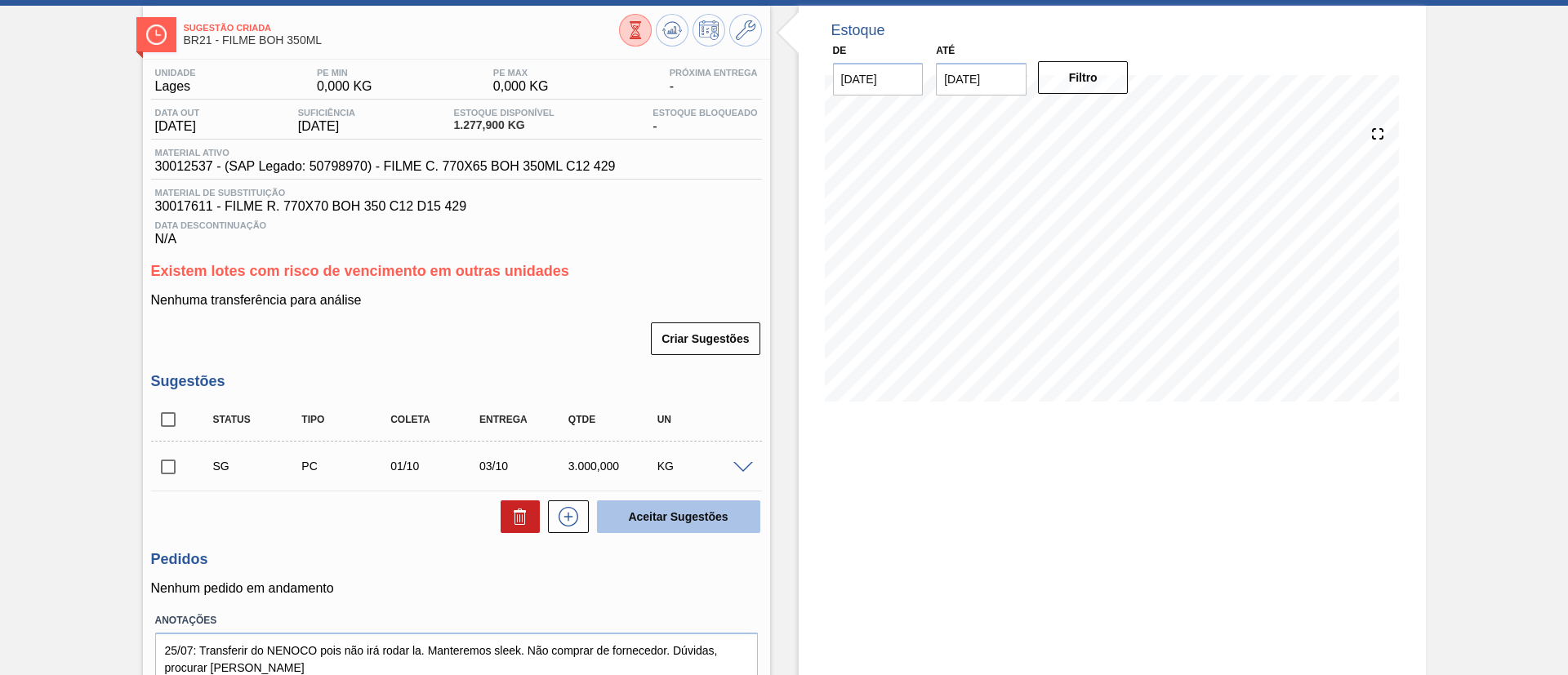
scroll to position [144, 0]
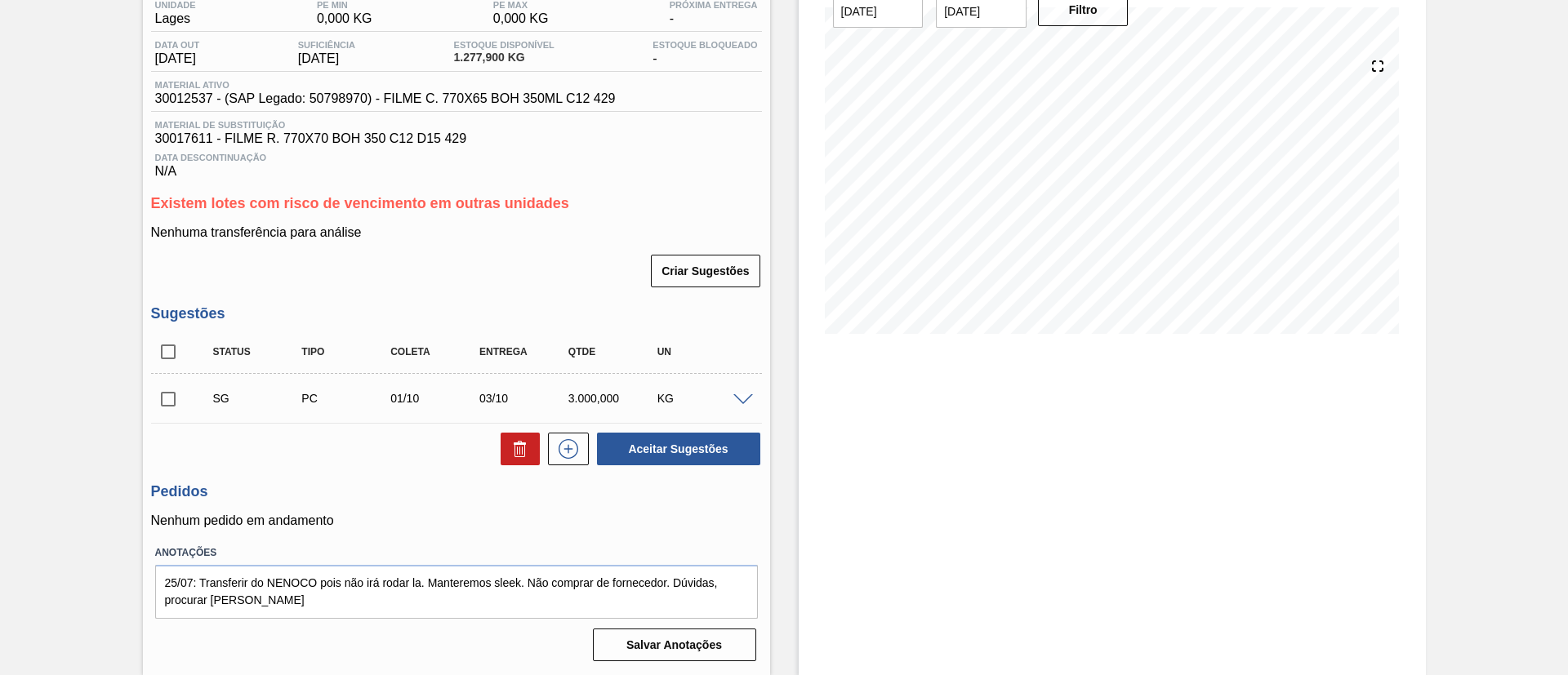
click at [741, 396] on span at bounding box center [743, 400] width 20 height 12
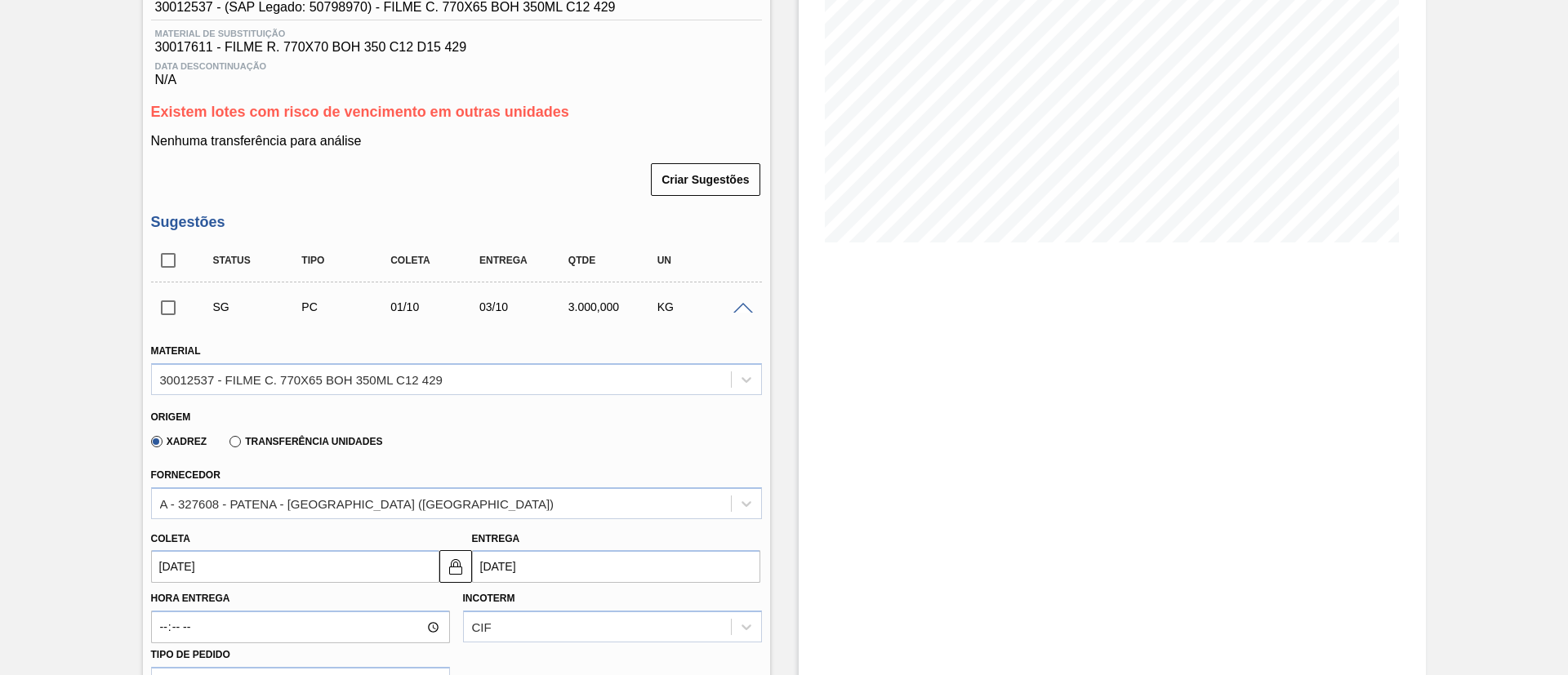
scroll to position [511, 0]
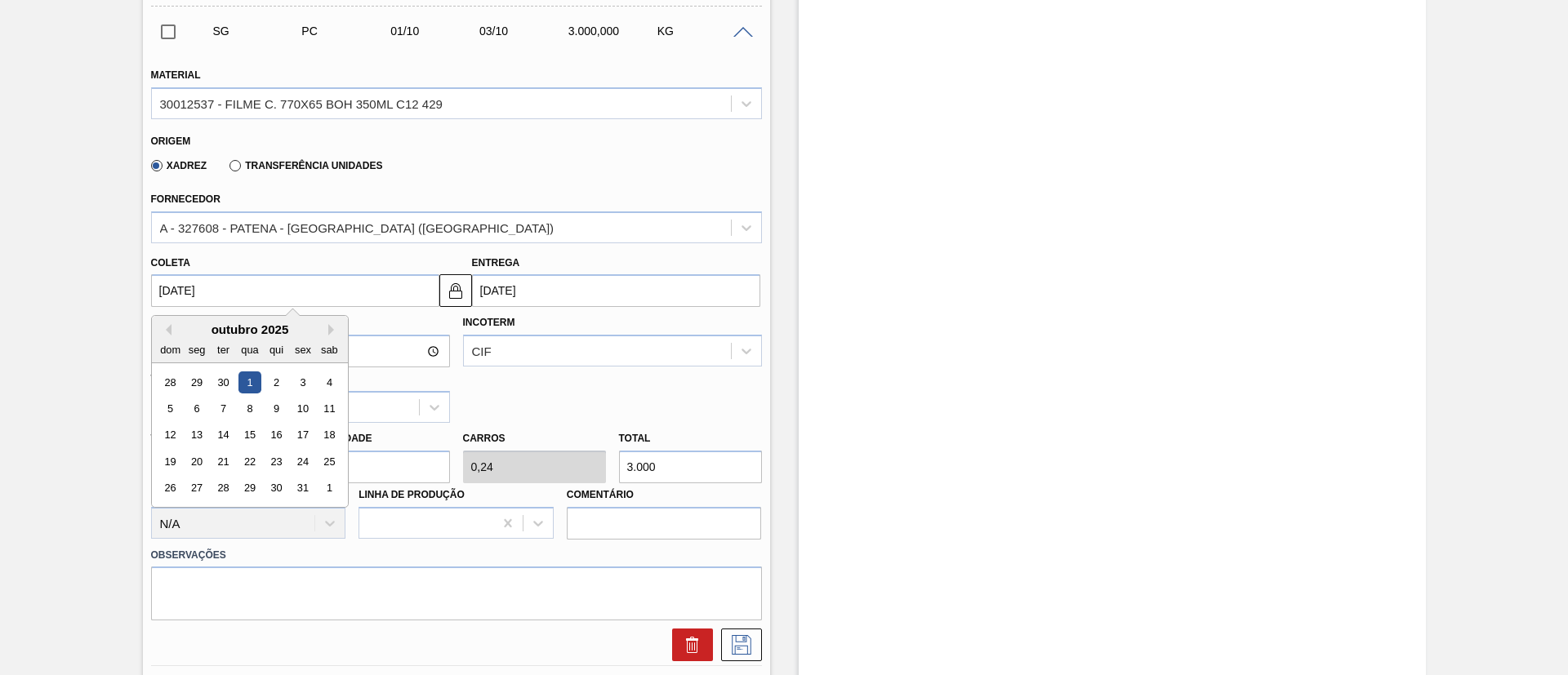
click at [260, 291] on input "01/10/2025" at bounding box center [295, 291] width 288 height 32
click at [174, 332] on div "outubro 2025" at bounding box center [250, 329] width 196 height 14
click at [169, 329] on button "Previous Month" at bounding box center [165, 329] width 11 height 11
click at [325, 332] on div "agosto 2025" at bounding box center [250, 329] width 196 height 14
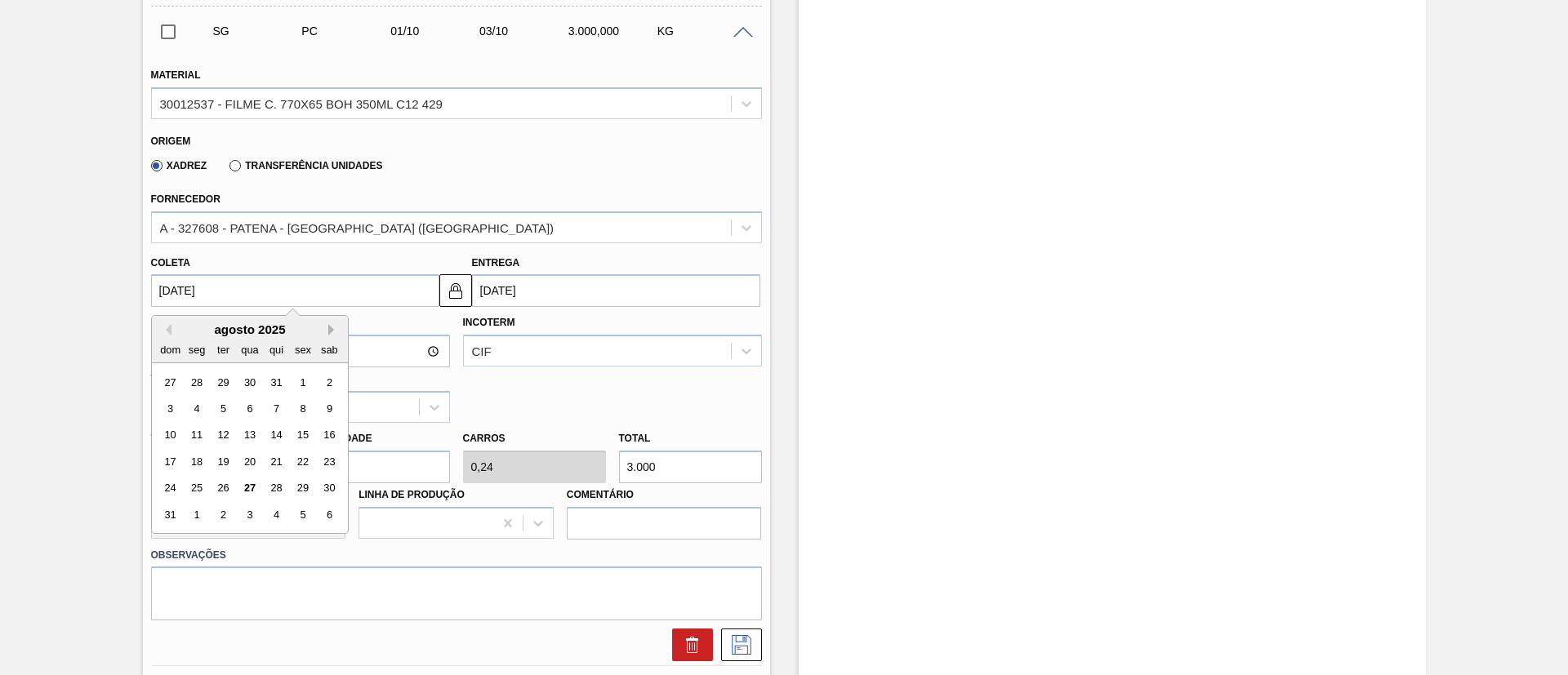
click at [333, 330] on button "Next Month" at bounding box center [333, 329] width 11 height 11
click at [195, 431] on div "15" at bounding box center [197, 436] width 22 height 22
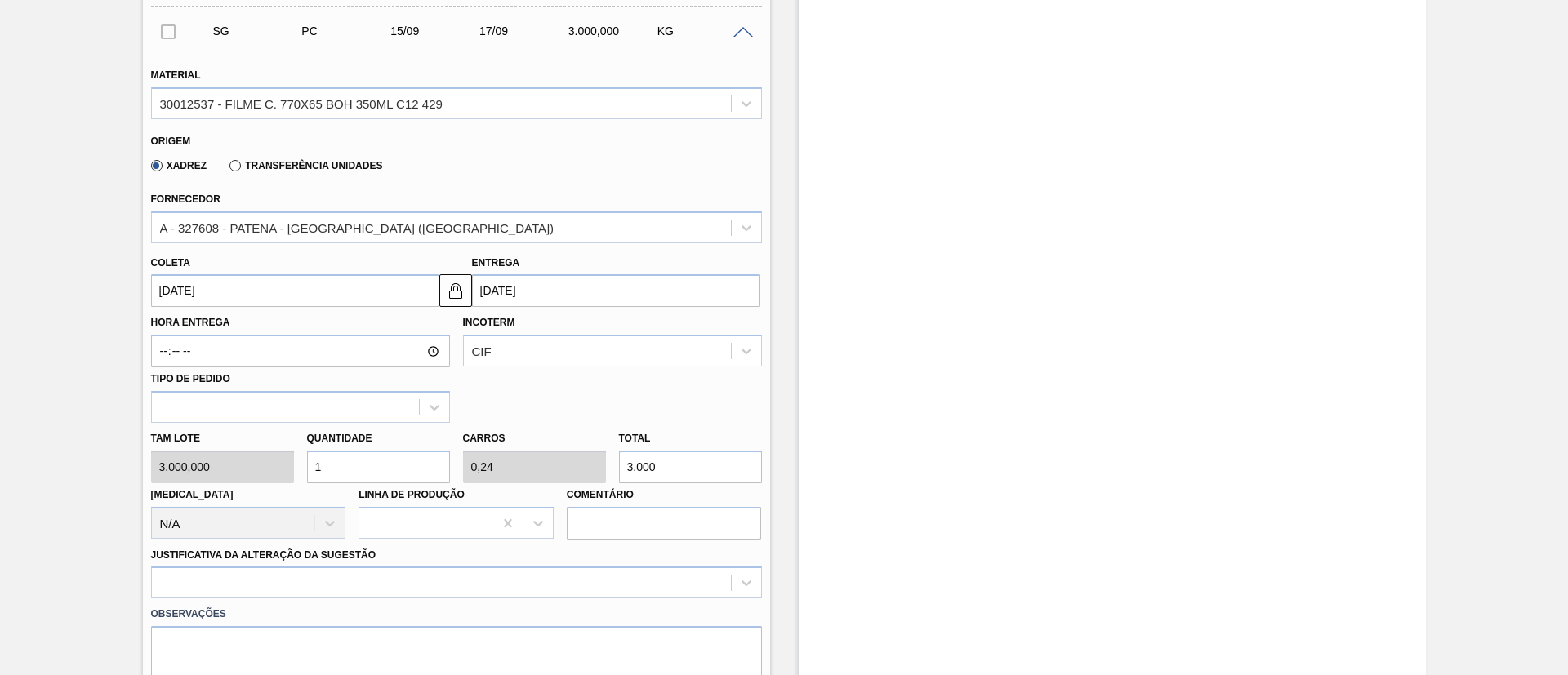
type input "15/09/2025"
type input "[DATE]"
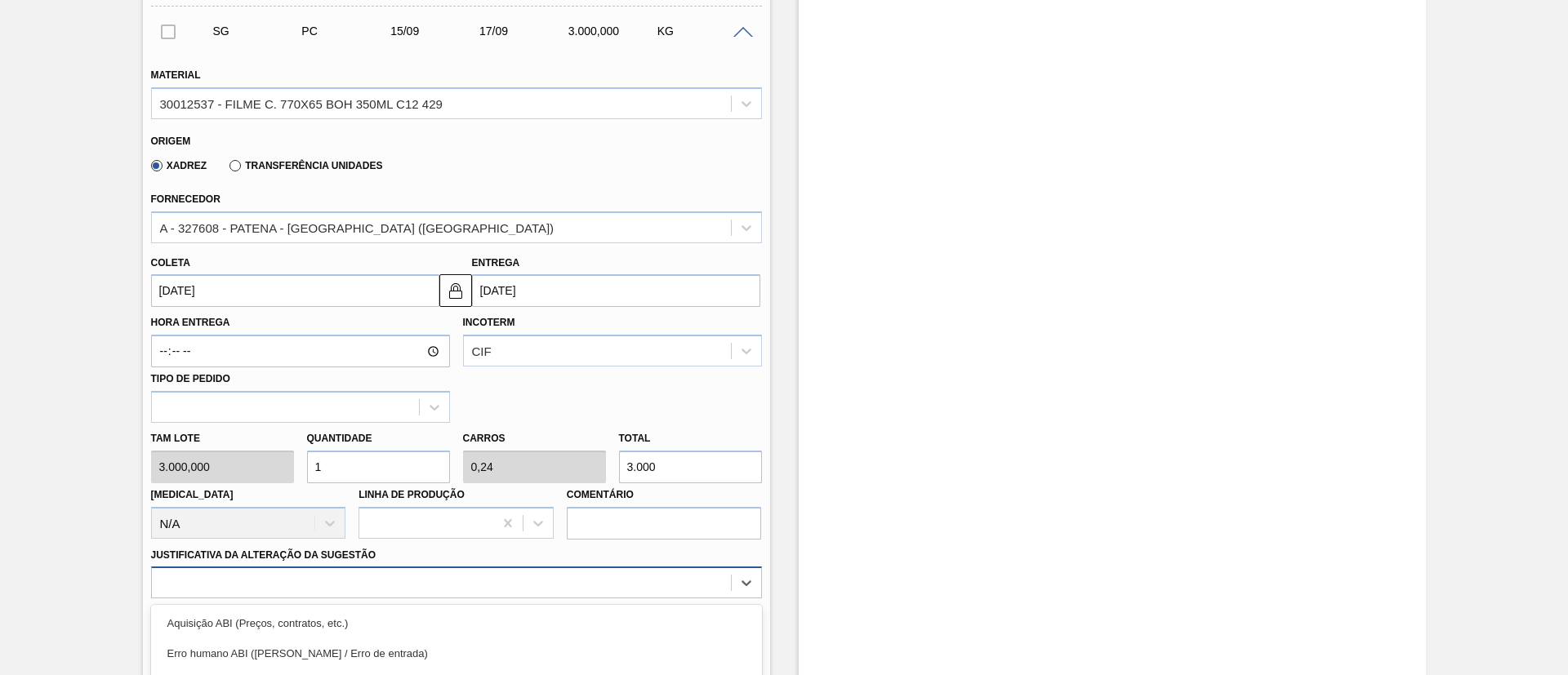
scroll to position [692, 0]
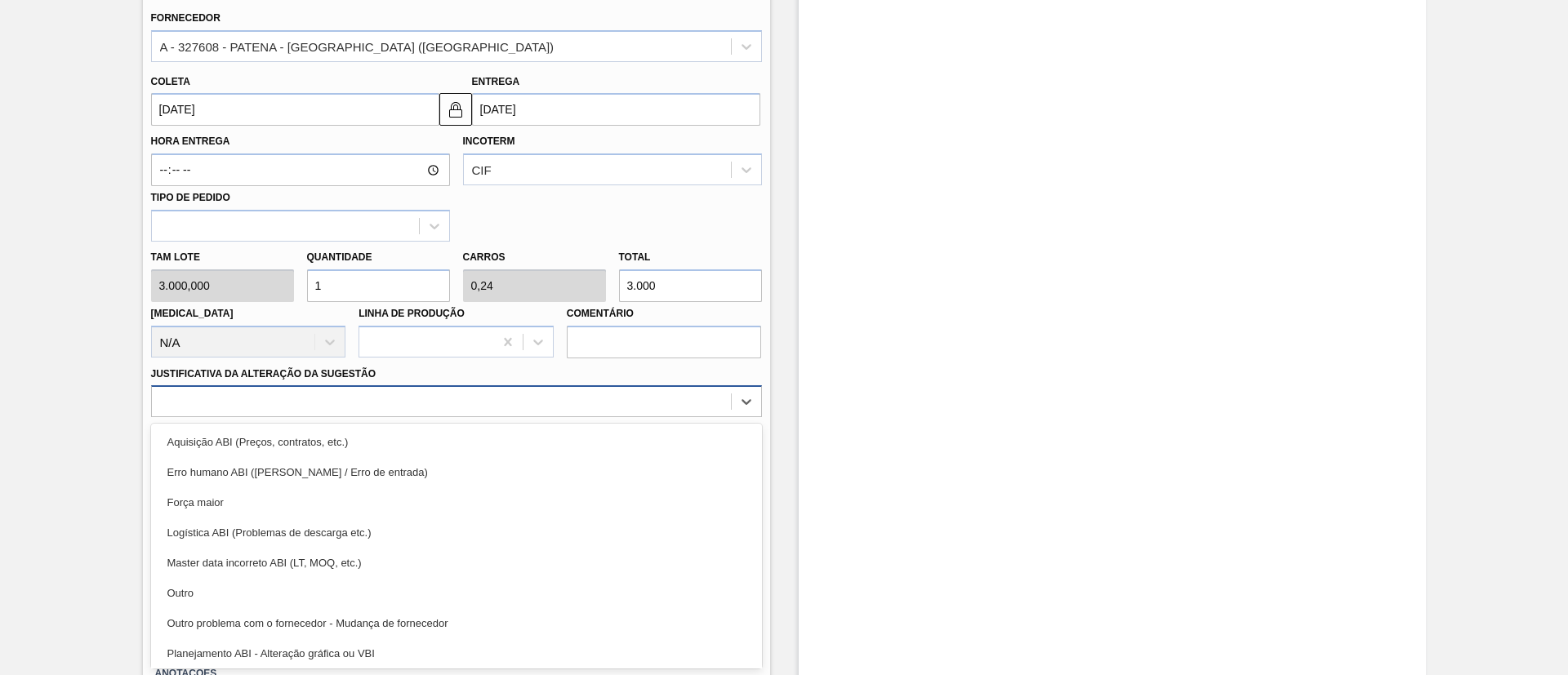
click at [314, 417] on div "option Outro focused, 6 of 18. 18 results available. Use Up and Down to choose …" at bounding box center [457, 401] width 611 height 32
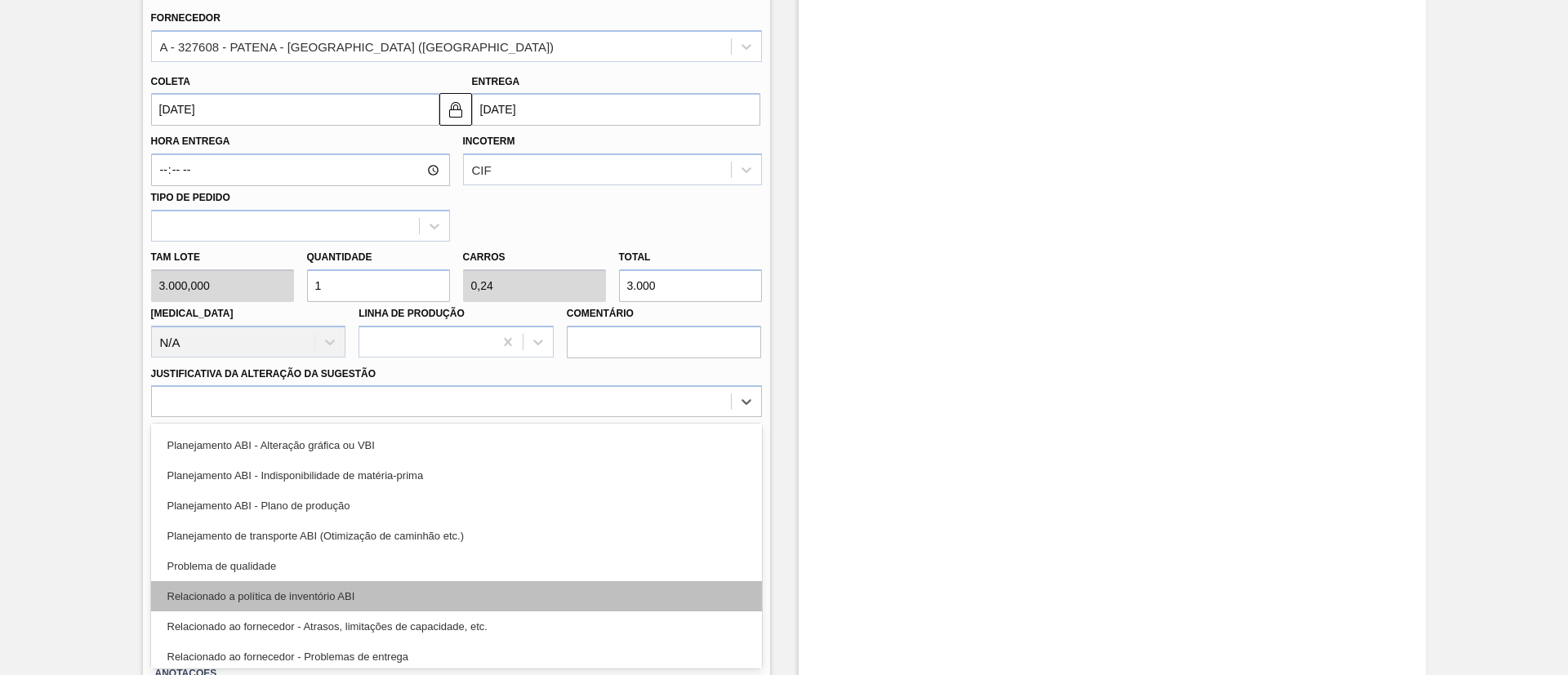
scroll to position [245, 0]
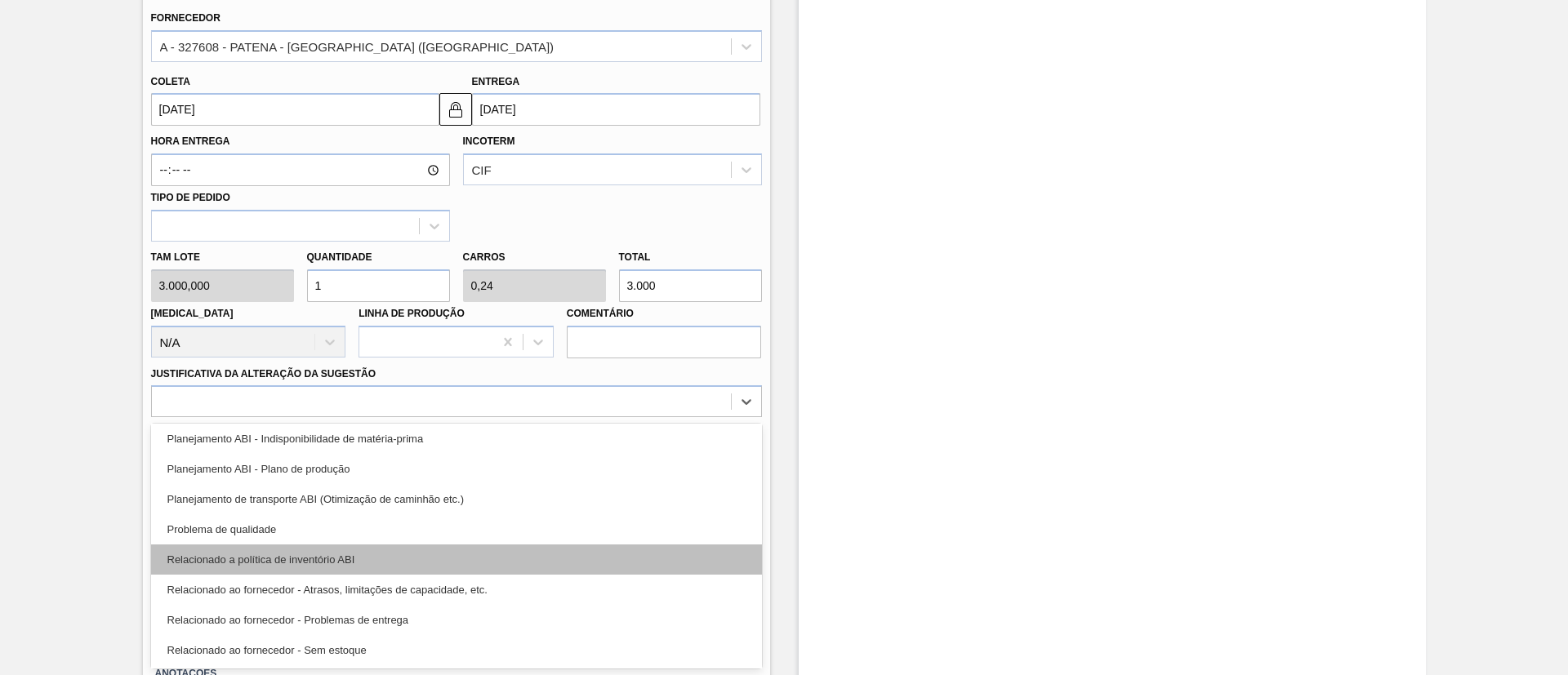
click at [316, 557] on div "Relacionado a política de inventório ABI" at bounding box center [457, 559] width 611 height 30
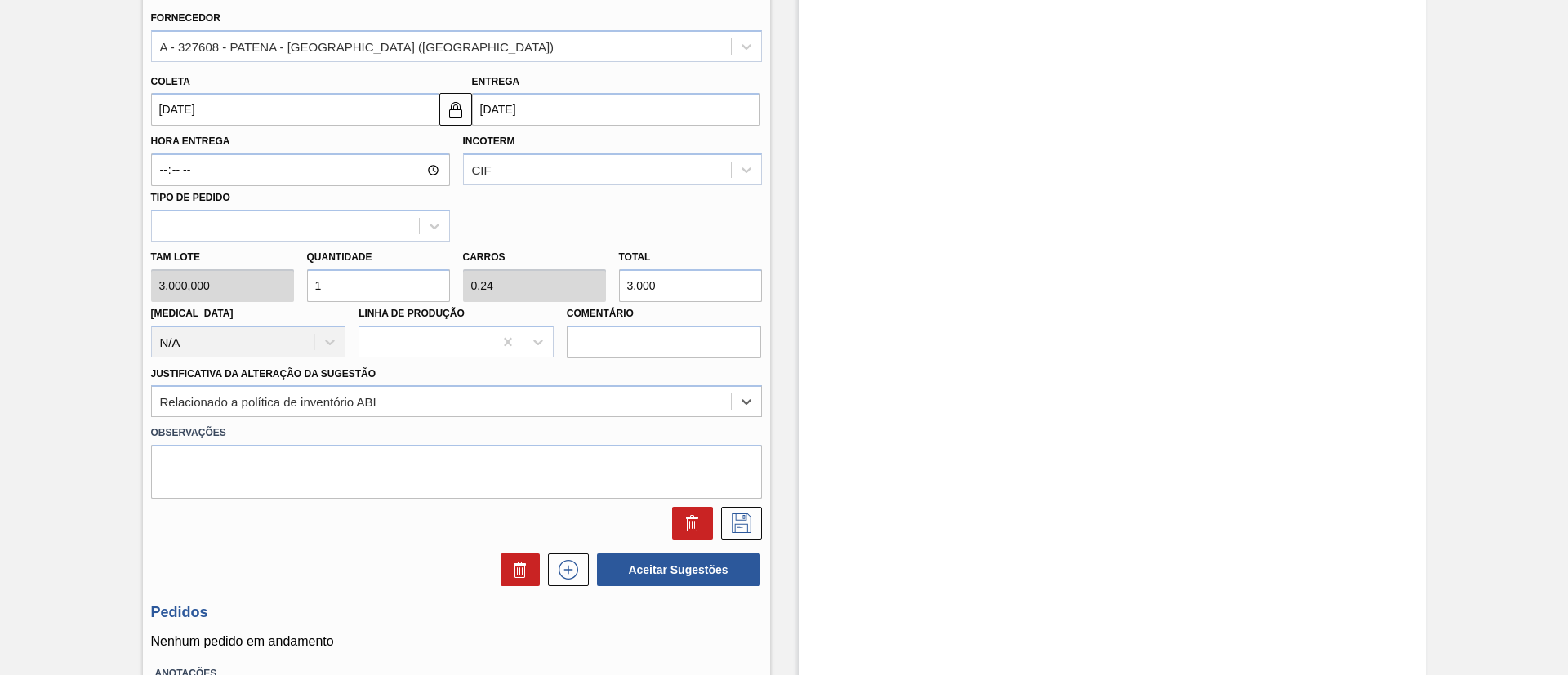
click at [354, 502] on div at bounding box center [457, 519] width 624 height 41
click at [374, 475] on textarea at bounding box center [457, 472] width 611 height 54
type textarea "Sem PE"
click at [753, 518] on button at bounding box center [742, 523] width 41 height 32
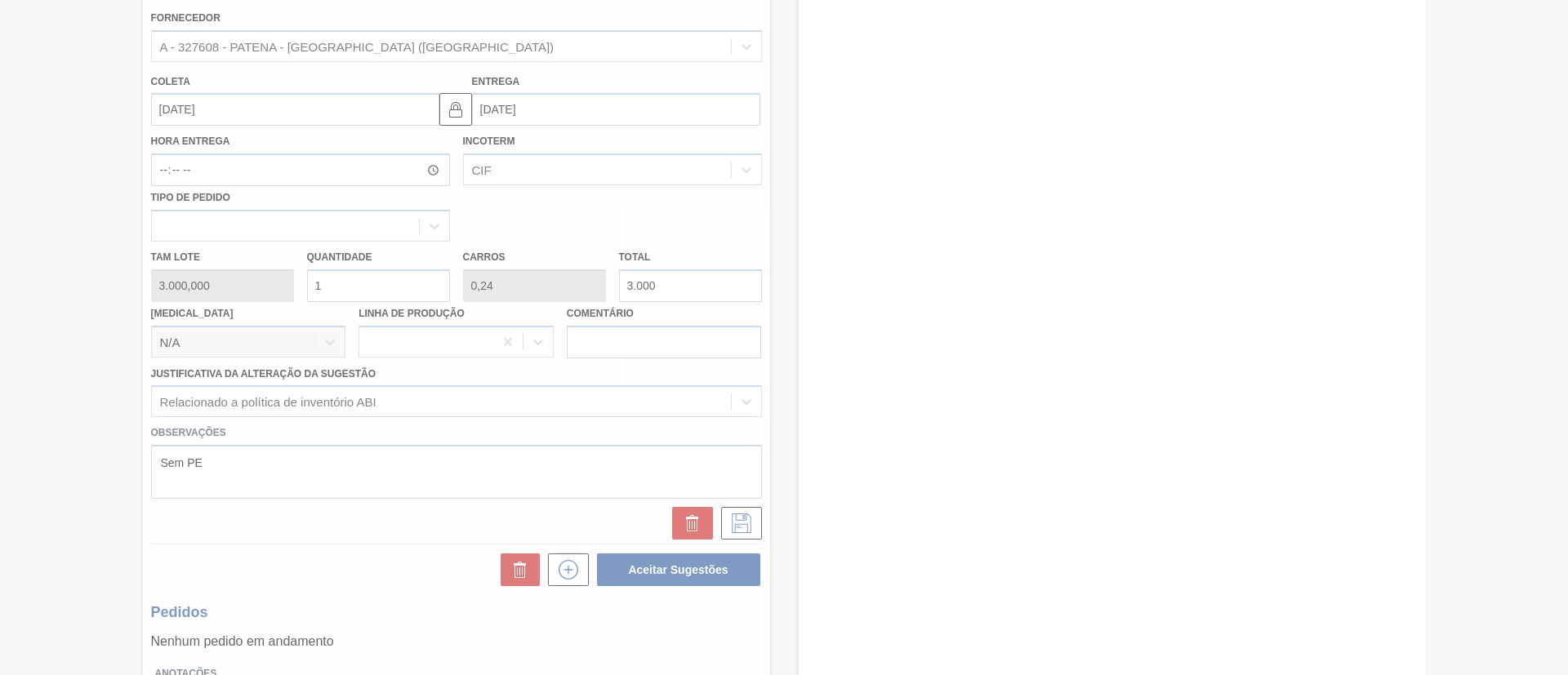
scroll to position [144, 0]
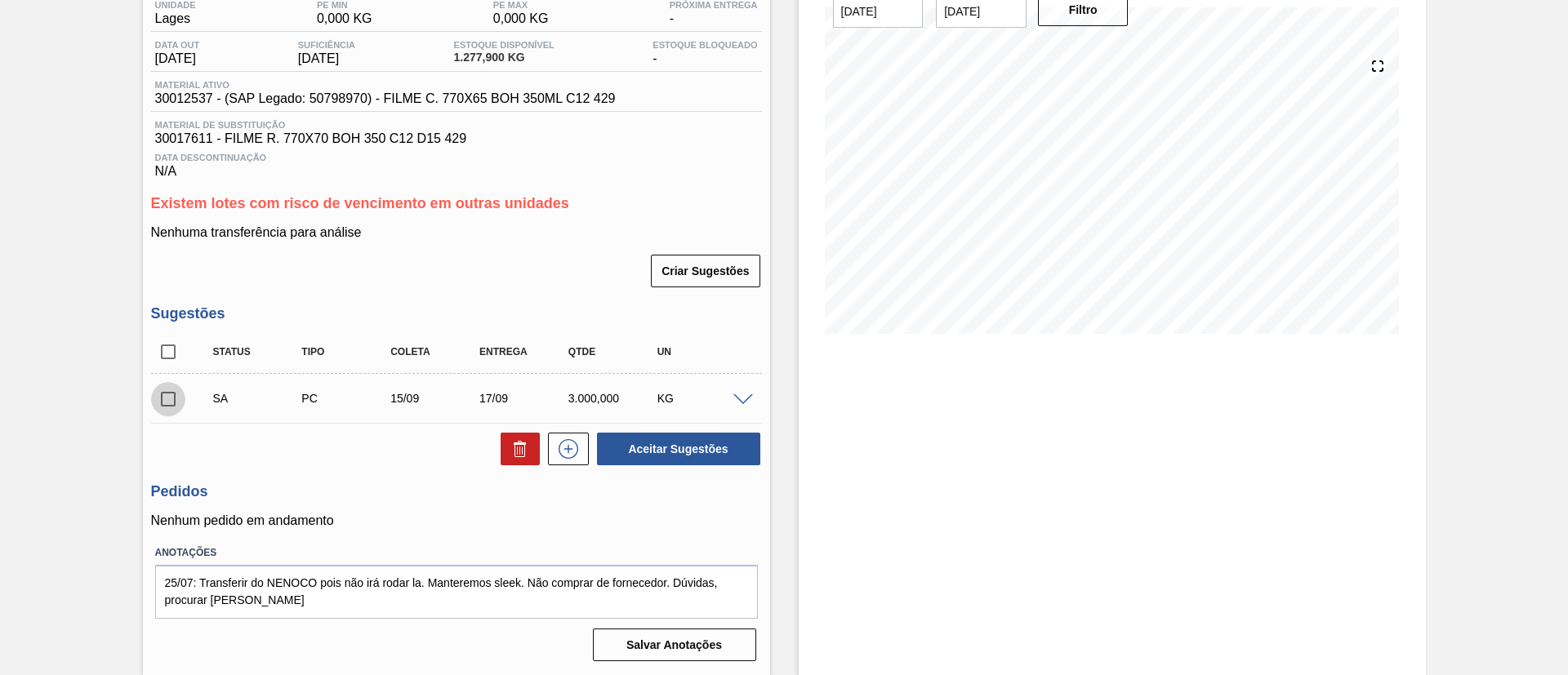
click at [168, 400] on input "checkbox" at bounding box center [168, 399] width 34 height 34
click at [641, 450] on button "Aceitar Sugestões" at bounding box center [678, 449] width 163 height 32
checkbox input "false"
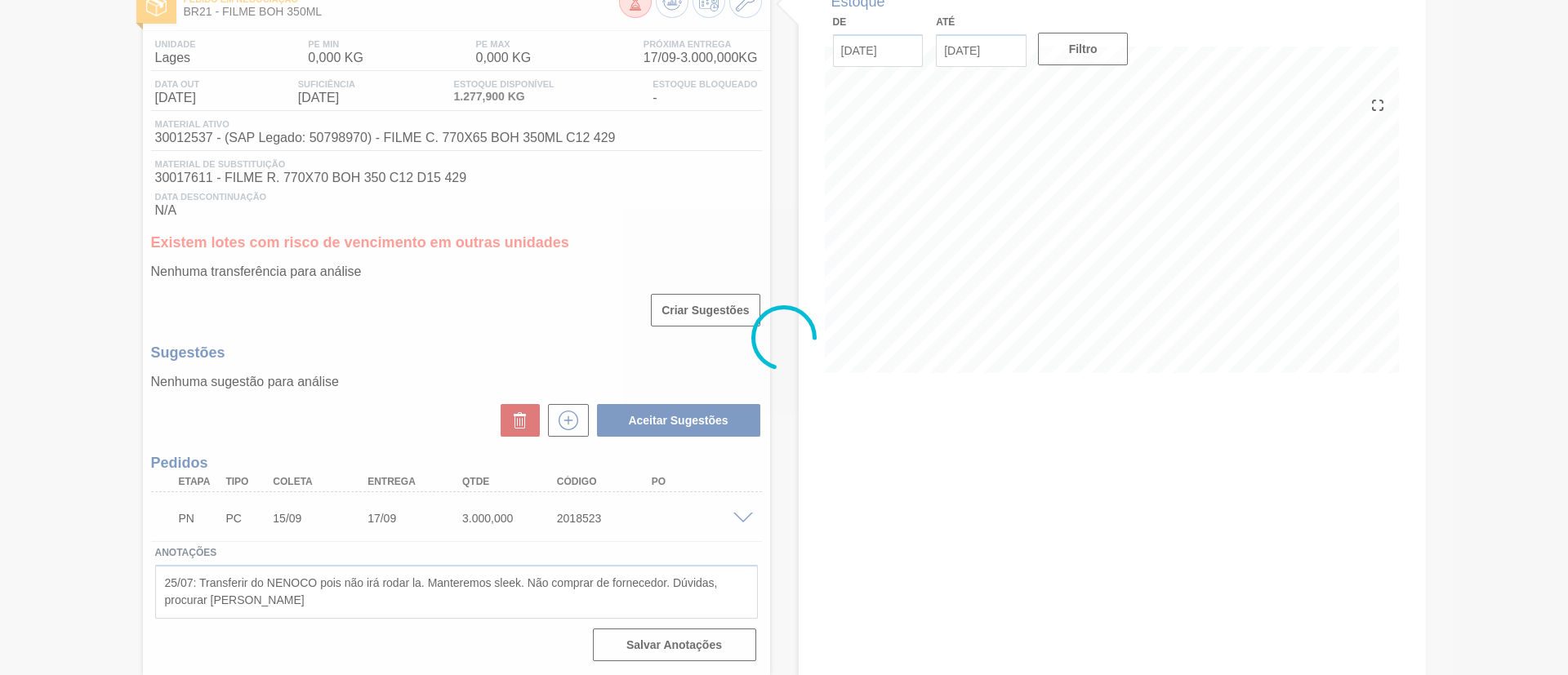
scroll to position [104, 0]
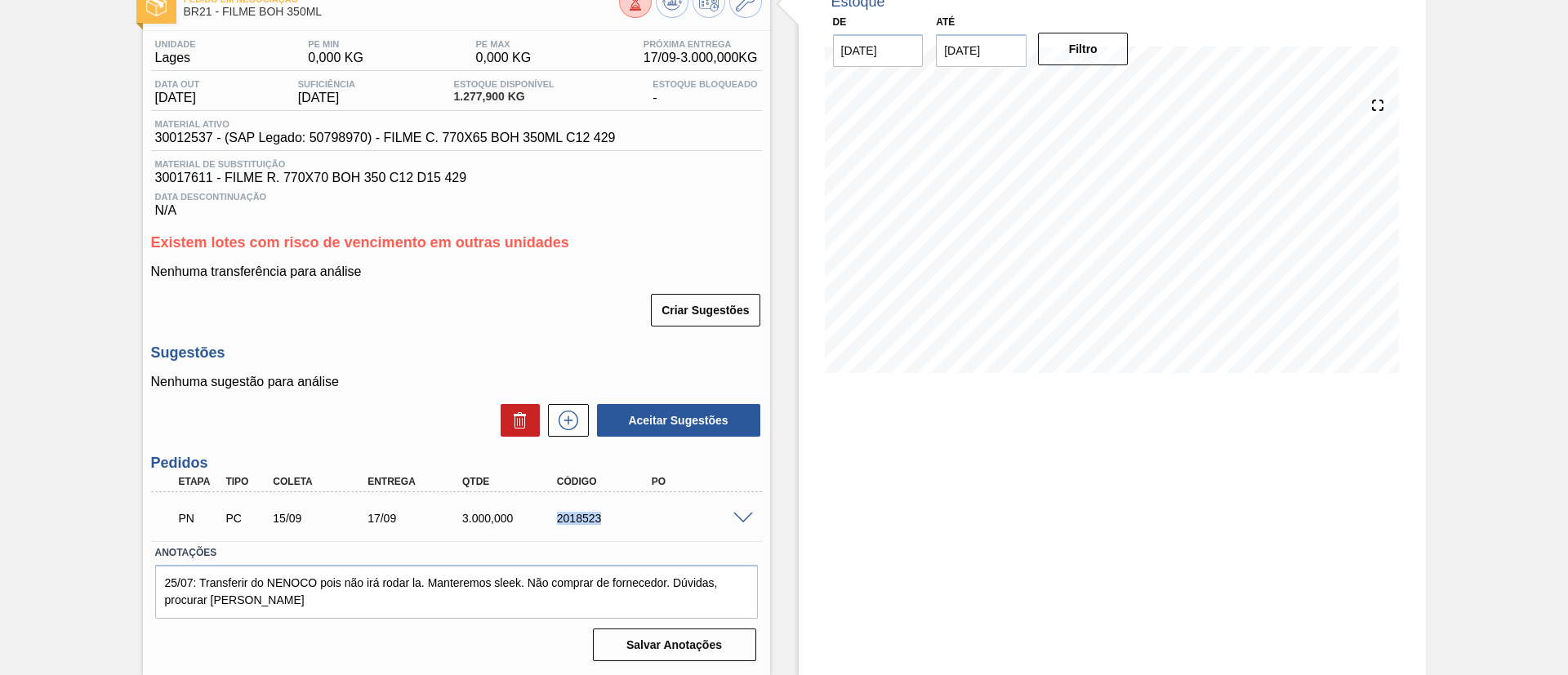
drag, startPoint x: 538, startPoint y: 514, endPoint x: 610, endPoint y: 517, distance: 72.1
click at [610, 517] on div "PN PC 15/09 17/09 3.000,000 2018523" at bounding box center [452, 517] width 568 height 32
copy div "2018523"
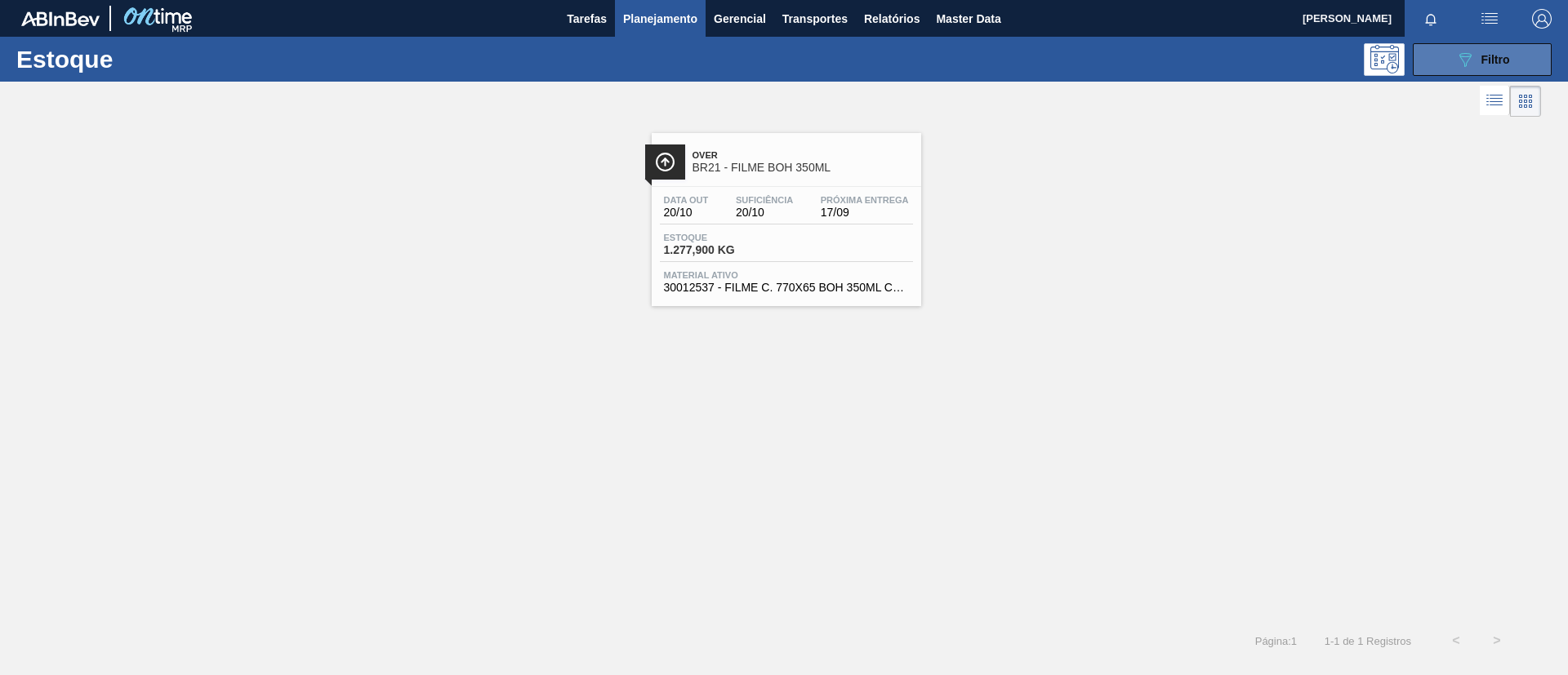
click at [1445, 58] on button "089F7B8B-B2A5-4AFE-B5C0-19BA573D28AC Filtro" at bounding box center [1483, 60] width 139 height 32
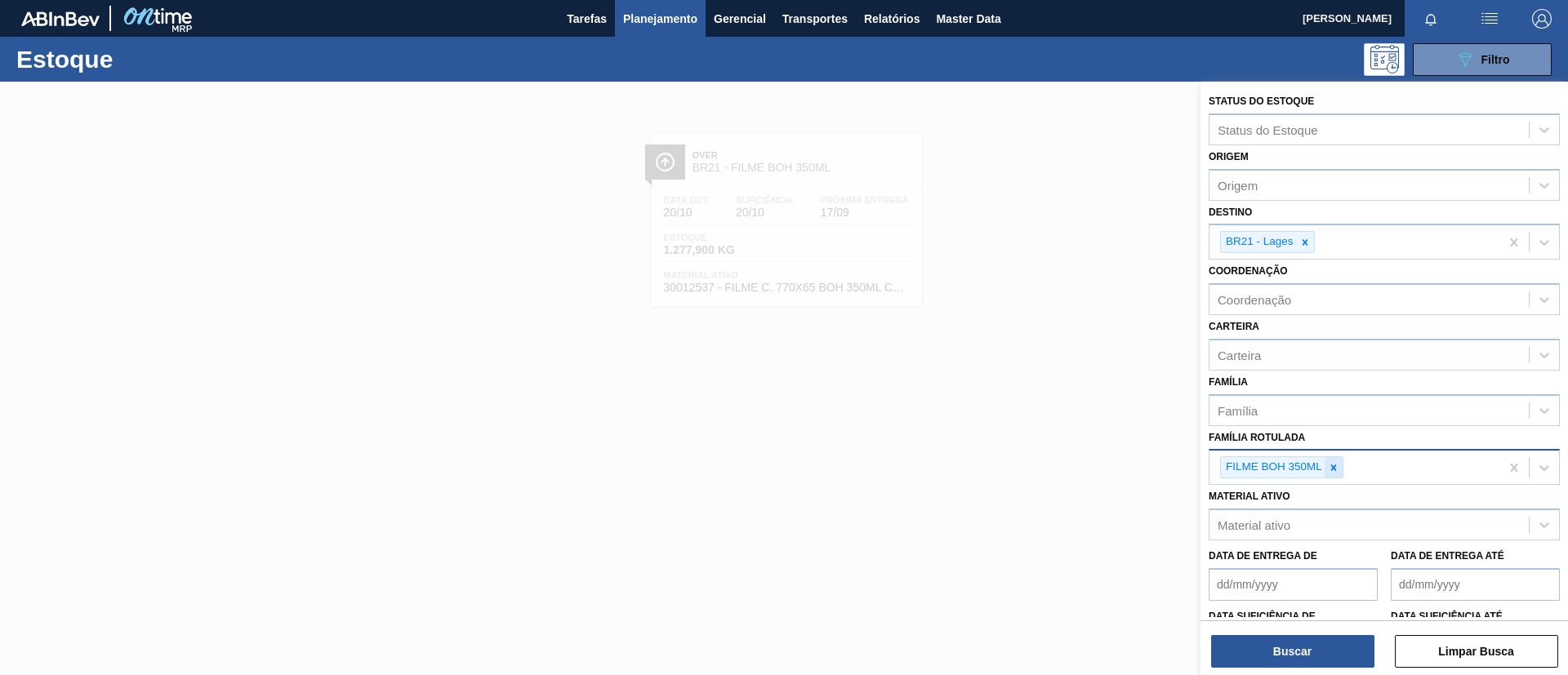
click at [1325, 470] on div at bounding box center [1334, 467] width 18 height 21
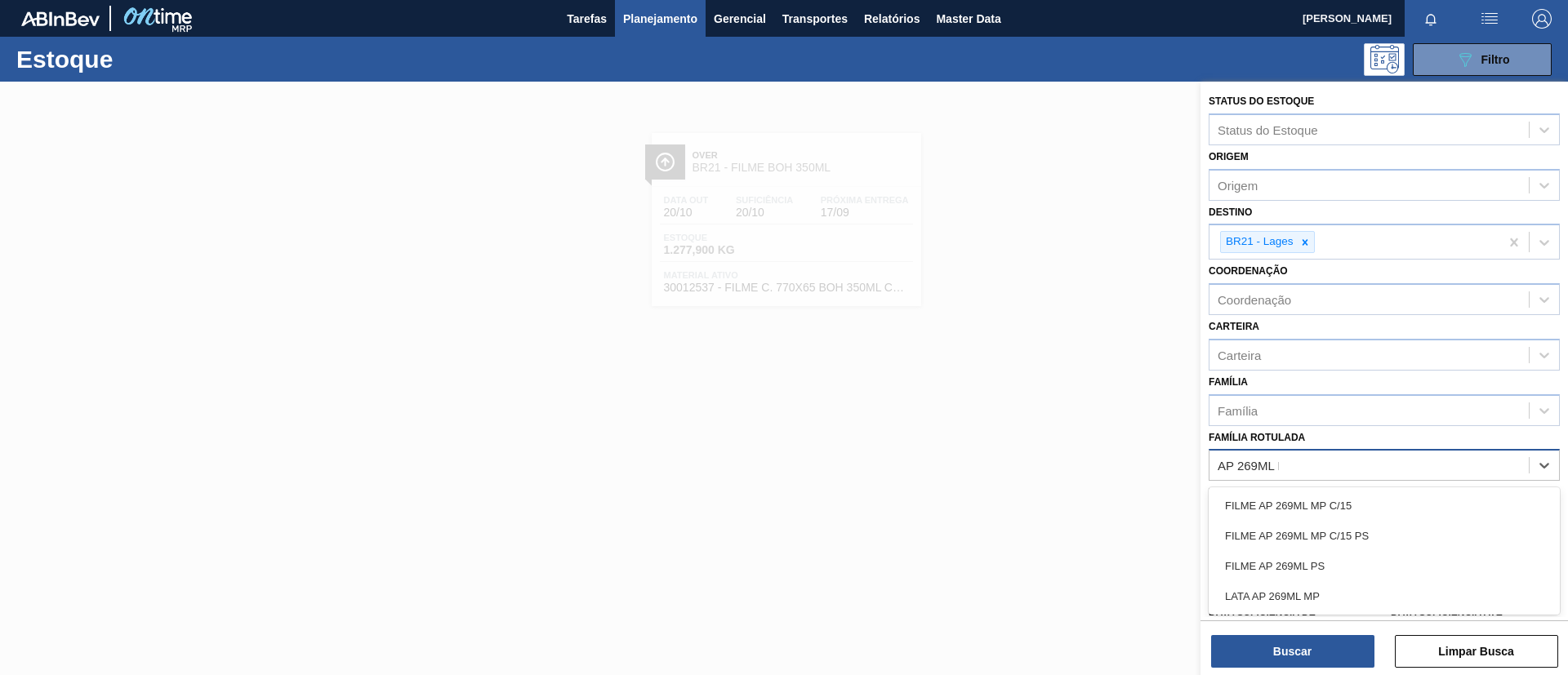
type Rotulada "AP 269ML MP"
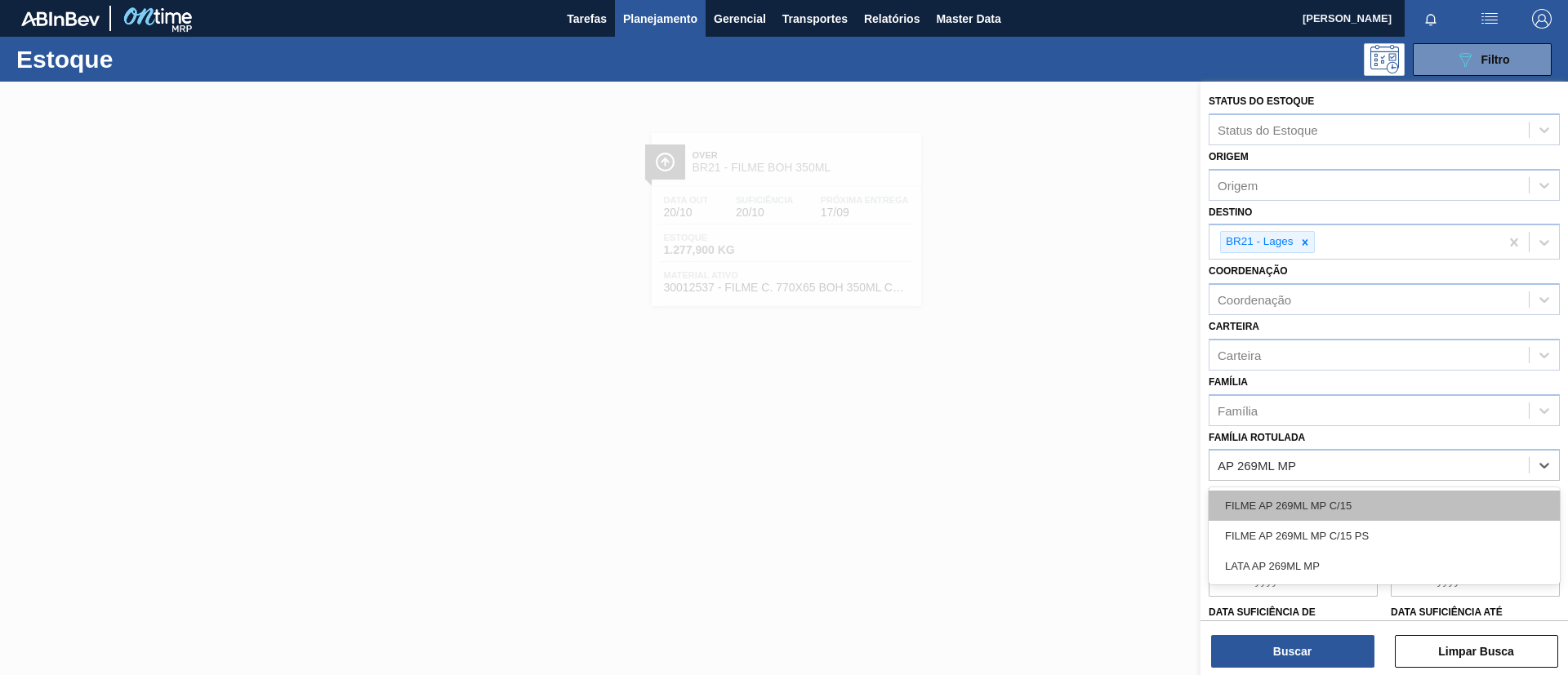
click at [1364, 498] on div "FILME AP 269ML MP C/15" at bounding box center [1384, 505] width 351 height 30
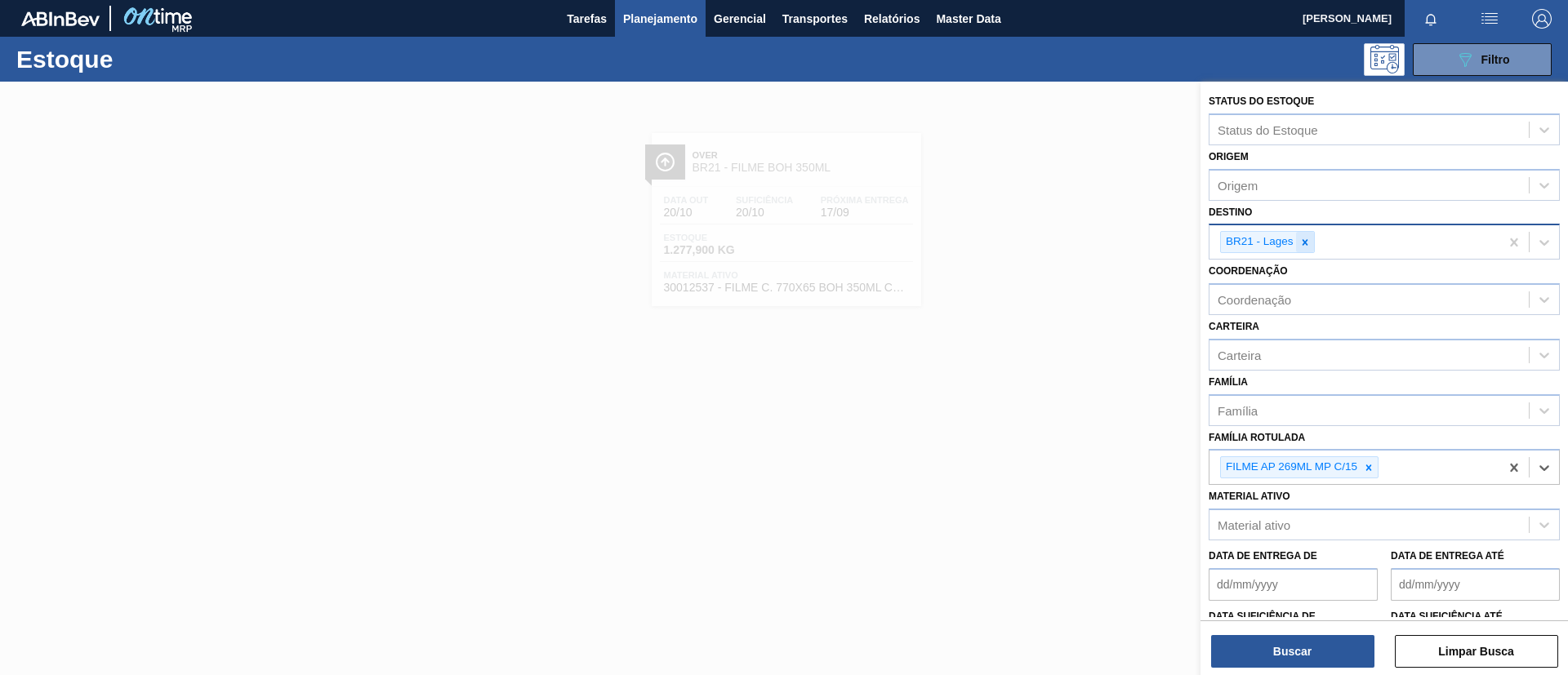
click at [1304, 249] on div at bounding box center [1305, 242] width 18 height 21
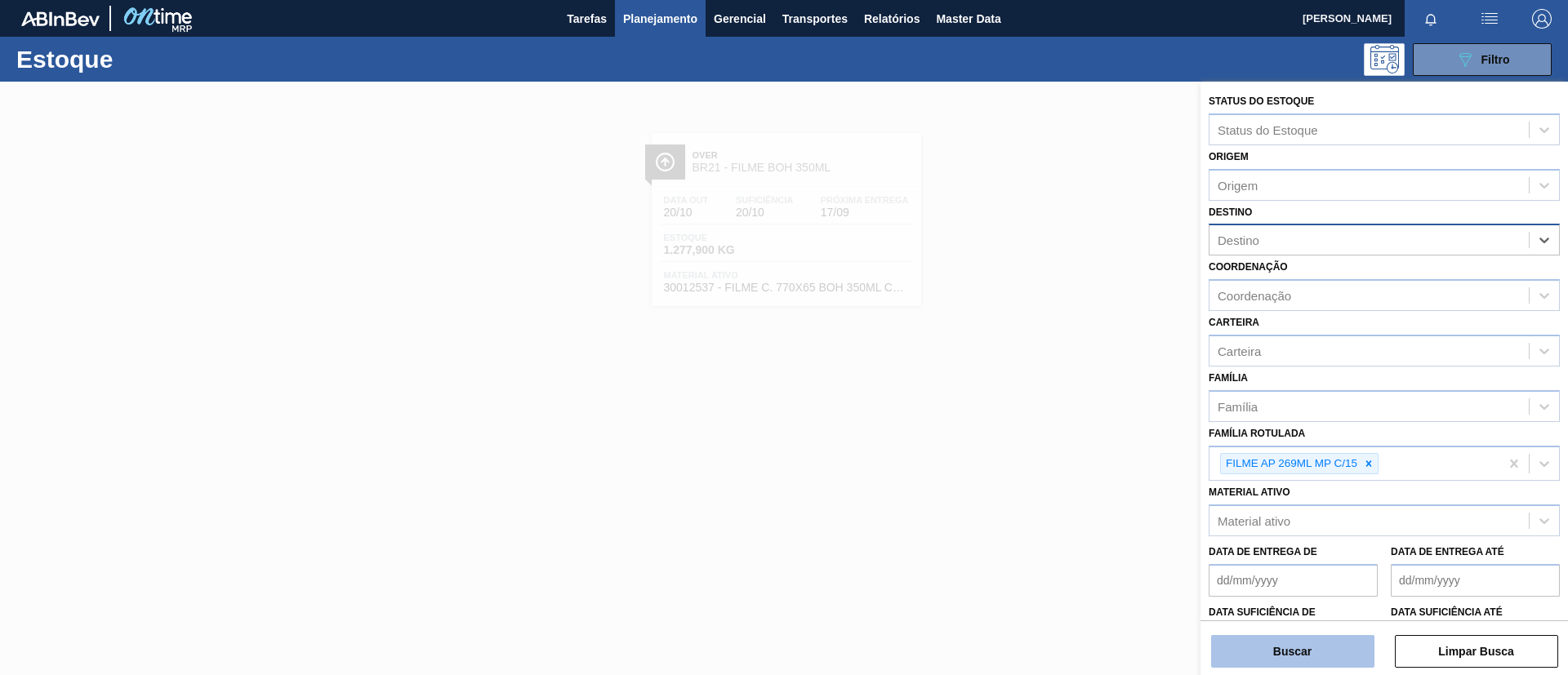
click at [1323, 658] on button "Buscar" at bounding box center [1293, 651] width 163 height 32
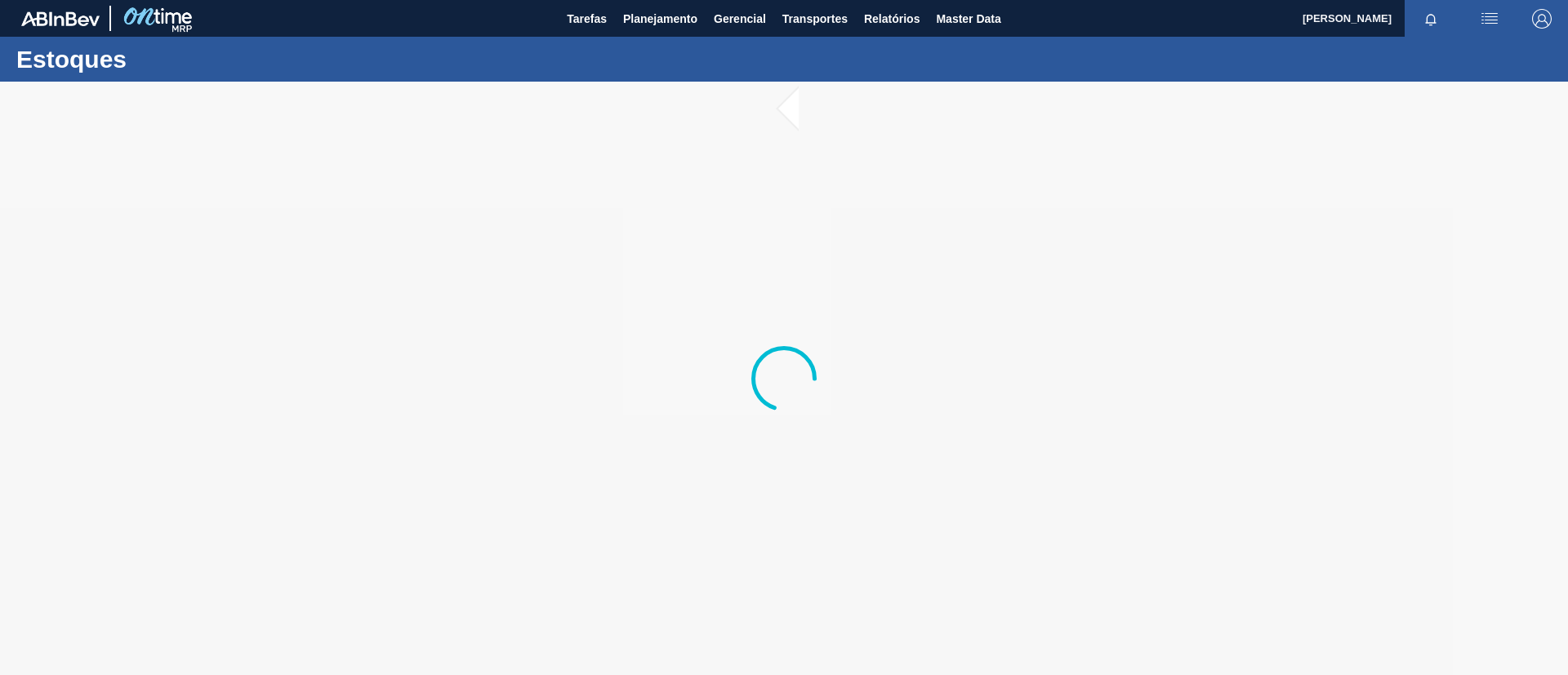
click at [536, 129] on div at bounding box center [784, 379] width 1568 height 594
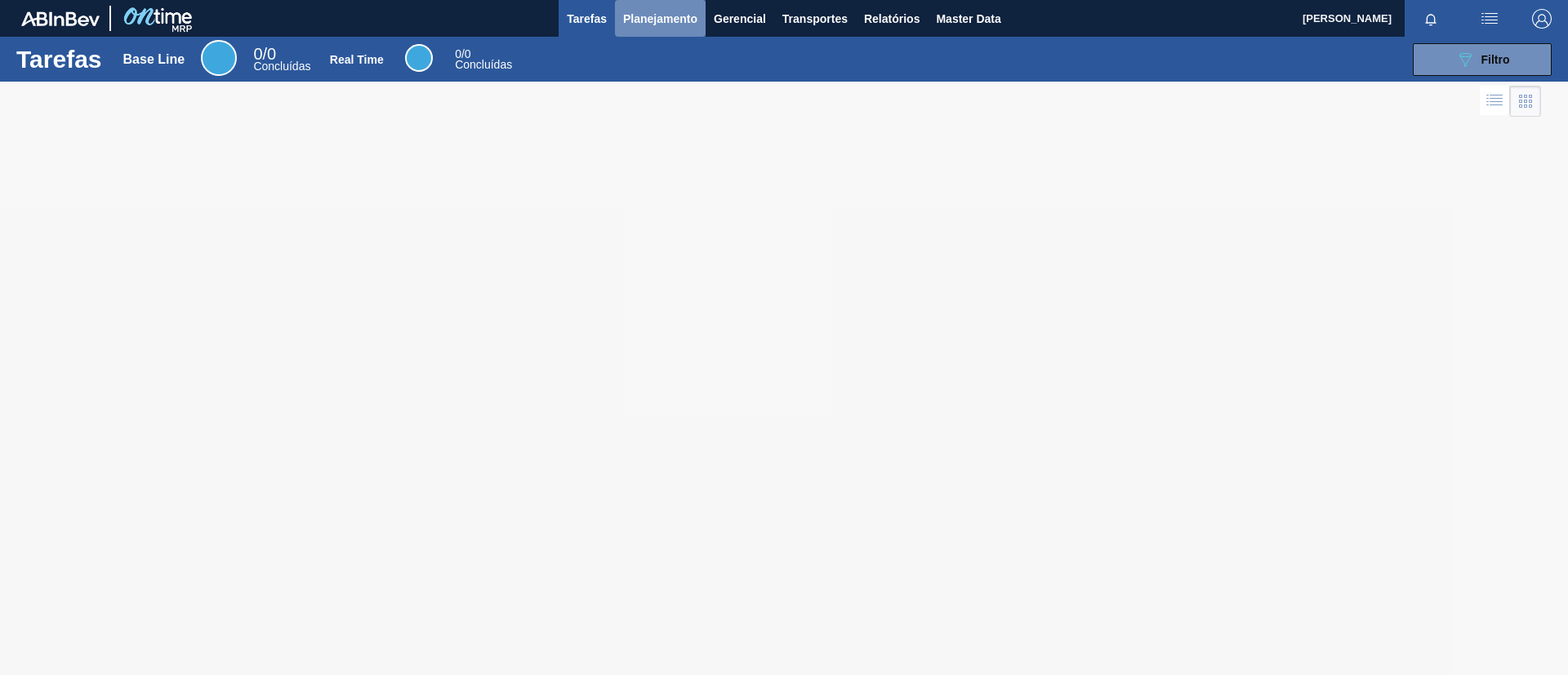
click at [632, 13] on span "Planejamento" at bounding box center [660, 19] width 74 height 20
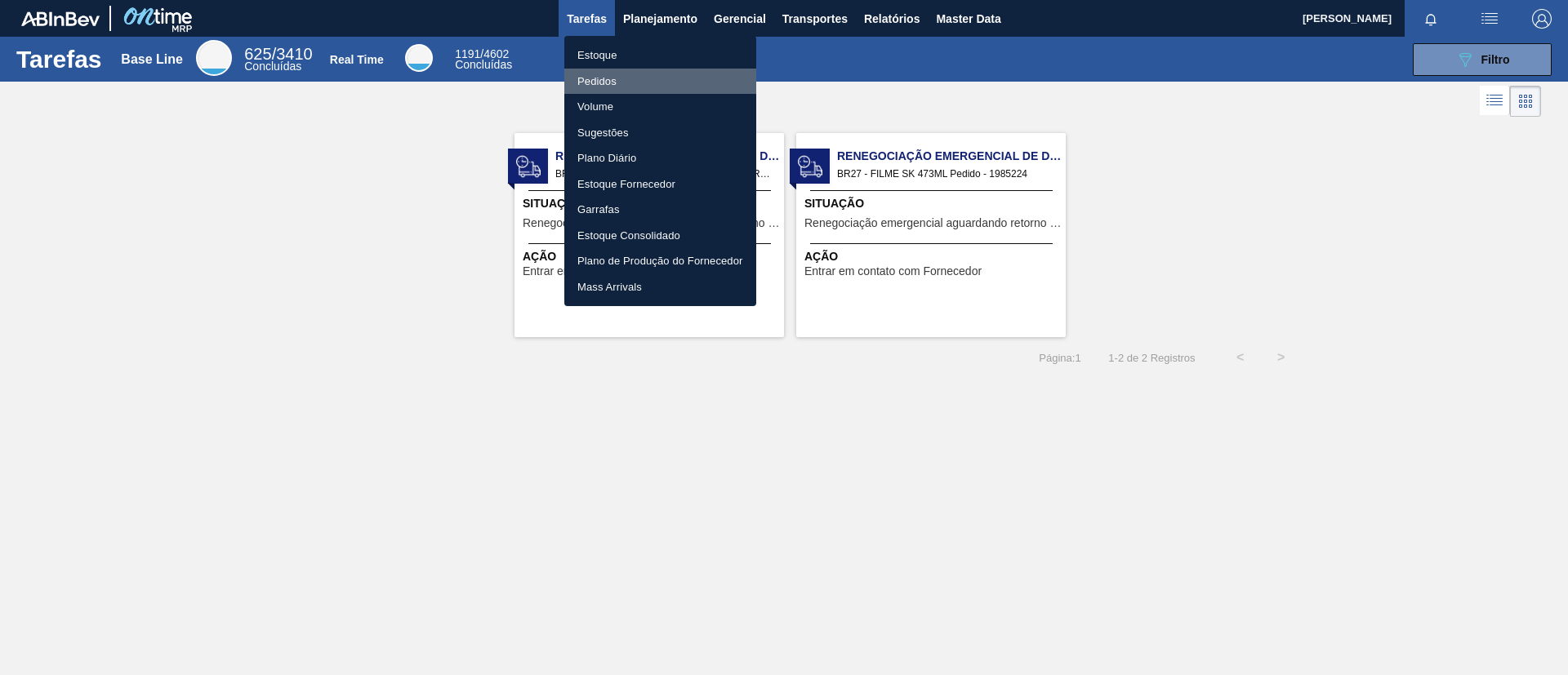
click at [629, 91] on li "Pedidos" at bounding box center [660, 81] width 192 height 26
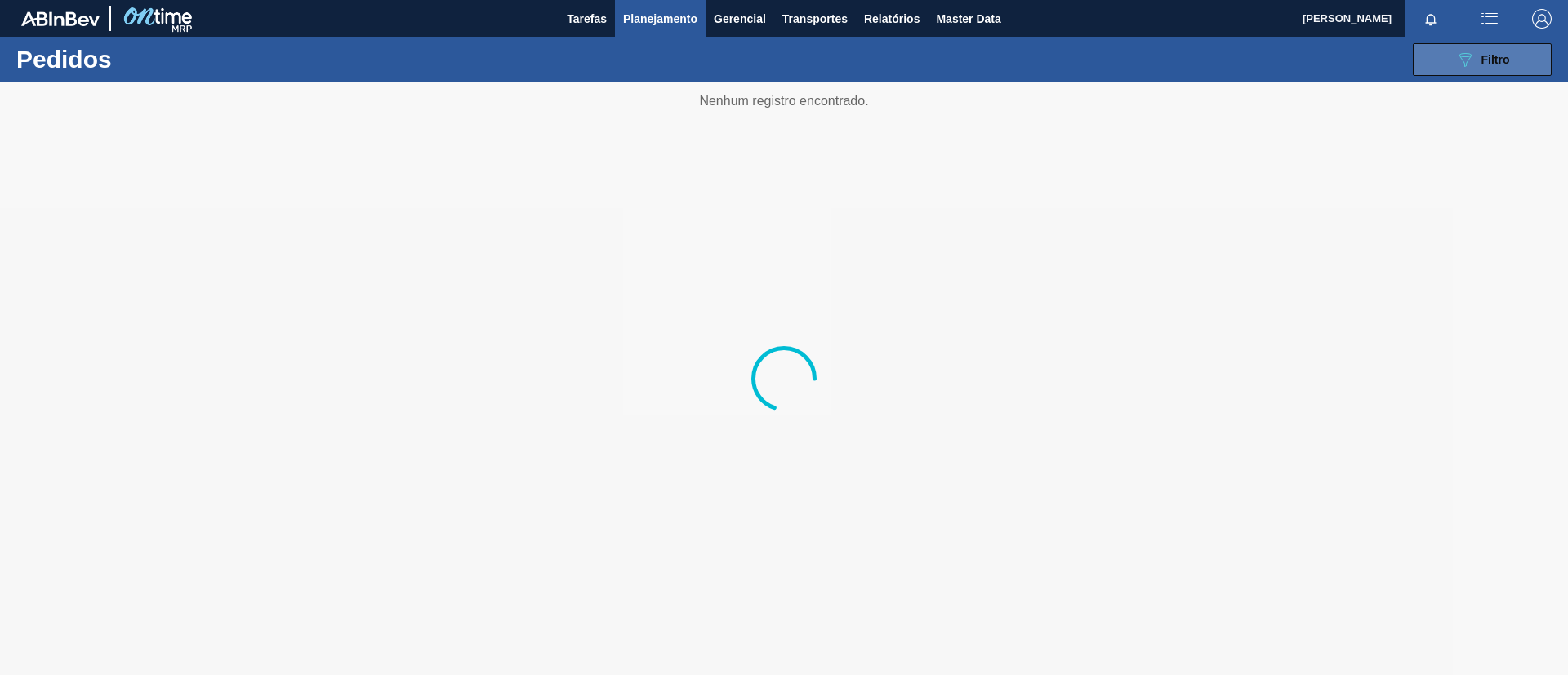
click at [1480, 54] on div "089F7B8B-B2A5-4AFE-B5C0-19BA573D28AC Filtro" at bounding box center [1483, 59] width 55 height 20
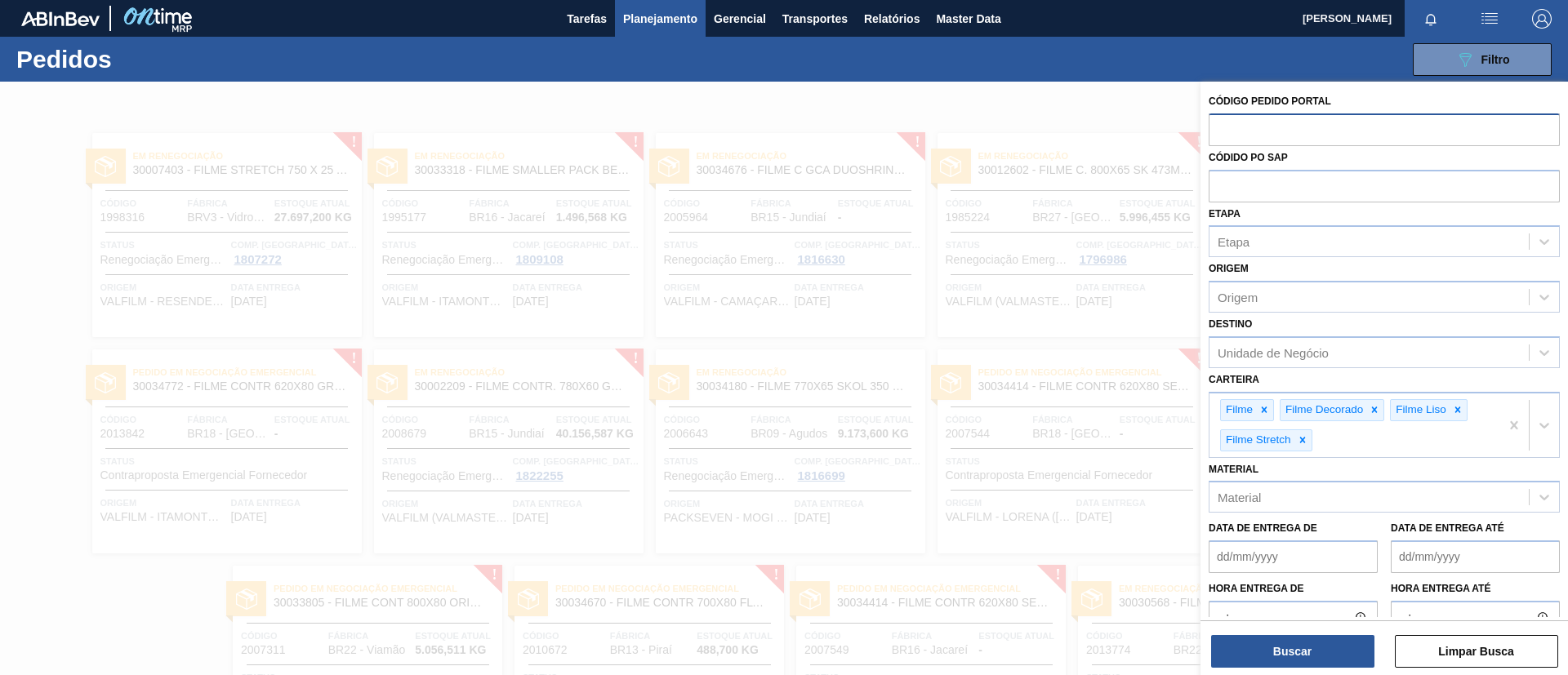
click at [1362, 134] on input "text" at bounding box center [1384, 129] width 351 height 31
paste input "1985224"
type input "1985224"
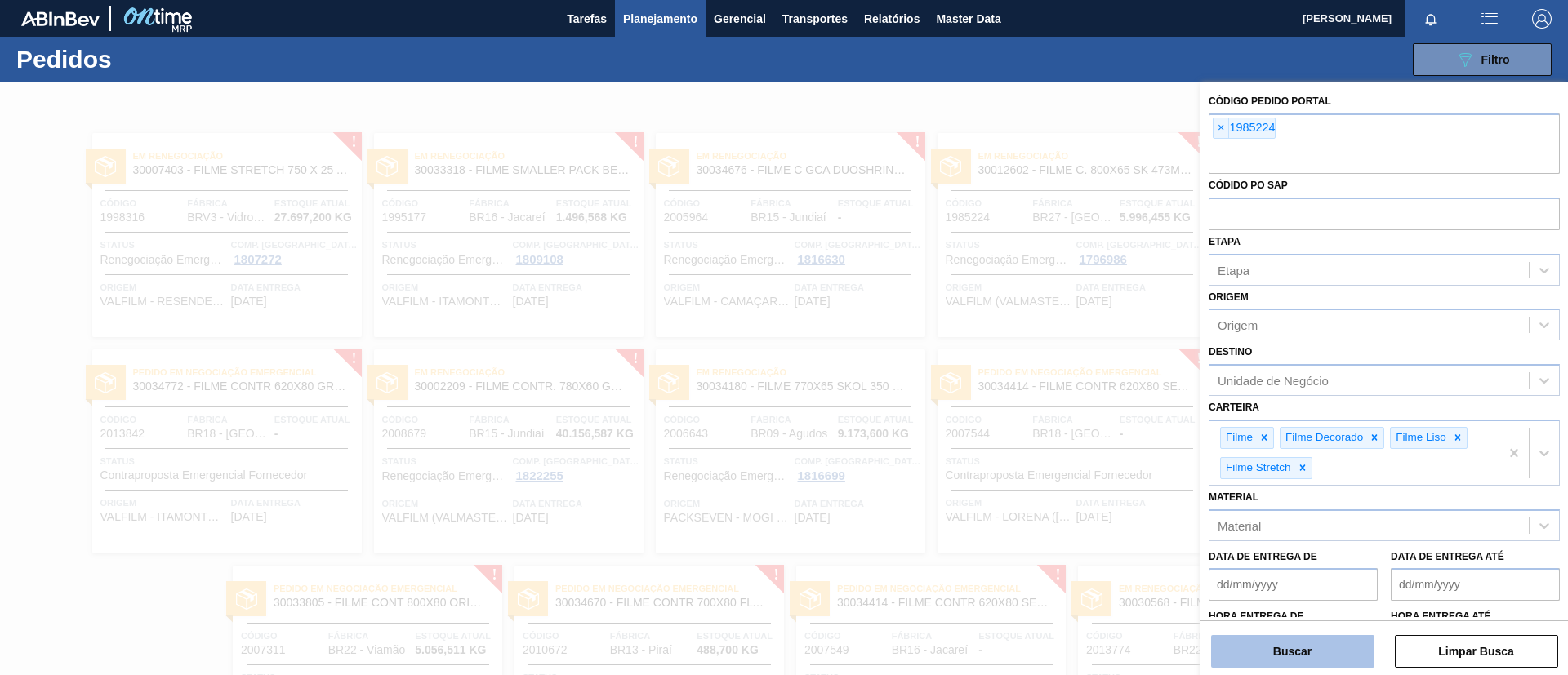
click at [1327, 646] on button "Buscar" at bounding box center [1293, 651] width 163 height 32
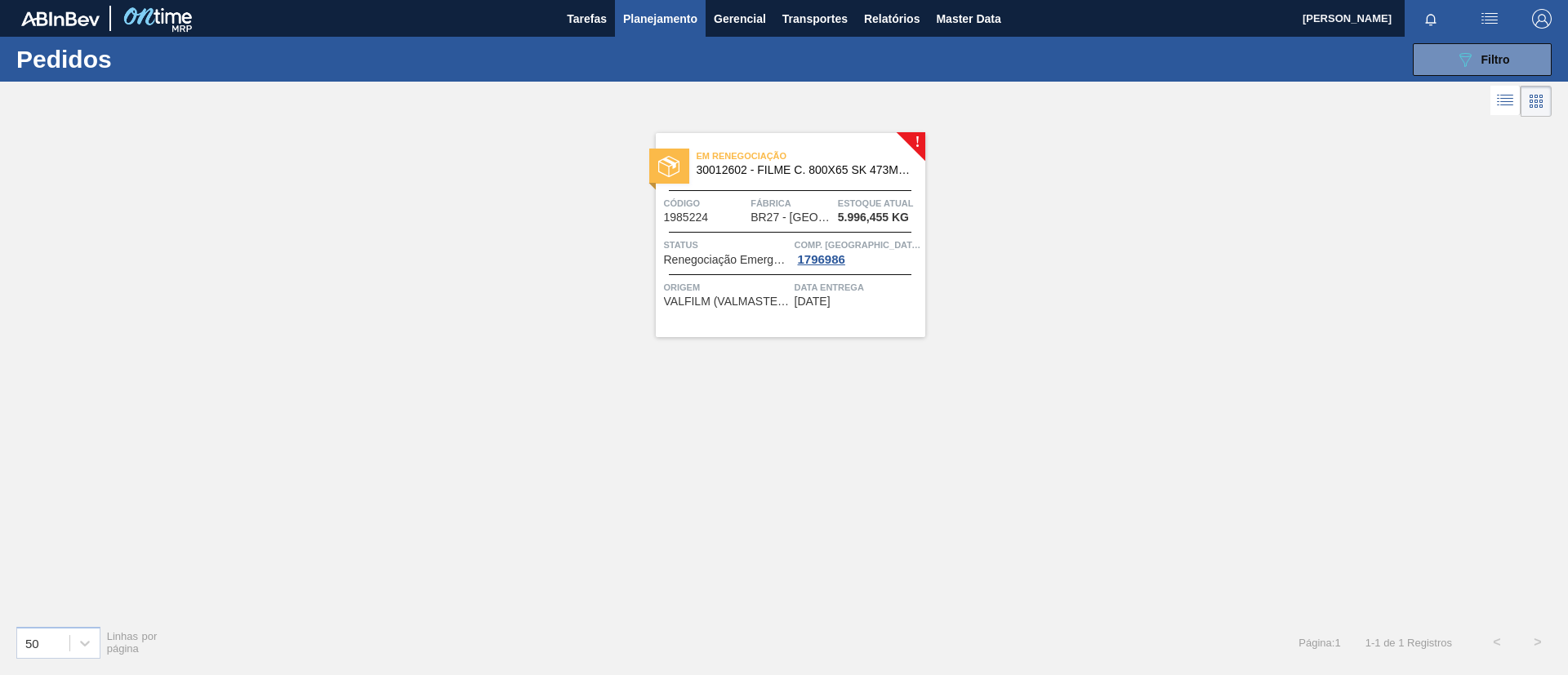
click at [842, 187] on div "Em renegociação 30012602 - FILME C. 800X65 SK 473ML C12 429 Código 1985224 Fábr…" at bounding box center [790, 235] width 269 height 204
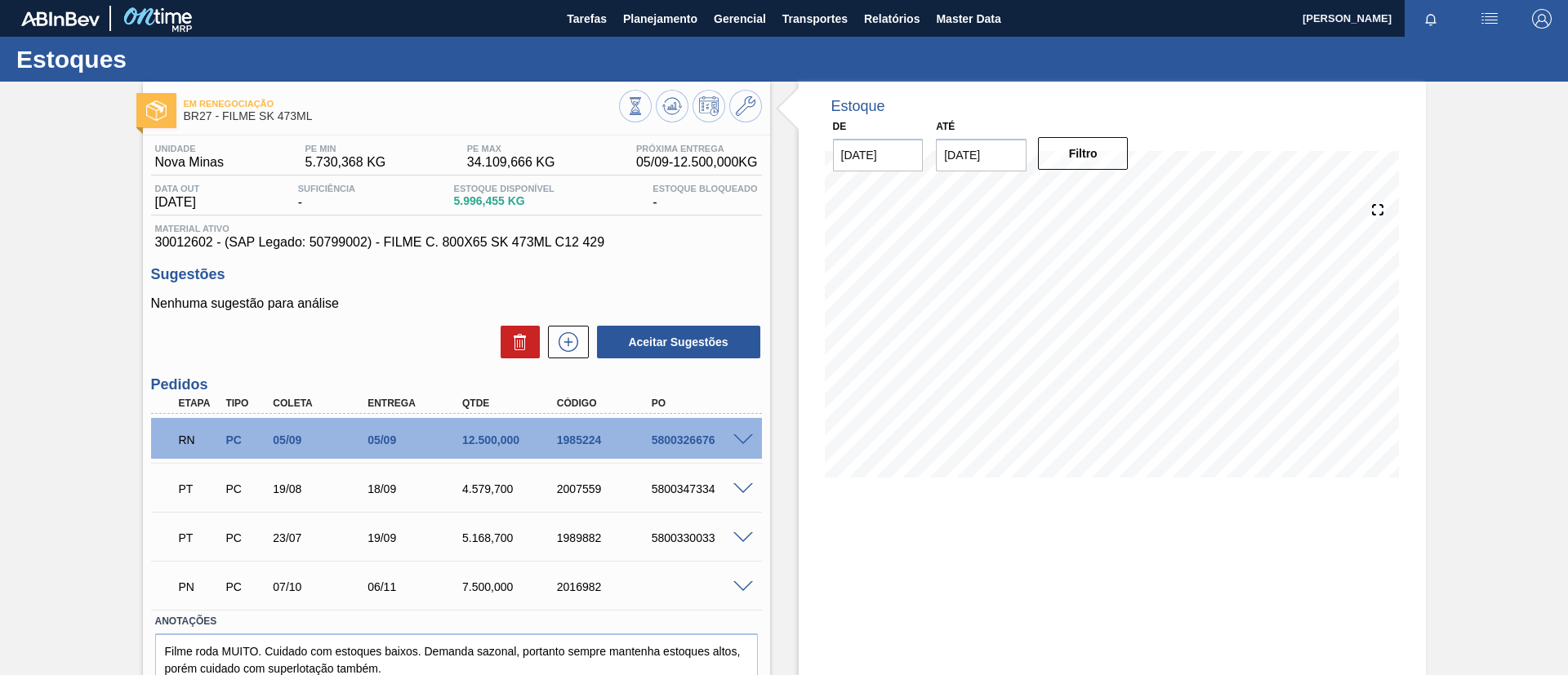
click at [739, 434] on span at bounding box center [743, 440] width 20 height 12
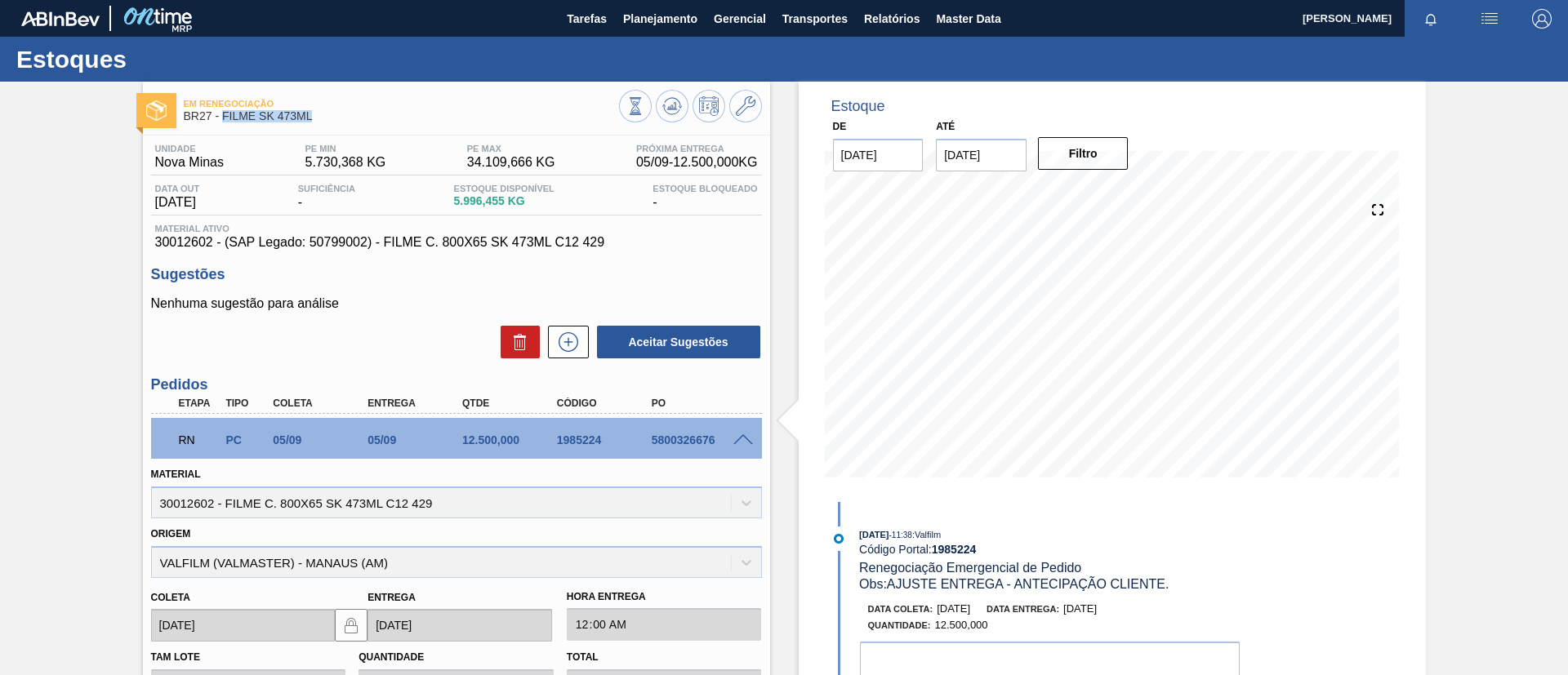
drag, startPoint x: 389, startPoint y: 119, endPoint x: 228, endPoint y: 103, distance: 161.8
click at [223, 129] on div "Em renegociação BR27 - FILME SK 473ML Unidade Nova Minas PE MIN 5.730,368 KG PE…" at bounding box center [457, 611] width 628 height 1058
copy span "FILME SK 473ML"
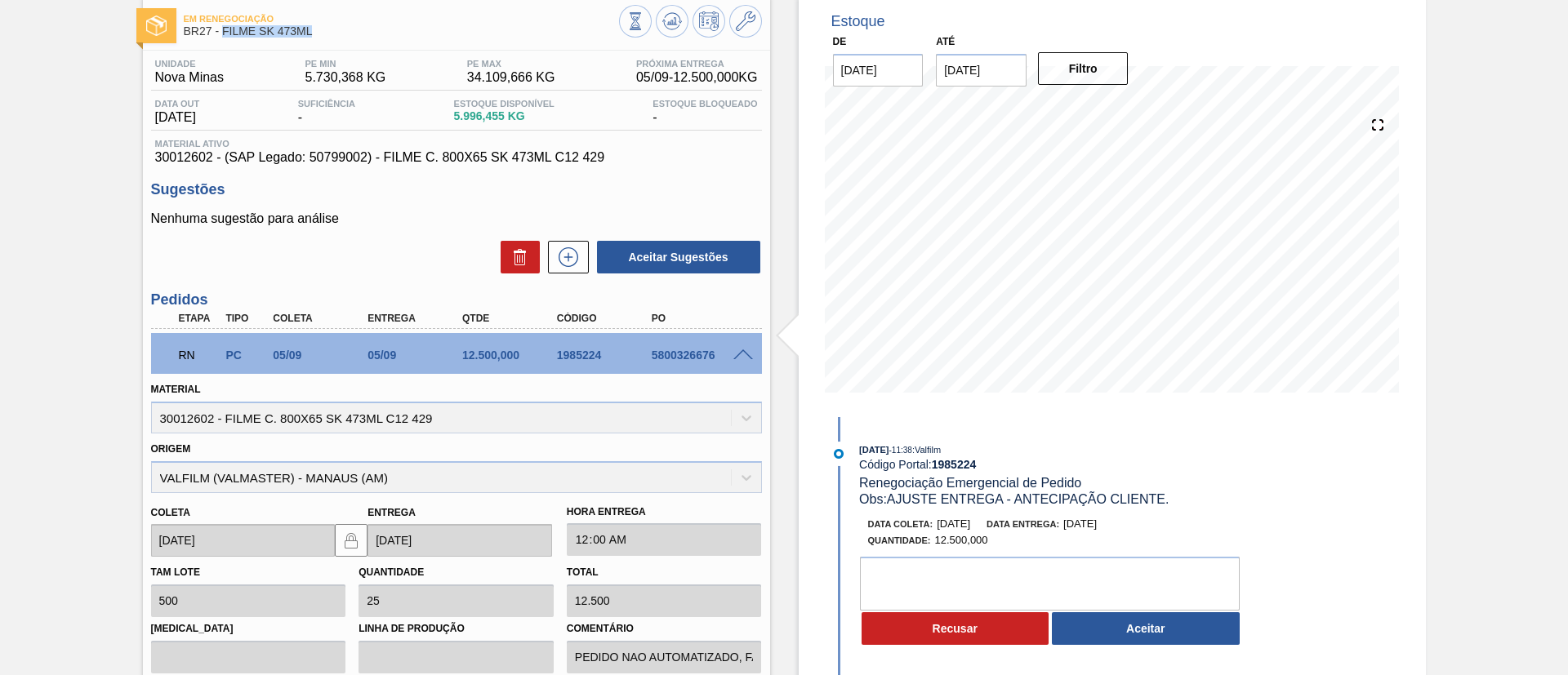
scroll to position [122, 0]
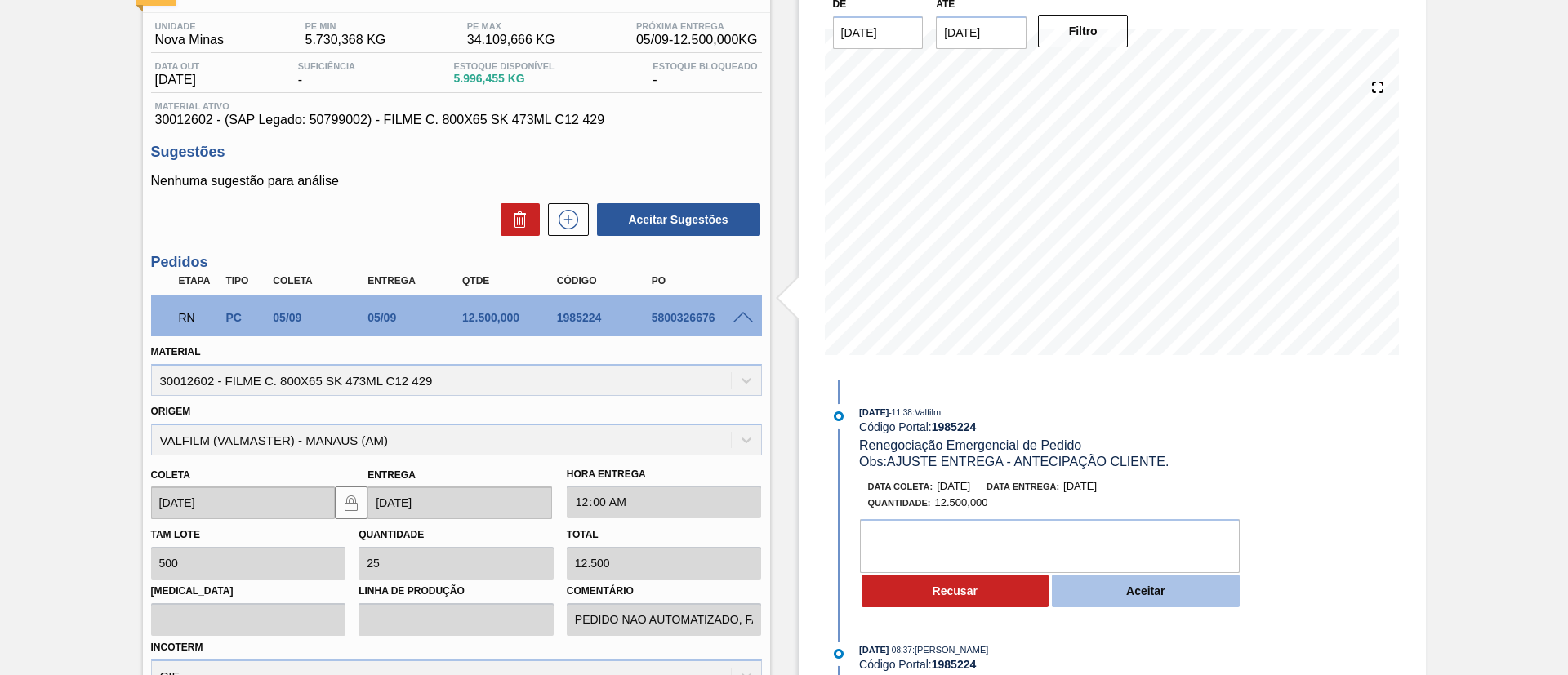
click at [1087, 590] on button "Aceitar" at bounding box center [1146, 591] width 188 height 32
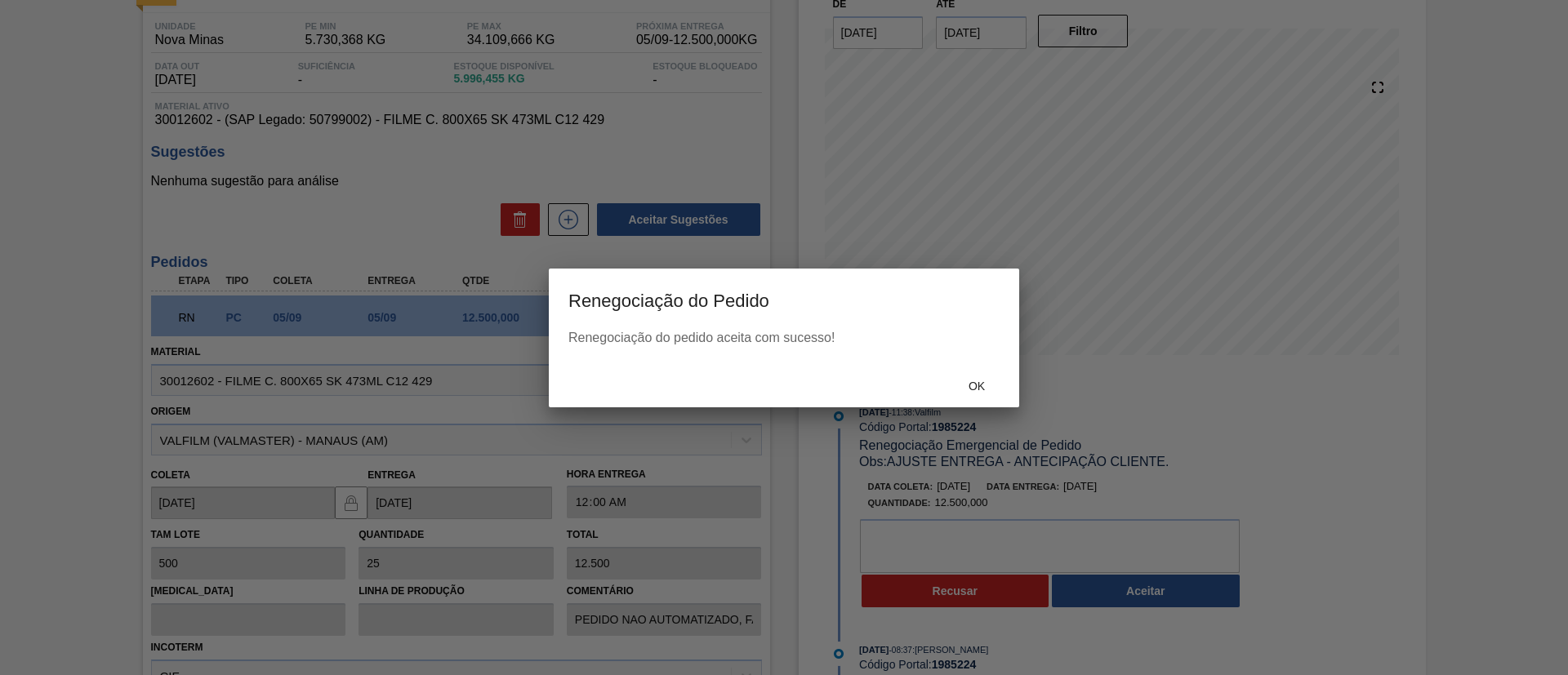
click at [992, 374] on div "Ok" at bounding box center [977, 386] width 72 height 30
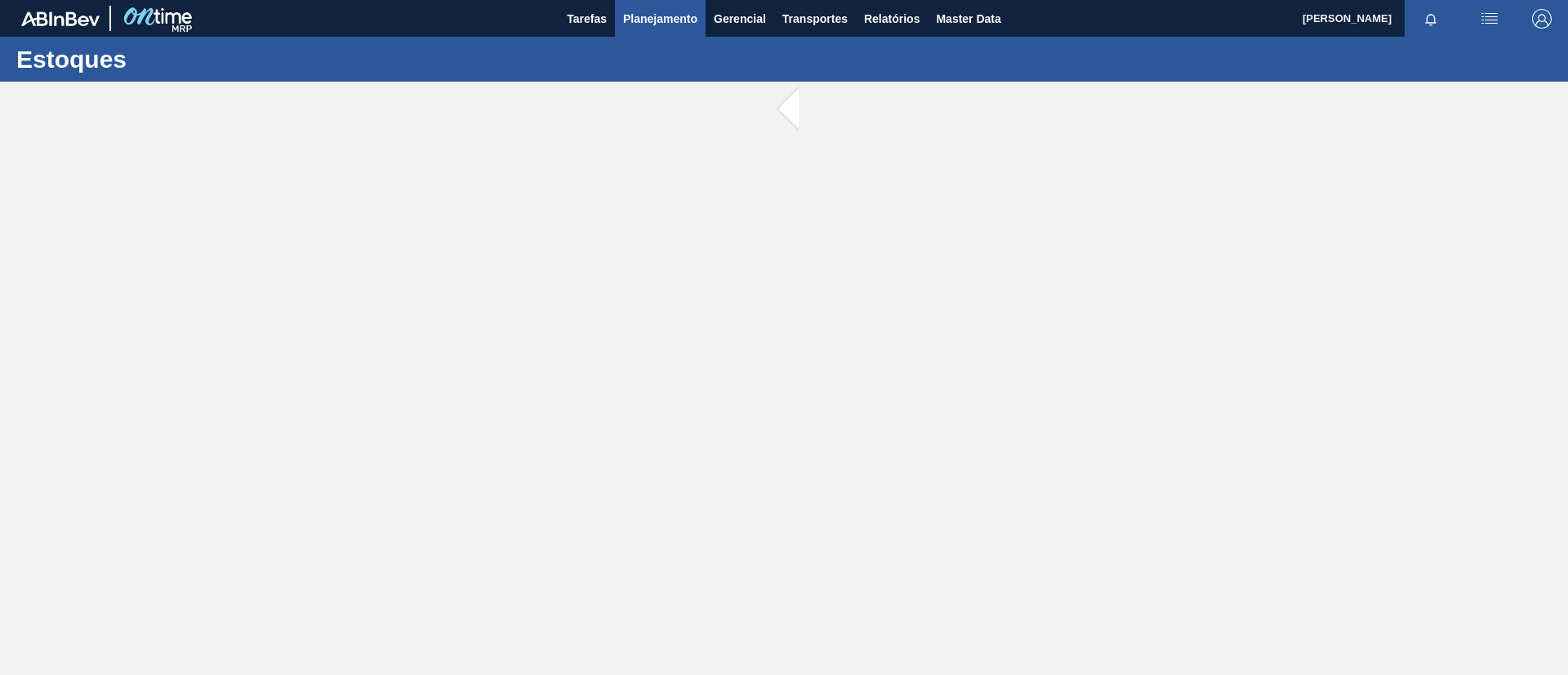
click at [633, 34] on button "Planejamento" at bounding box center [660, 18] width 91 height 37
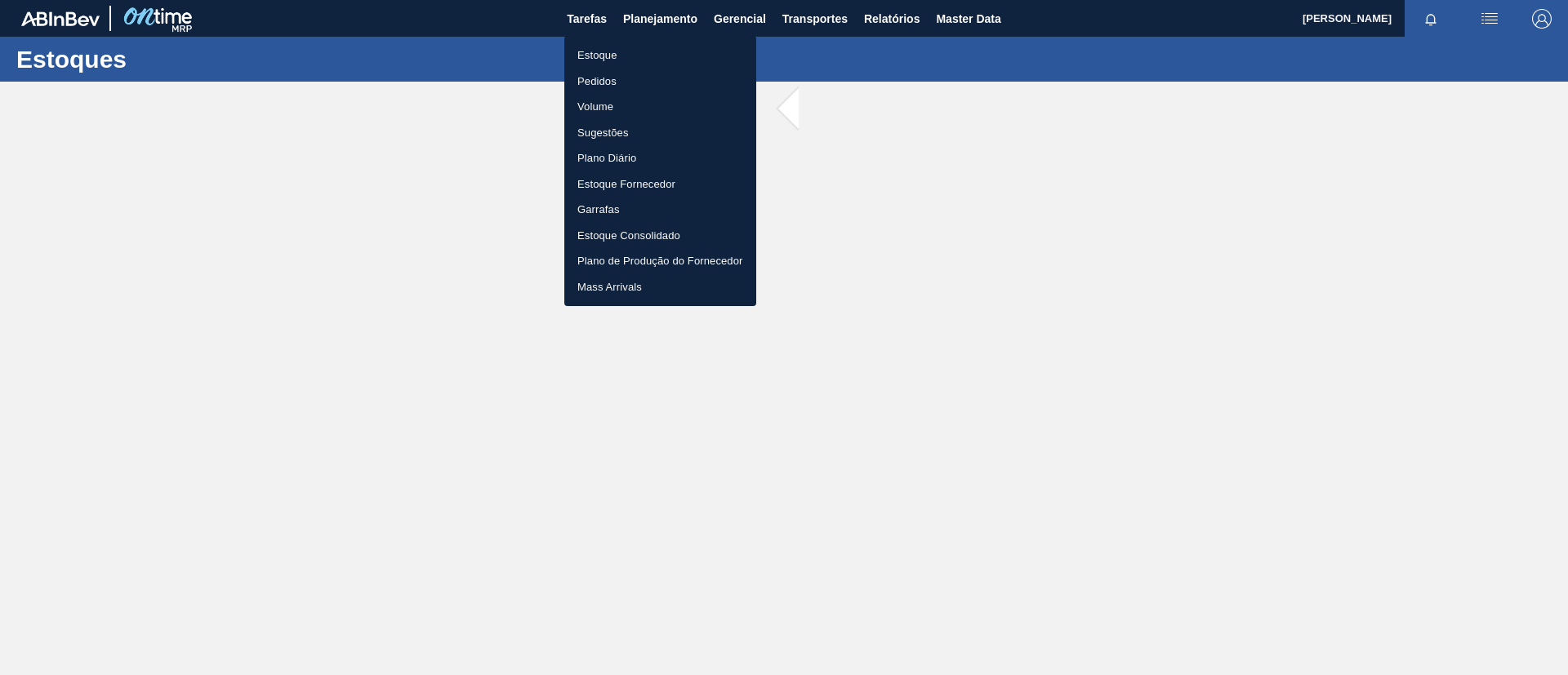
click at [445, 138] on div at bounding box center [784, 338] width 1568 height 675
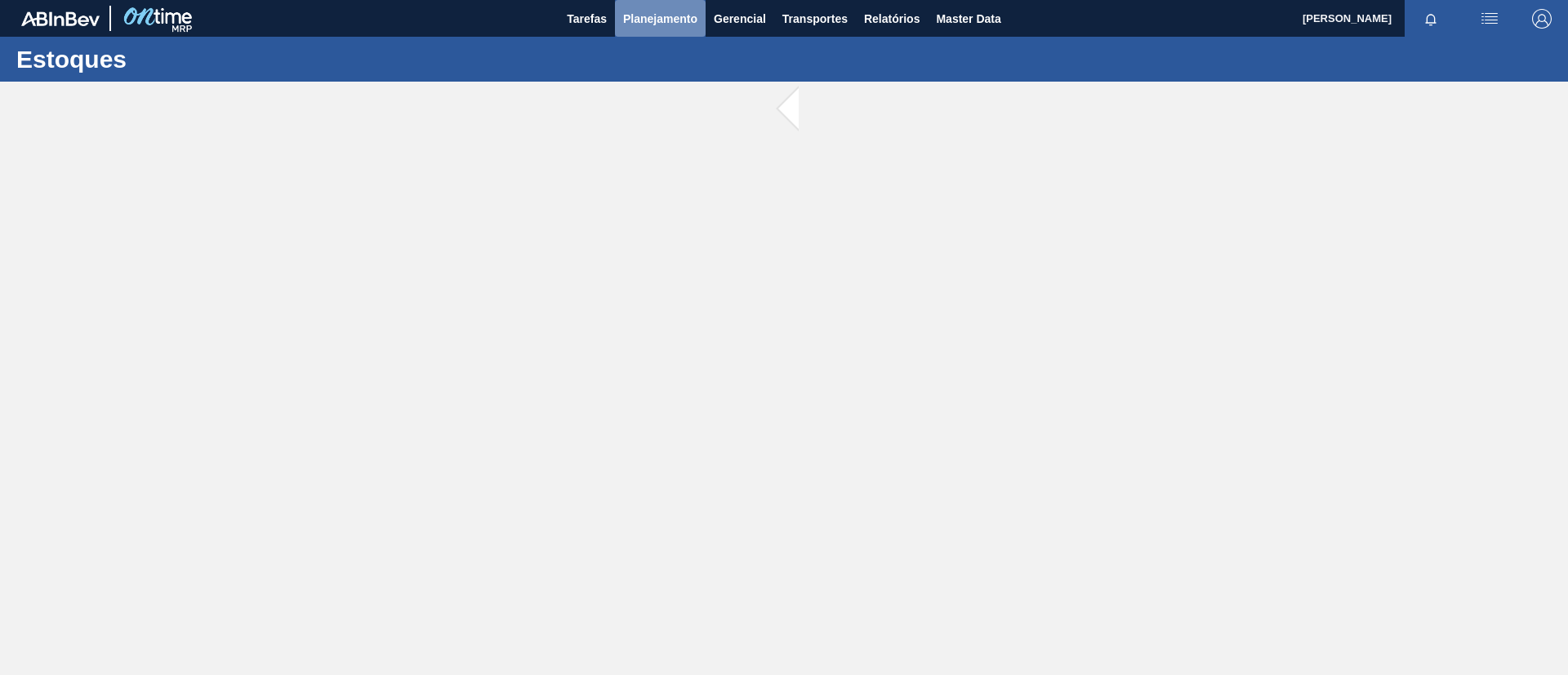
click at [664, 35] on button "Planejamento" at bounding box center [660, 18] width 91 height 37
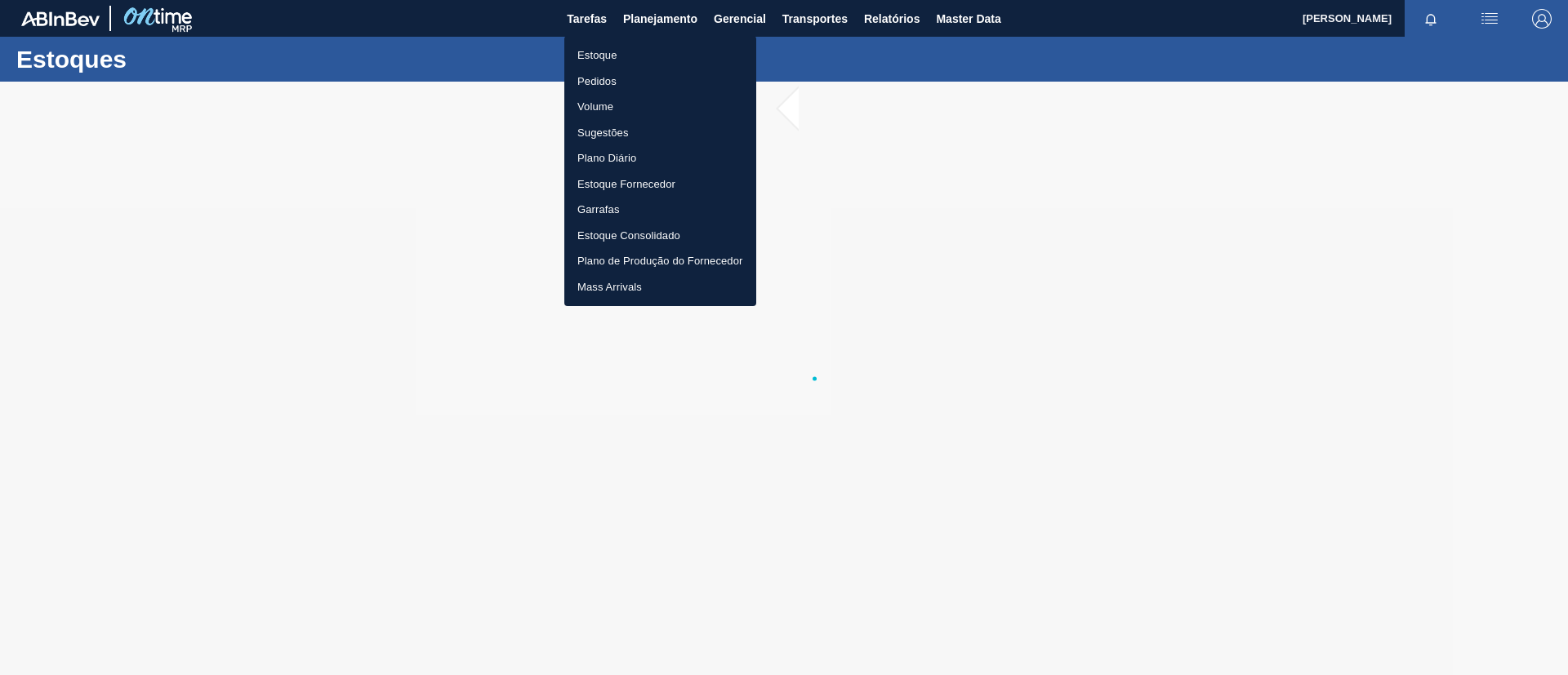
click at [660, 77] on li "Pedidos" at bounding box center [660, 81] width 192 height 26
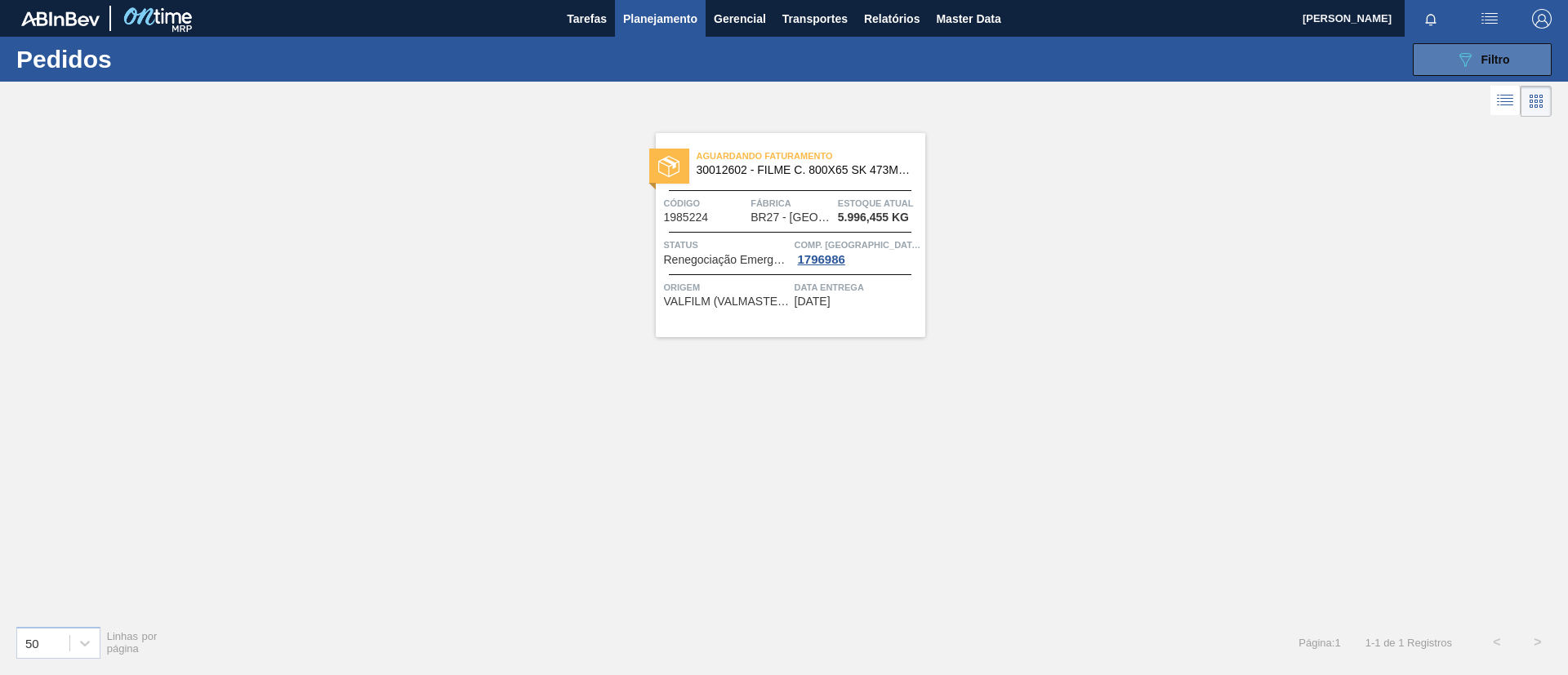
click at [1549, 70] on button "089F7B8B-B2A5-4AFE-B5C0-19BA573D28AC Filtro" at bounding box center [1483, 60] width 139 height 32
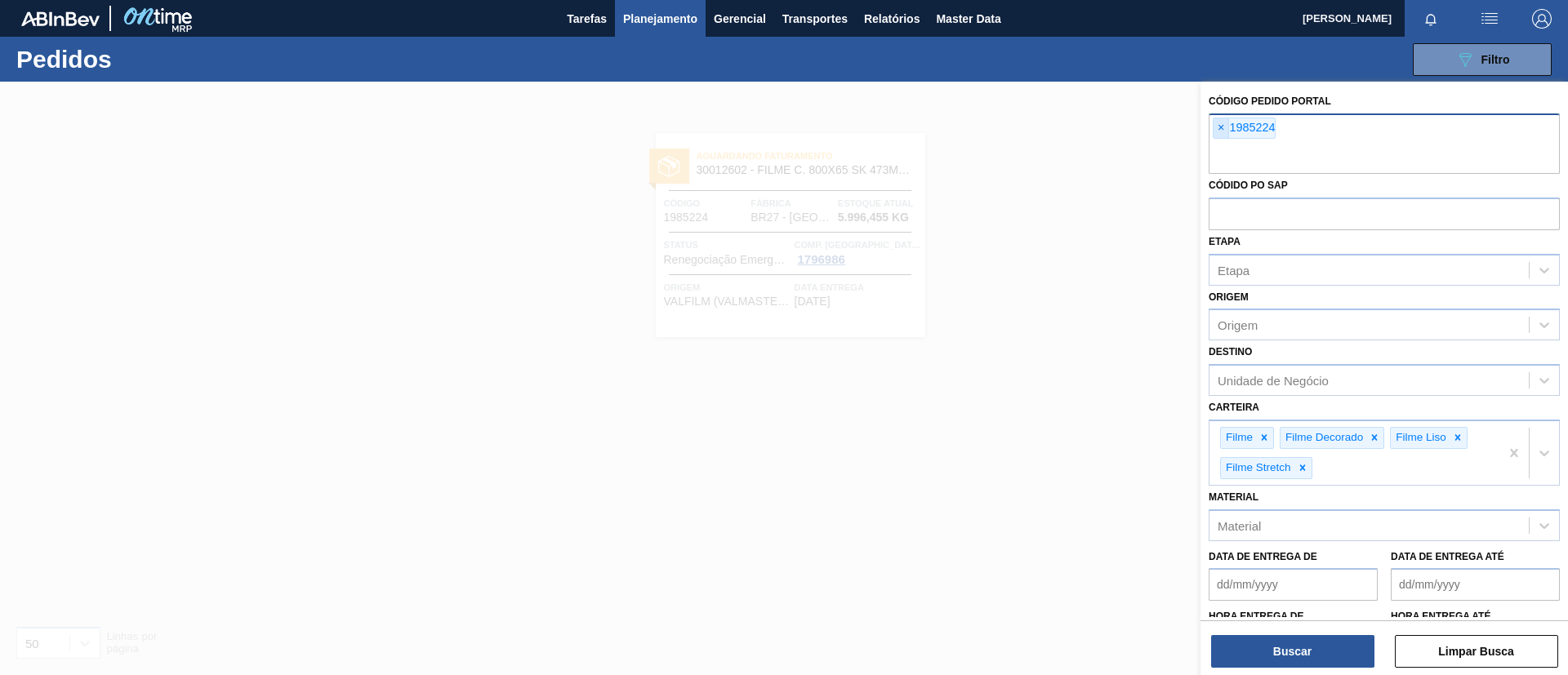
click at [1225, 127] on span "×" at bounding box center [1222, 128] width 15 height 20
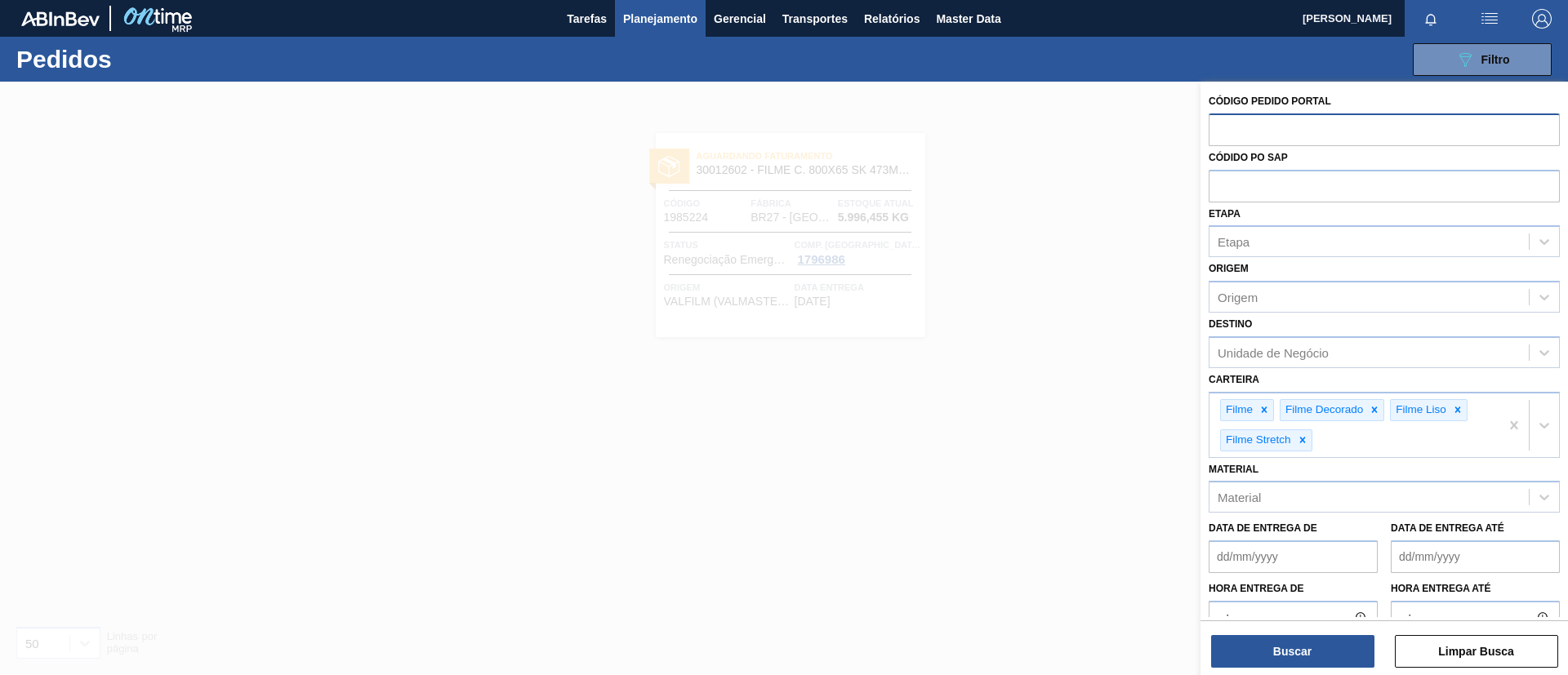
paste input "1980569"
type input "1980569"
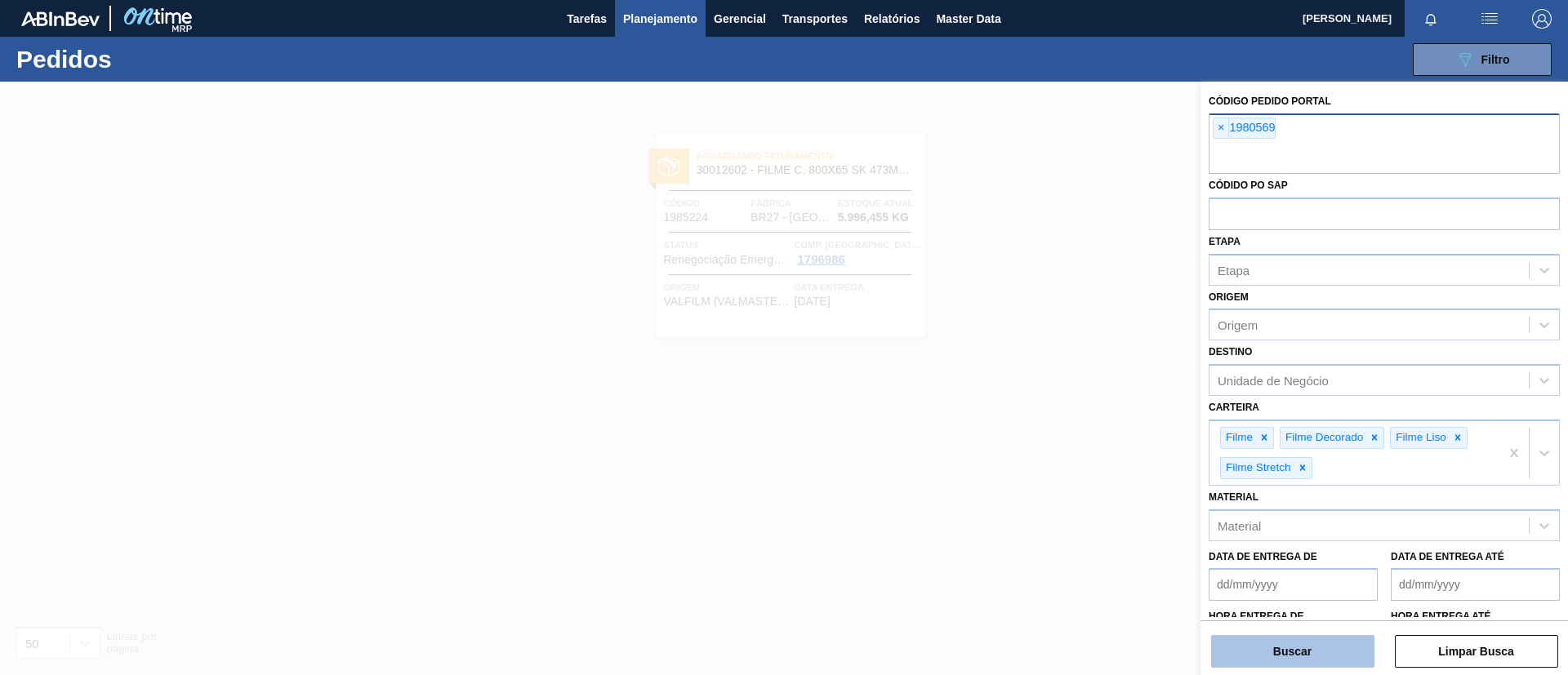
click at [1313, 651] on button "Buscar" at bounding box center [1293, 651] width 163 height 32
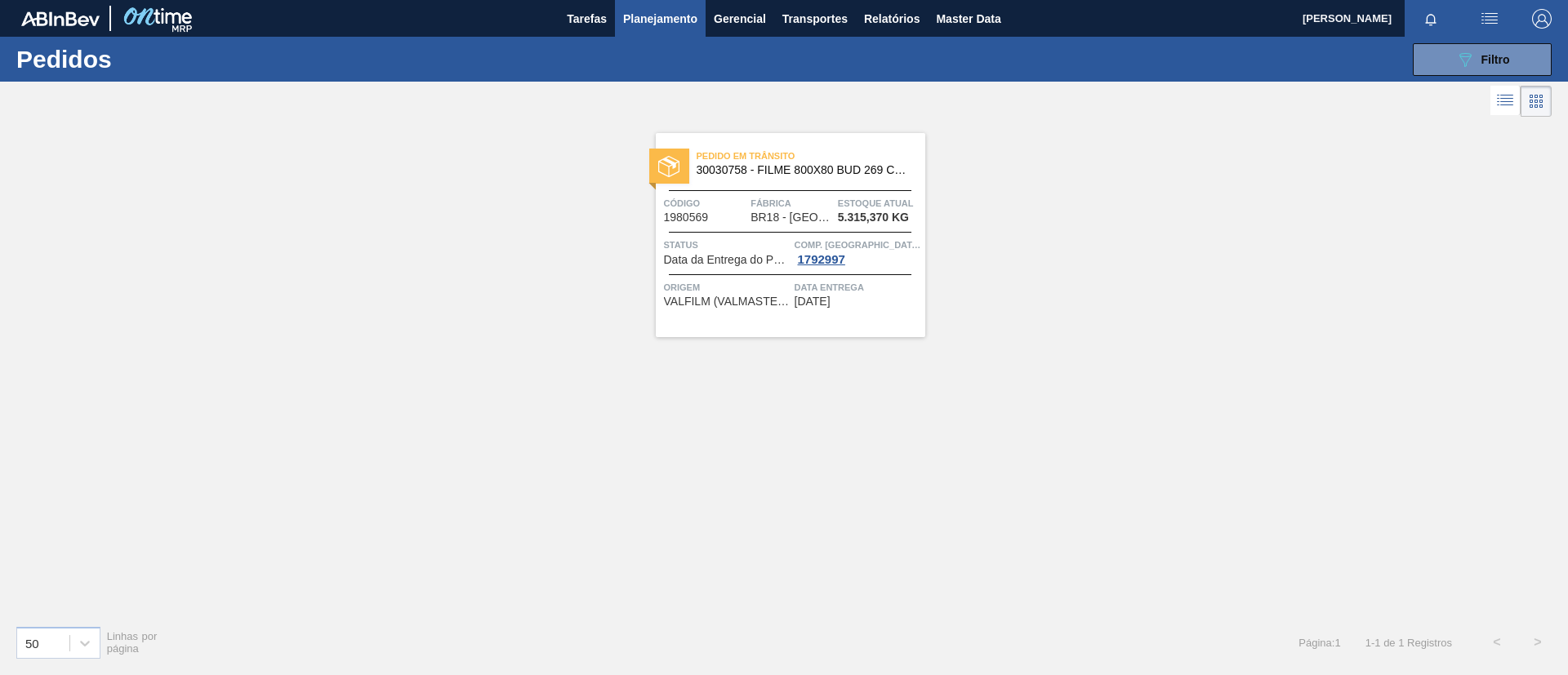
click at [861, 191] on div at bounding box center [790, 191] width 243 height 1
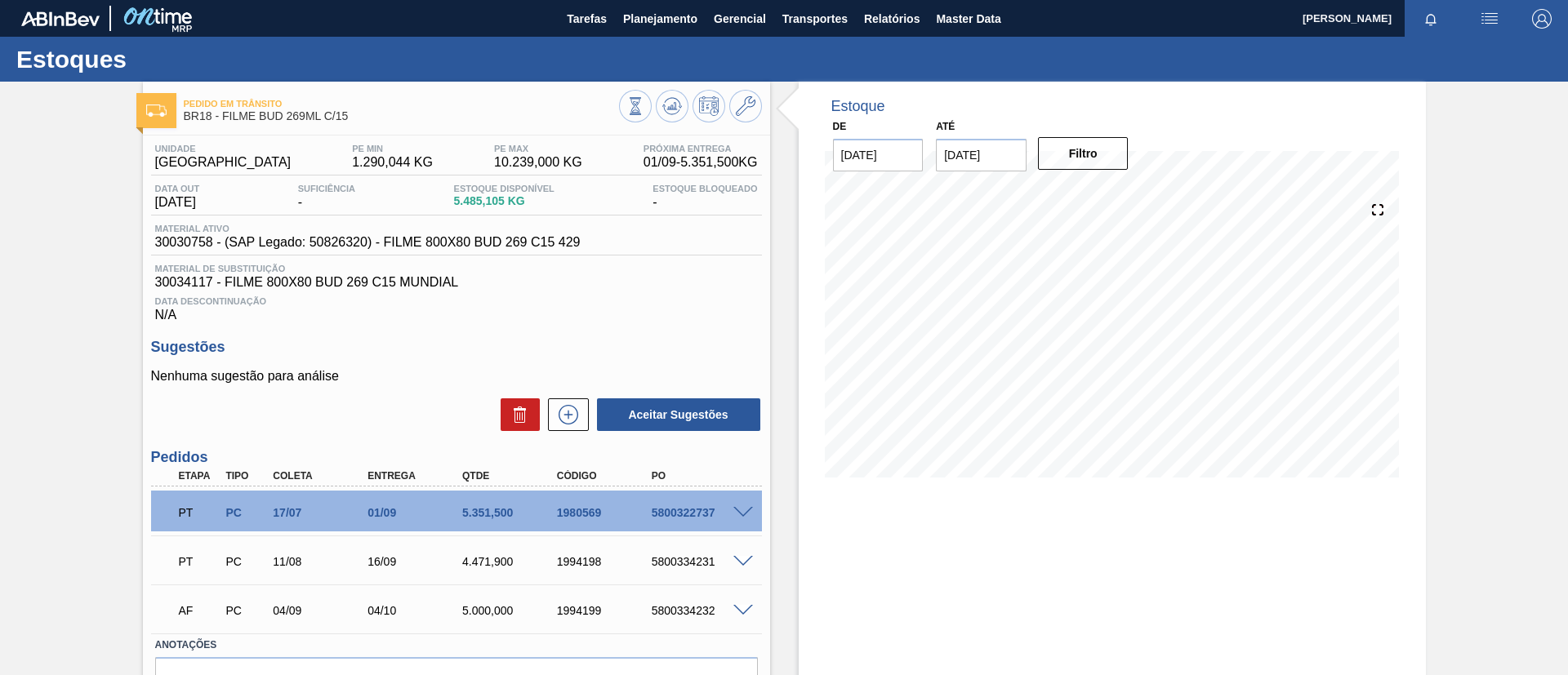
click at [56, 381] on div "Pedido em Trânsito BR18 - FILME BUD 269ML C/15 Unidade Pernambuco PE MIN 1.290,…" at bounding box center [784, 425] width 1568 height 685
click at [659, 15] on span "Planejamento" at bounding box center [660, 19] width 74 height 20
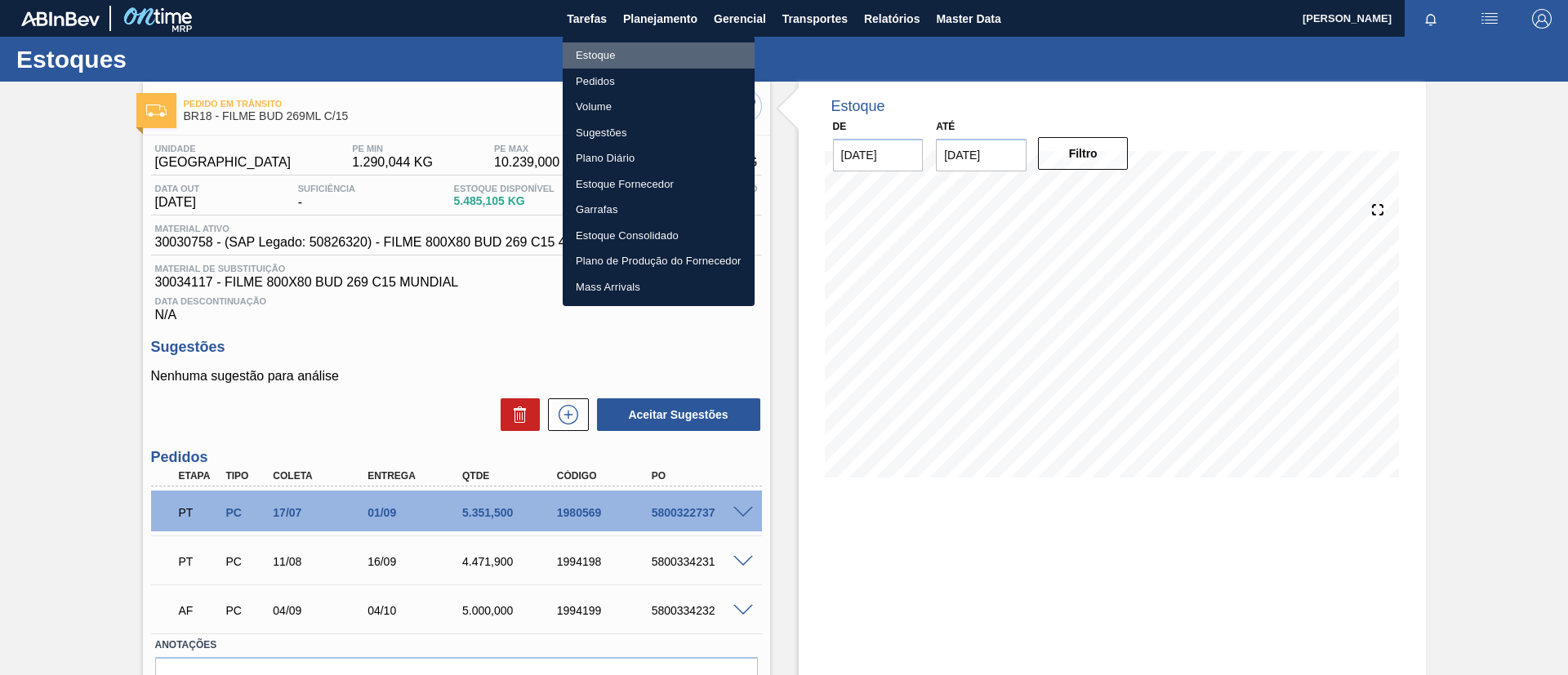
click at [675, 50] on li "Estoque" at bounding box center [658, 56] width 192 height 26
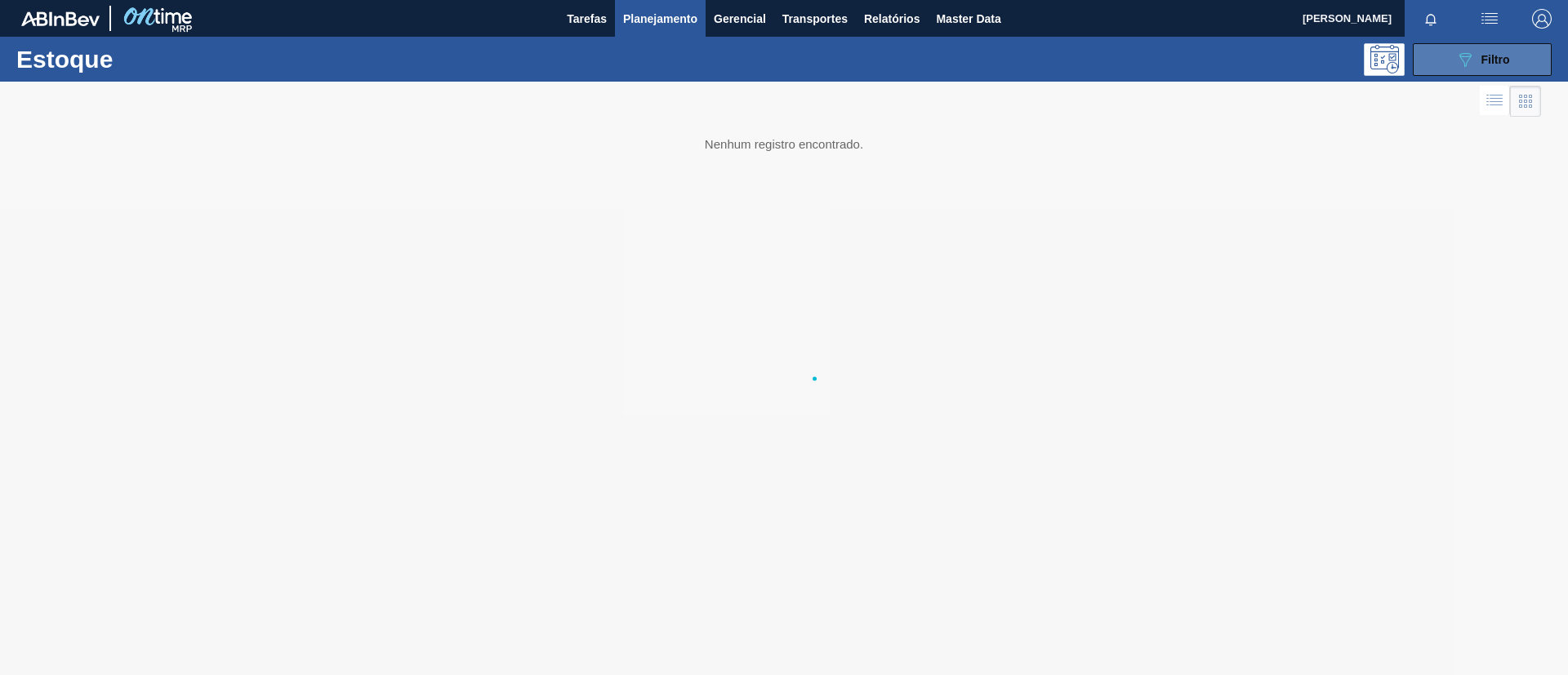
click at [1466, 66] on icon "089F7B8B-B2A5-4AFE-B5C0-19BA573D28AC" at bounding box center [1465, 59] width 20 height 20
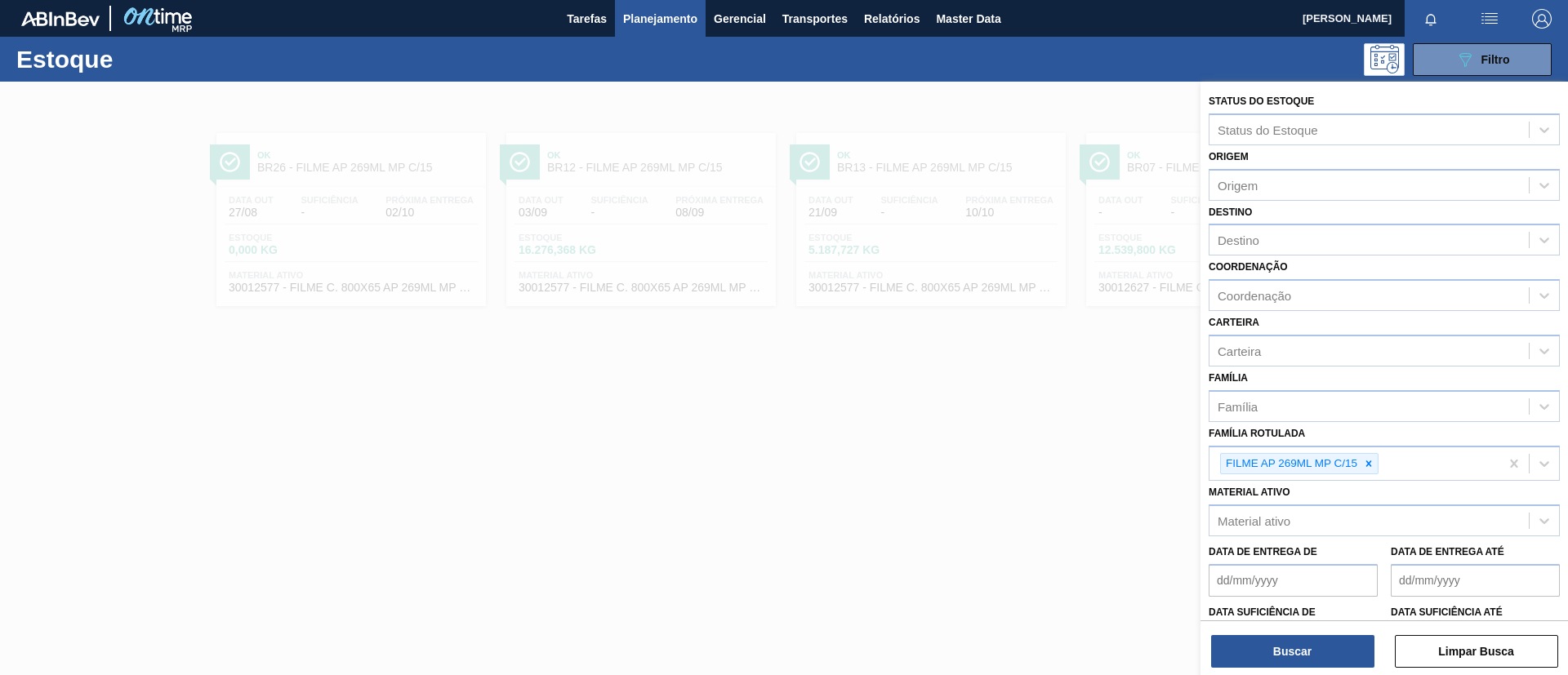
click at [674, 297] on div at bounding box center [784, 420] width 1568 height 675
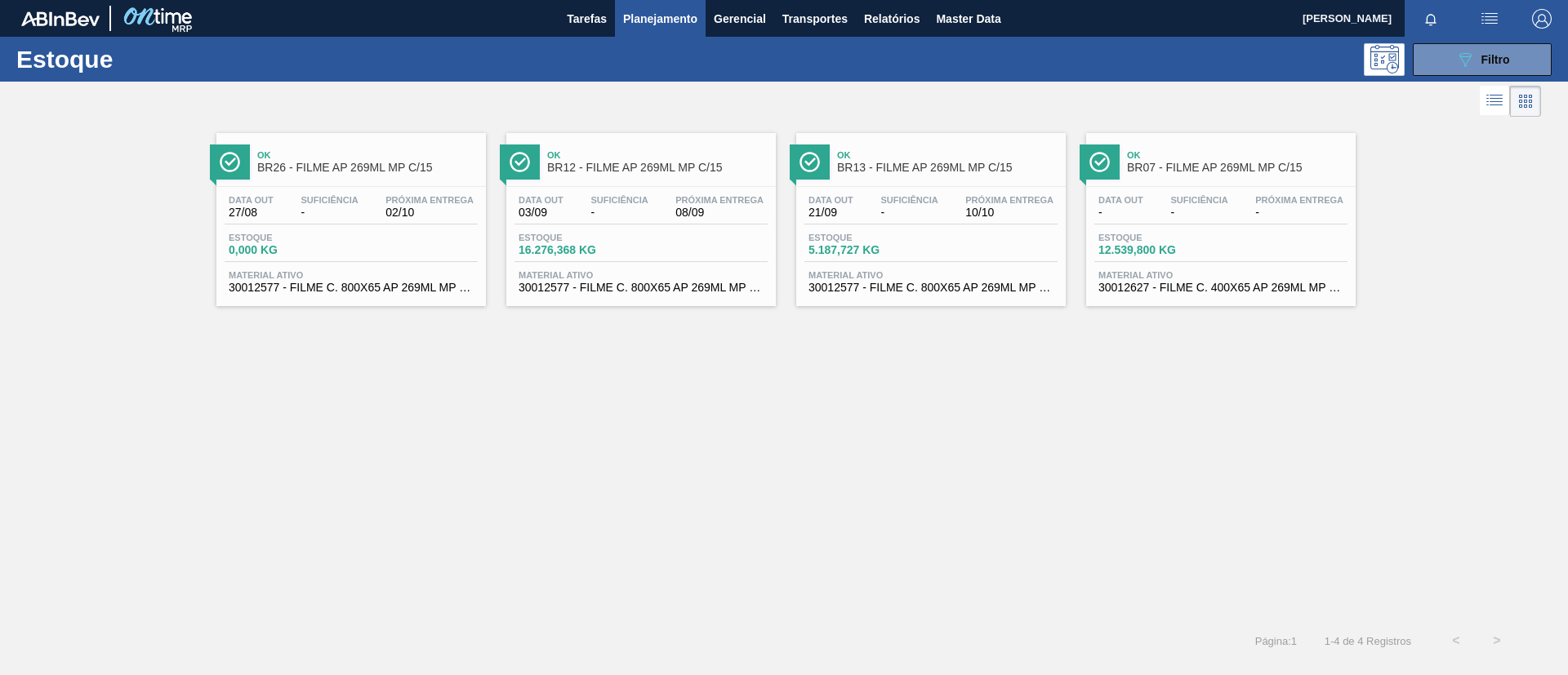
click at [627, 171] on span "BR12 - FILME AP 269ML MP C/15" at bounding box center [657, 167] width 221 height 12
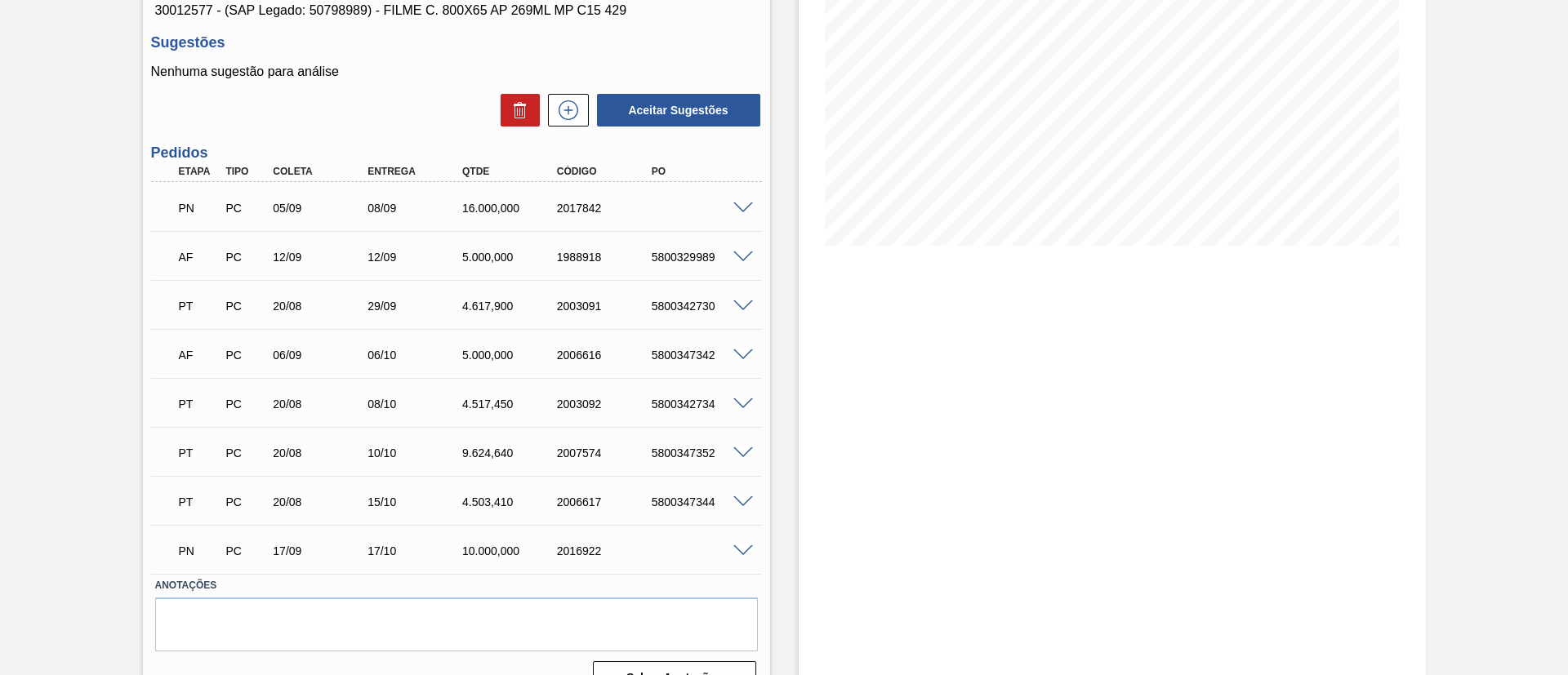
scroll to position [232, 0]
drag, startPoint x: 460, startPoint y: 502, endPoint x: 576, endPoint y: 484, distance: 117.4
click at [576, 484] on div "PT PC 20/08 15/10 4.503,[PHONE_NUMBER] 5800347344" at bounding box center [452, 500] width 568 height 32
drag, startPoint x: 450, startPoint y: 403, endPoint x: 528, endPoint y: 400, distance: 78.1
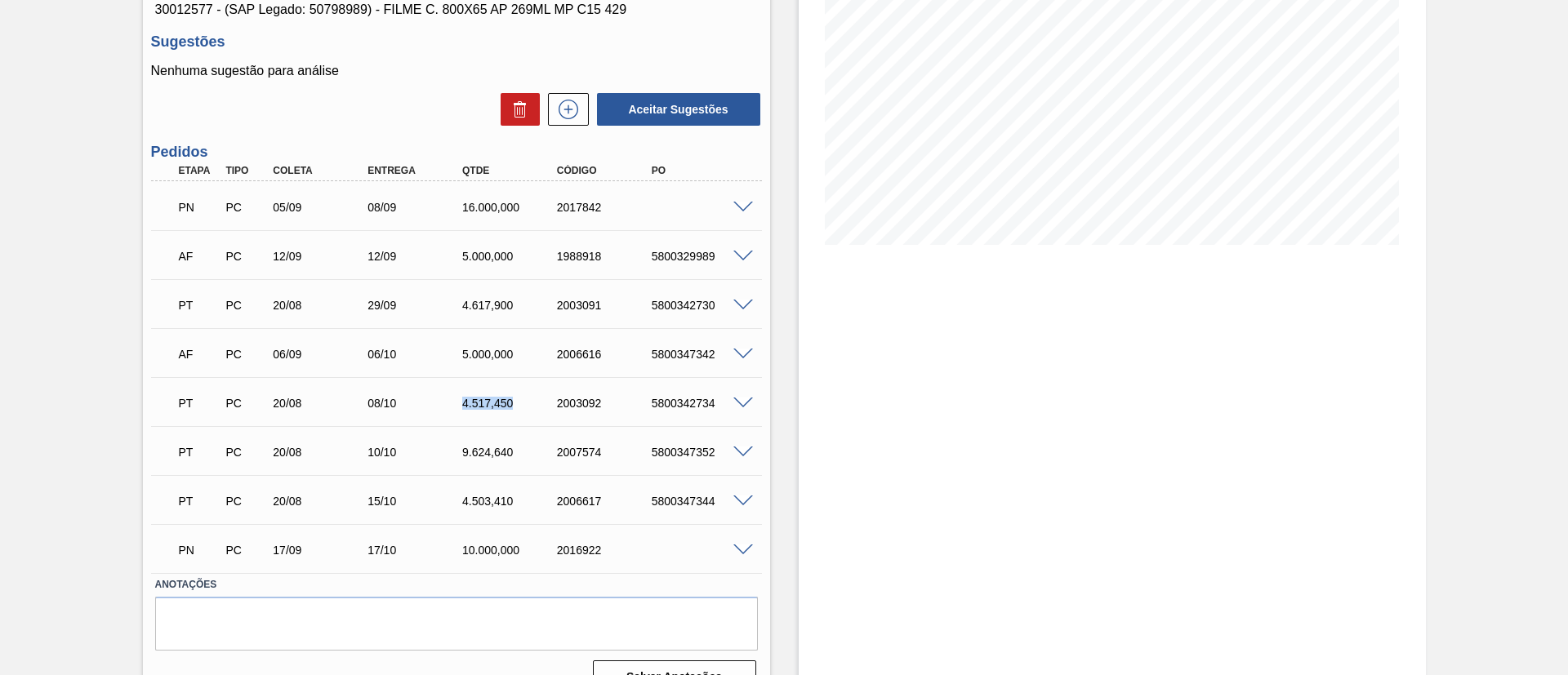
click at [528, 400] on div "PT PC 20/08 08/10 4.517,[PHONE_NUMBER] 5800342734" at bounding box center [452, 402] width 568 height 32
drag, startPoint x: 445, startPoint y: 305, endPoint x: 539, endPoint y: 303, distance: 94.0
click at [539, 303] on div "PT PC 20/08 29/09 4.617,[PHONE_NUMBER] 5800342730" at bounding box center [452, 303] width 568 height 32
click at [99, 362] on div "Pedido em Negociação BR12 - FILME AP 269ML MP C/15 Unidade Cebrasa PE MIN 7.922…" at bounding box center [784, 278] width 1568 height 858
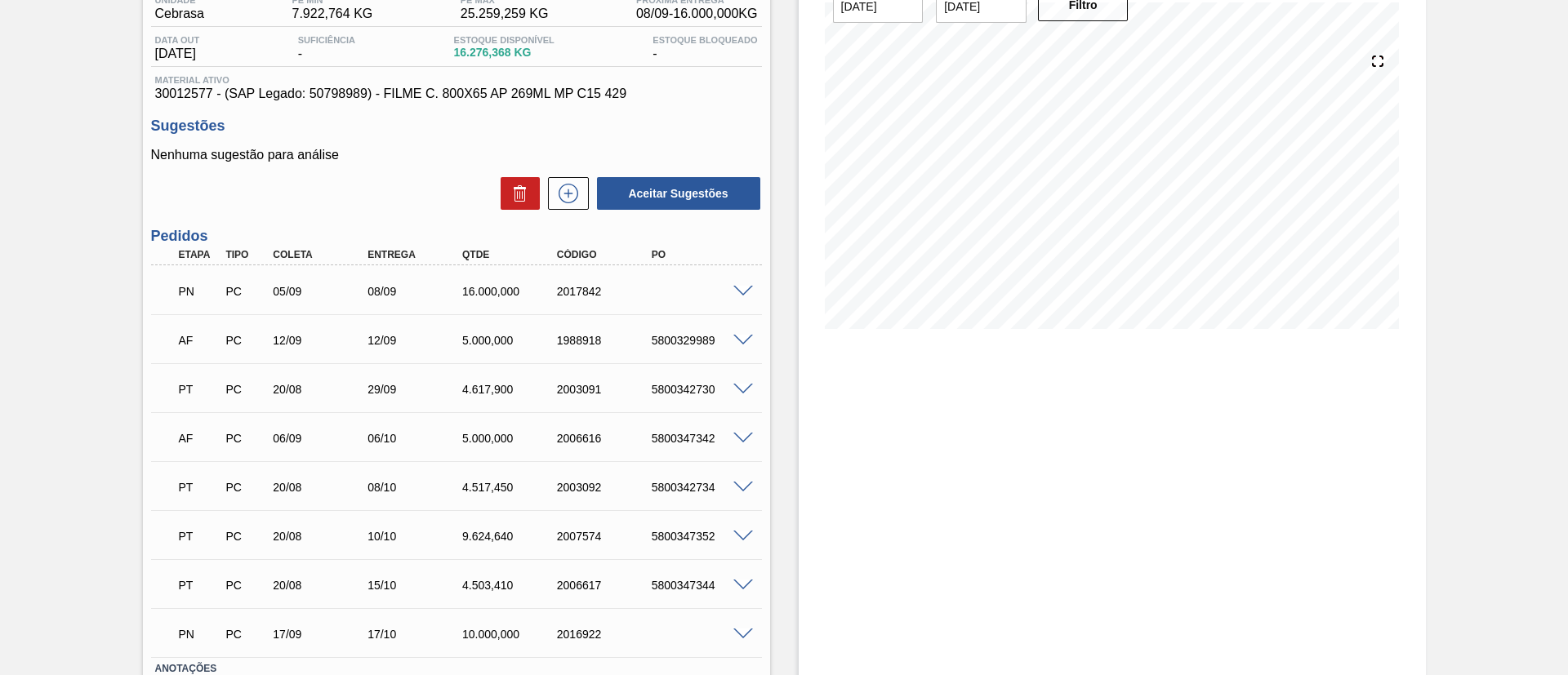
scroll to position [110, 0]
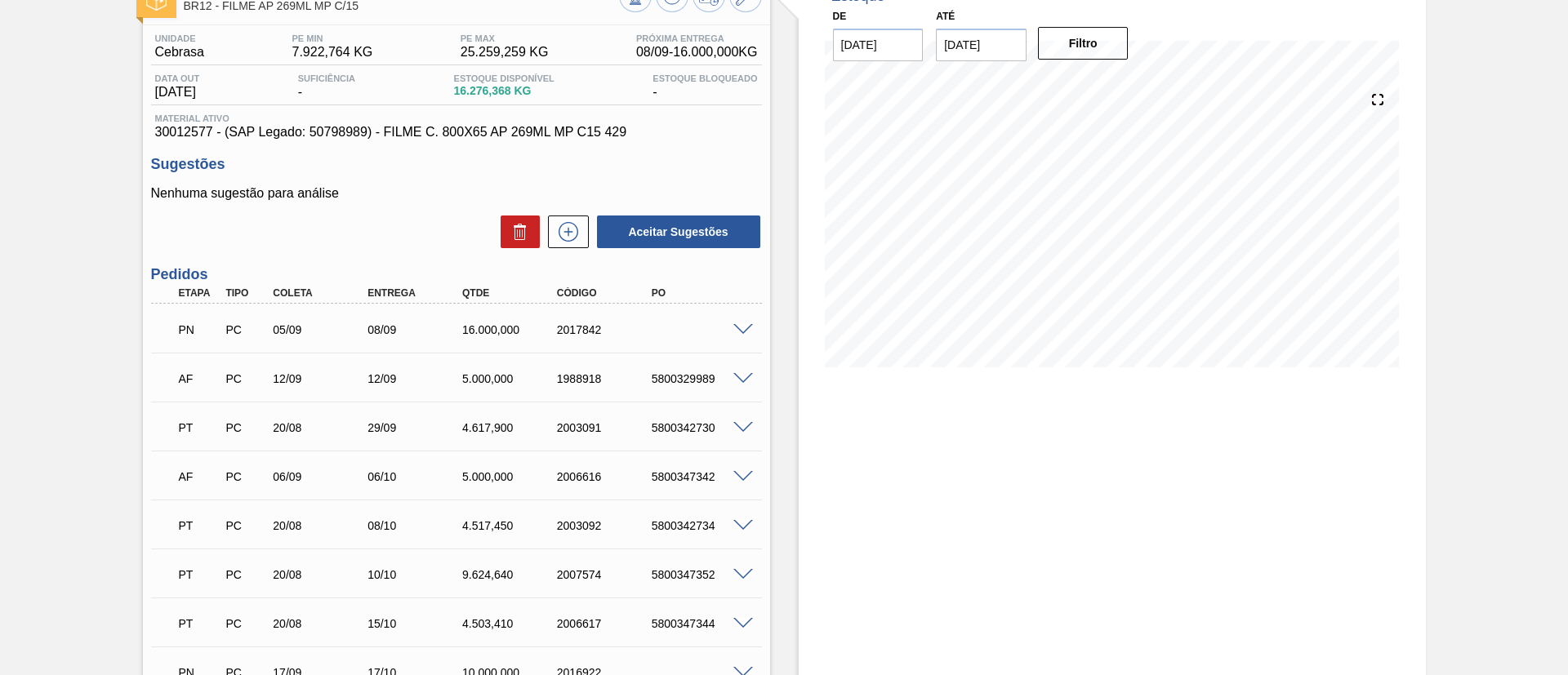
click at [0, 323] on div "Pedido em Negociação BR12 - FILME AP 269ML MP C/15 Unidade Cebrasa PE MIN 7.922…" at bounding box center [784, 401] width 1568 height 858
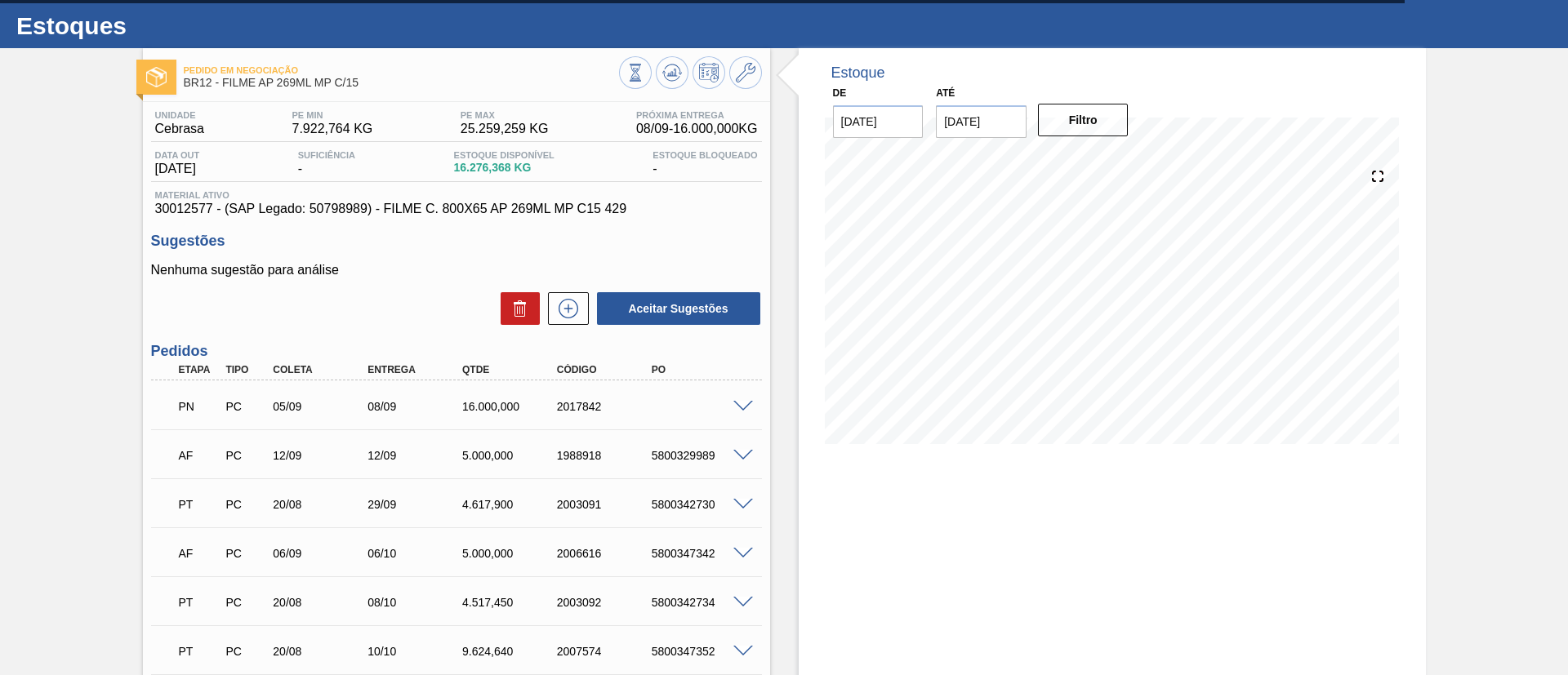
scroll to position [0, 0]
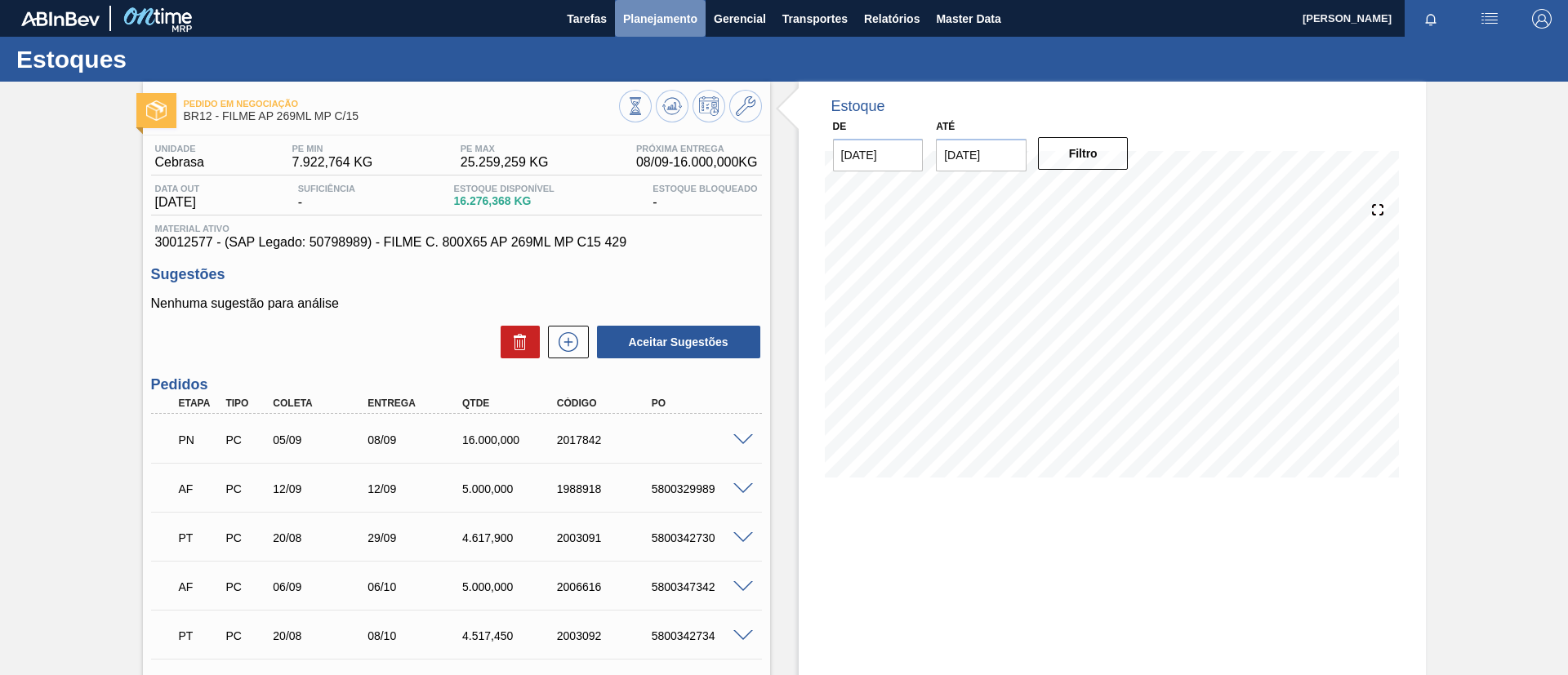
click at [645, 16] on span "Planejamento" at bounding box center [660, 19] width 74 height 20
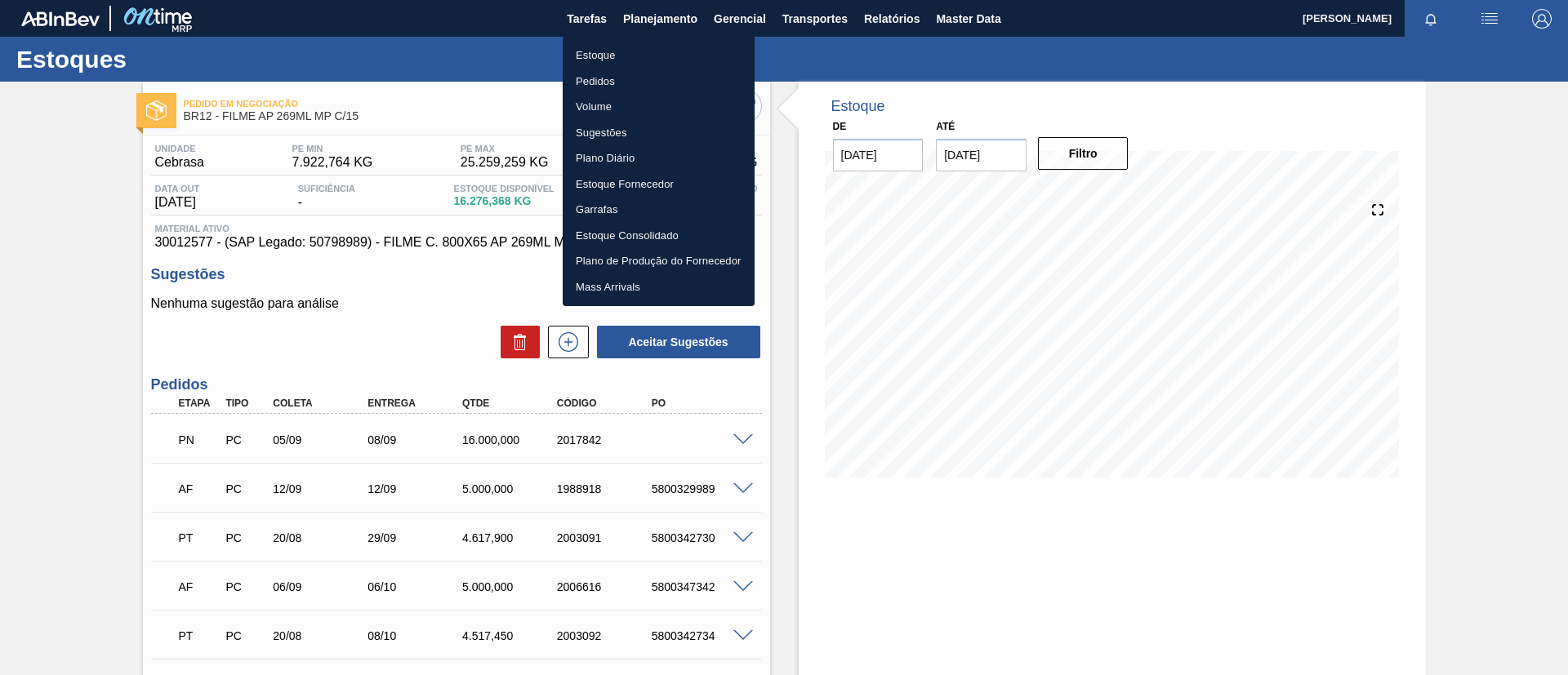
drag, startPoint x: 644, startPoint y: 82, endPoint x: 485, endPoint y: 9, distance: 175.0
click at [643, 83] on li "Pedidos" at bounding box center [658, 81] width 192 height 26
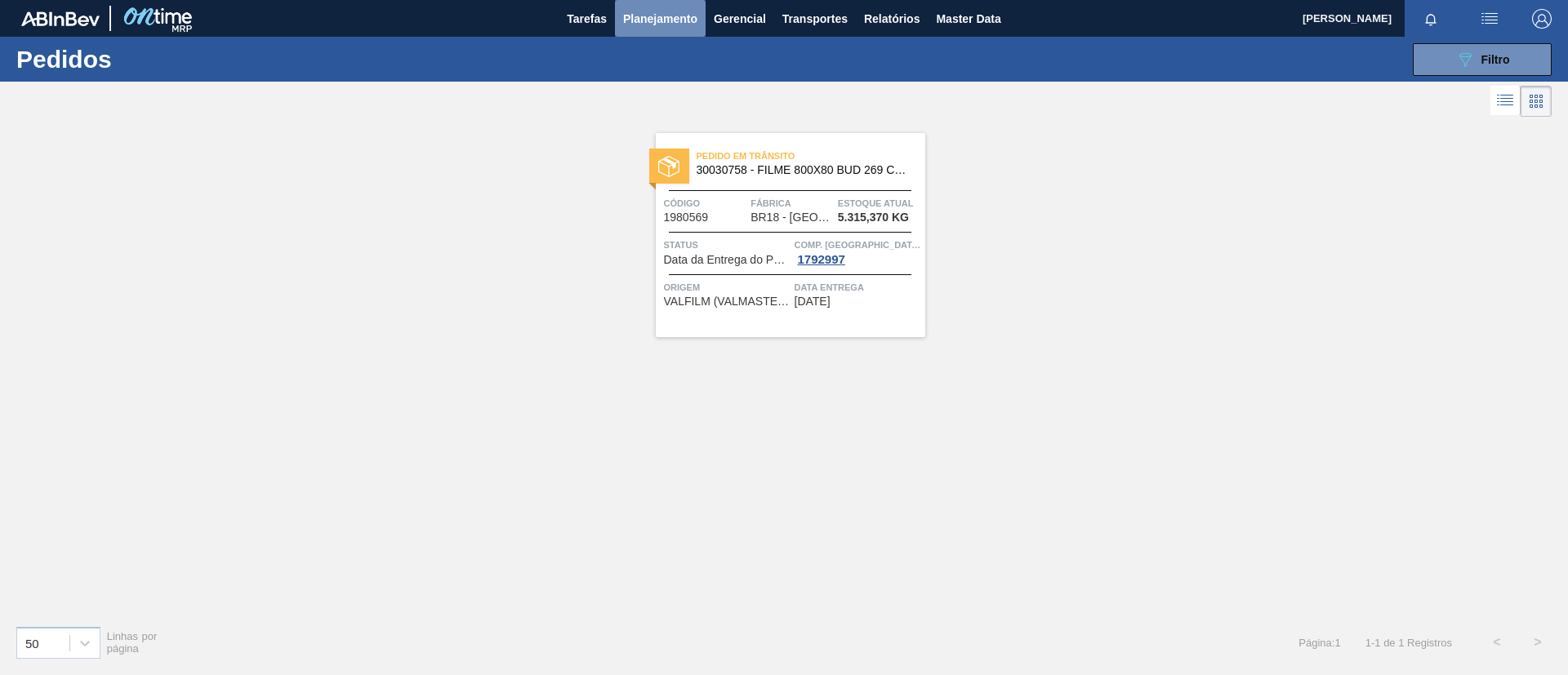
click at [687, 27] on span "Planejamento" at bounding box center [660, 19] width 74 height 20
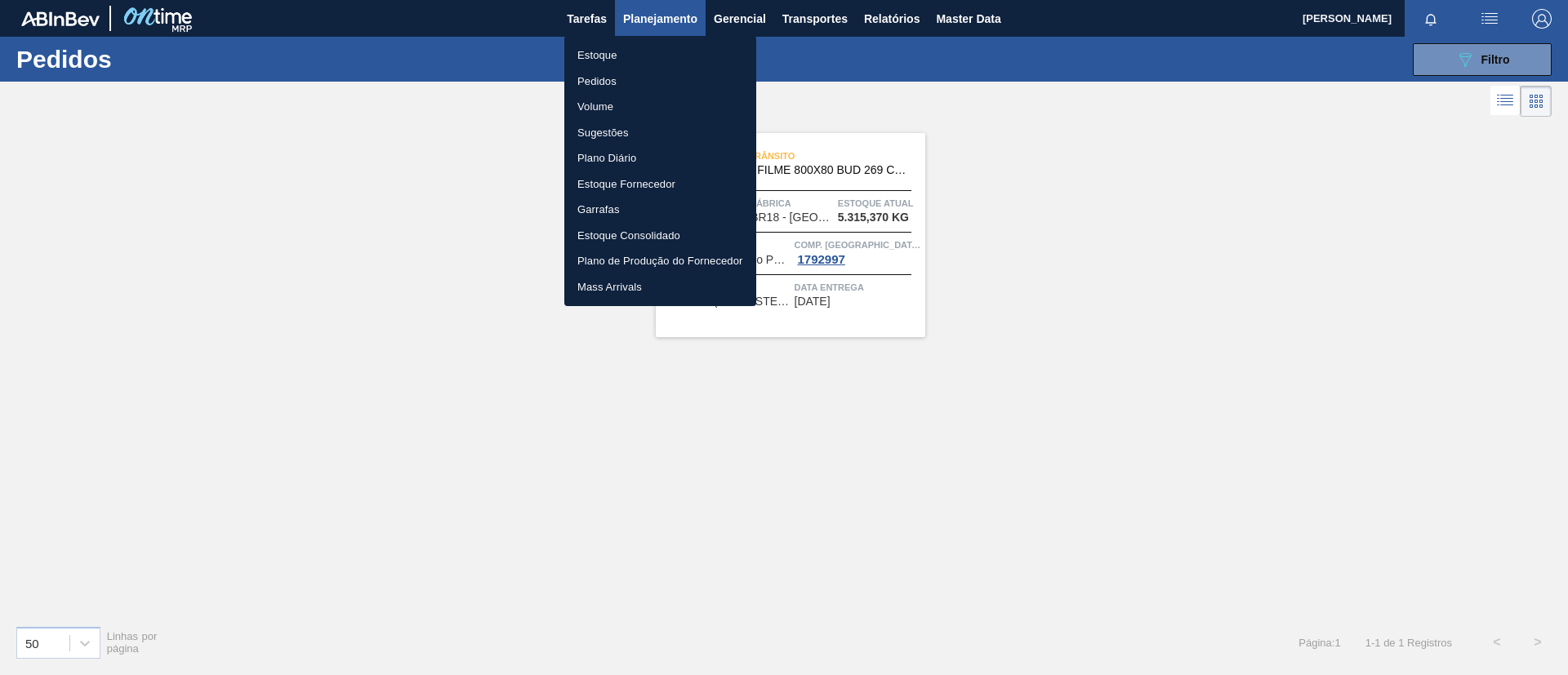
click at [1029, 97] on div at bounding box center [784, 338] width 1568 height 675
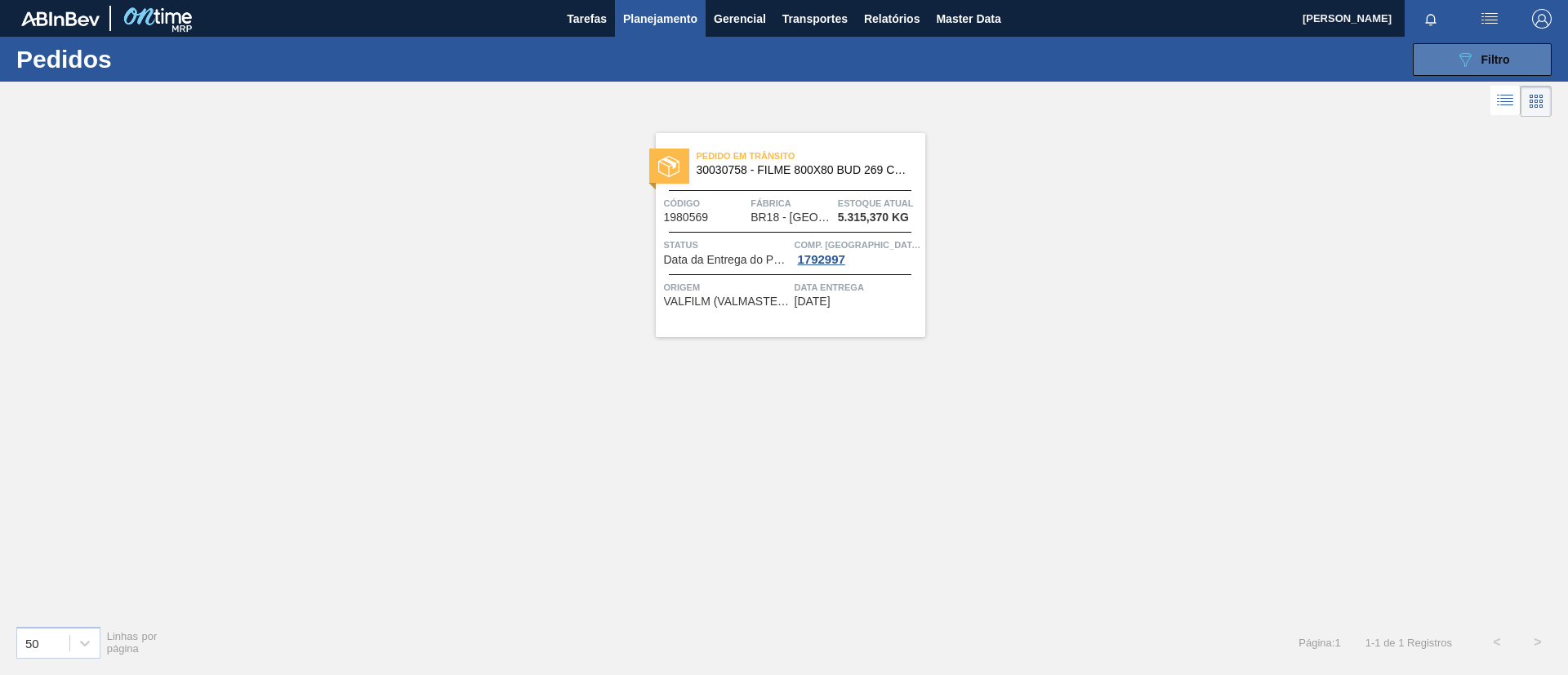
click at [1446, 63] on button "089F7B8B-B2A5-4AFE-B5C0-19BA573D28AC Filtro" at bounding box center [1483, 60] width 139 height 32
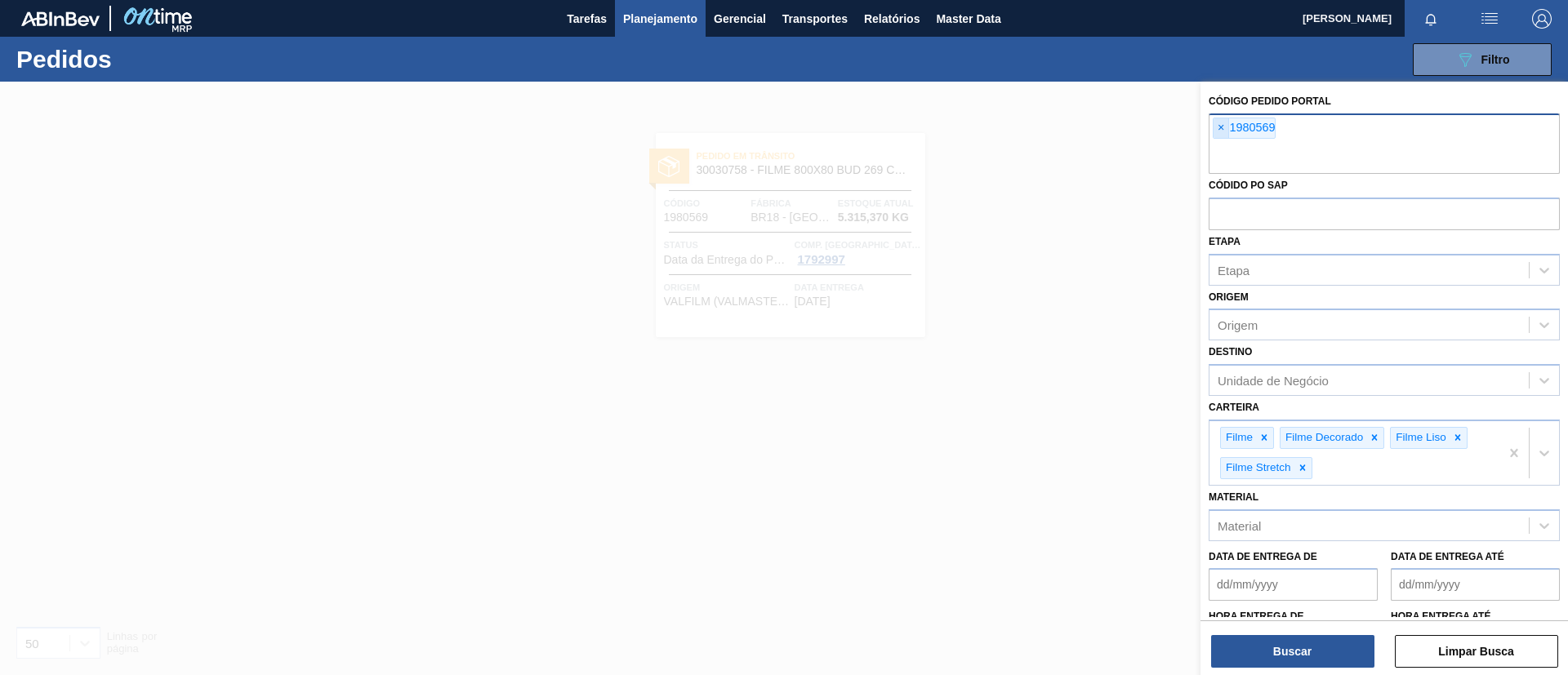
click at [1222, 129] on span "×" at bounding box center [1222, 128] width 15 height 20
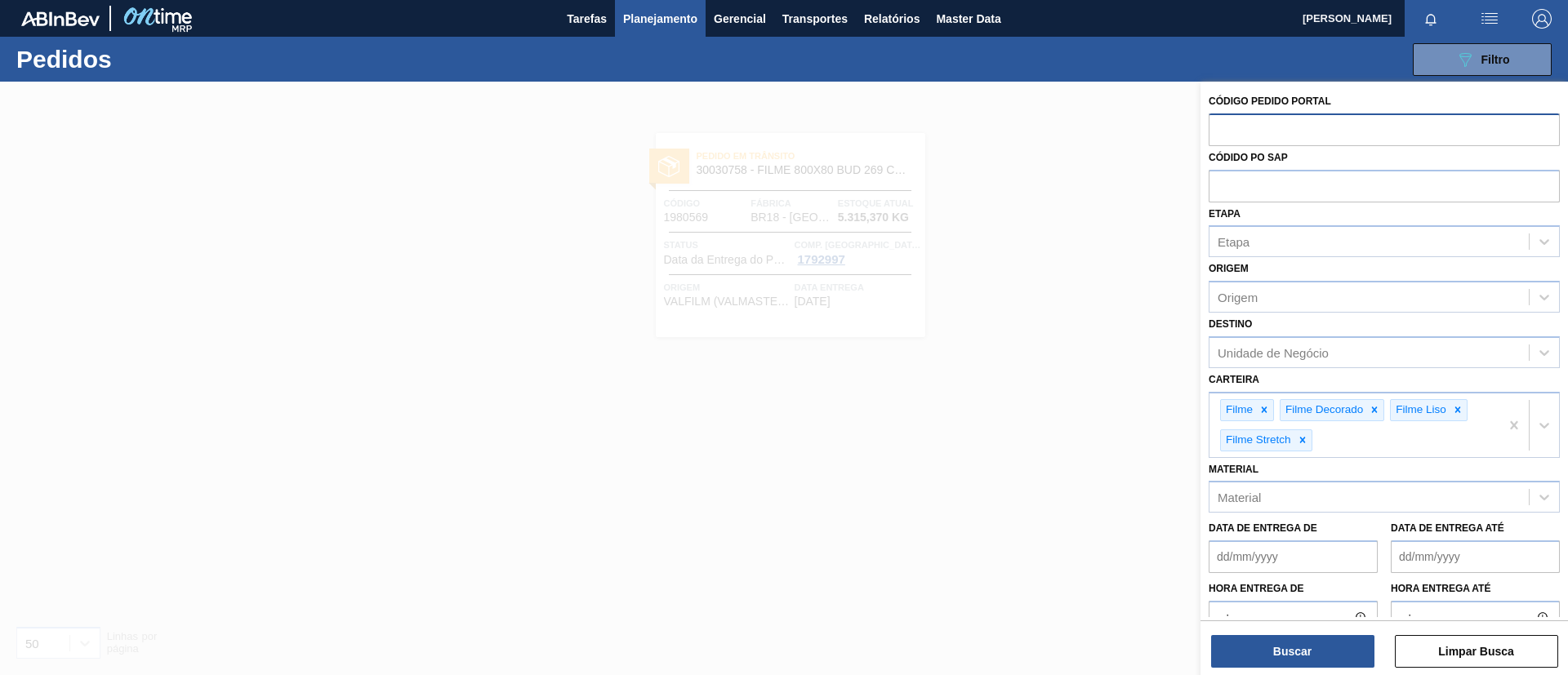
paste input "1970585"
type input "1970585"
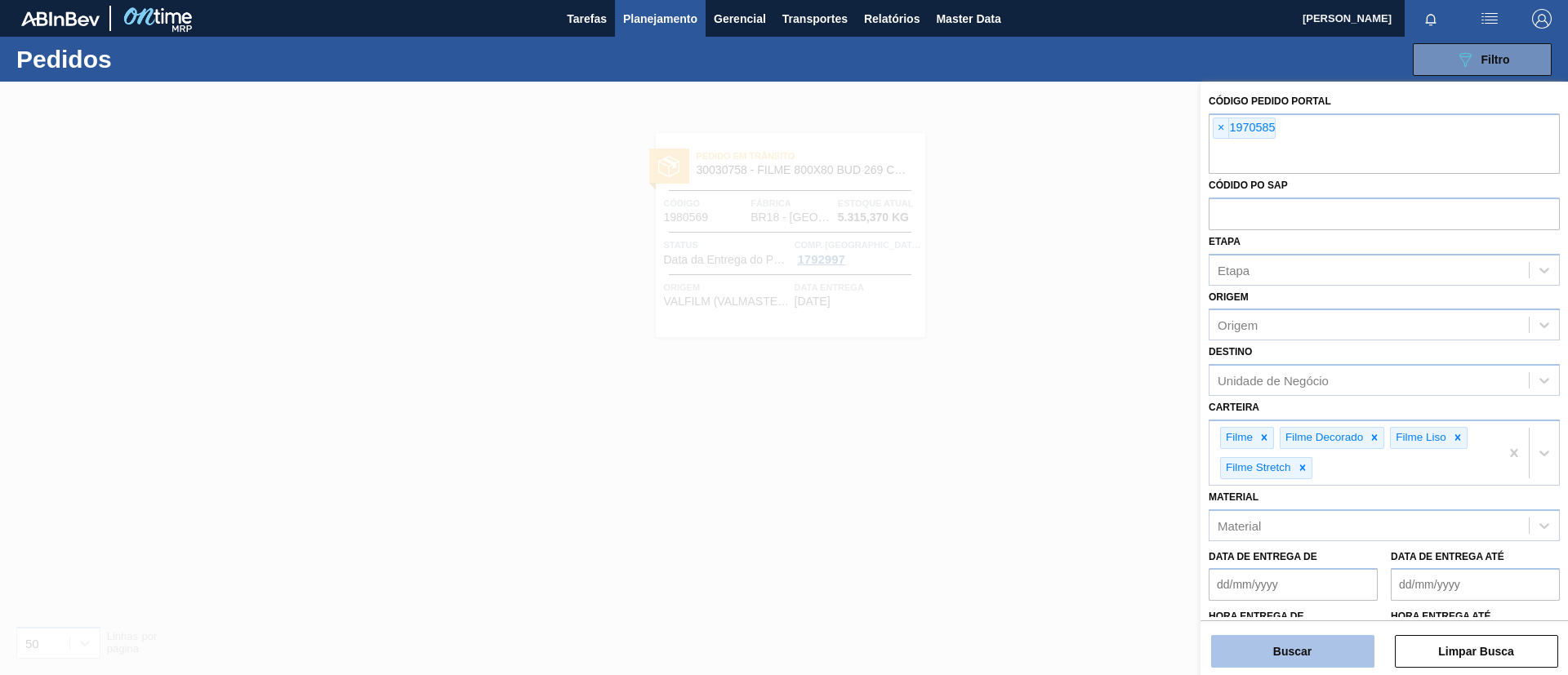
click at [1332, 635] on button "Buscar" at bounding box center [1293, 651] width 163 height 32
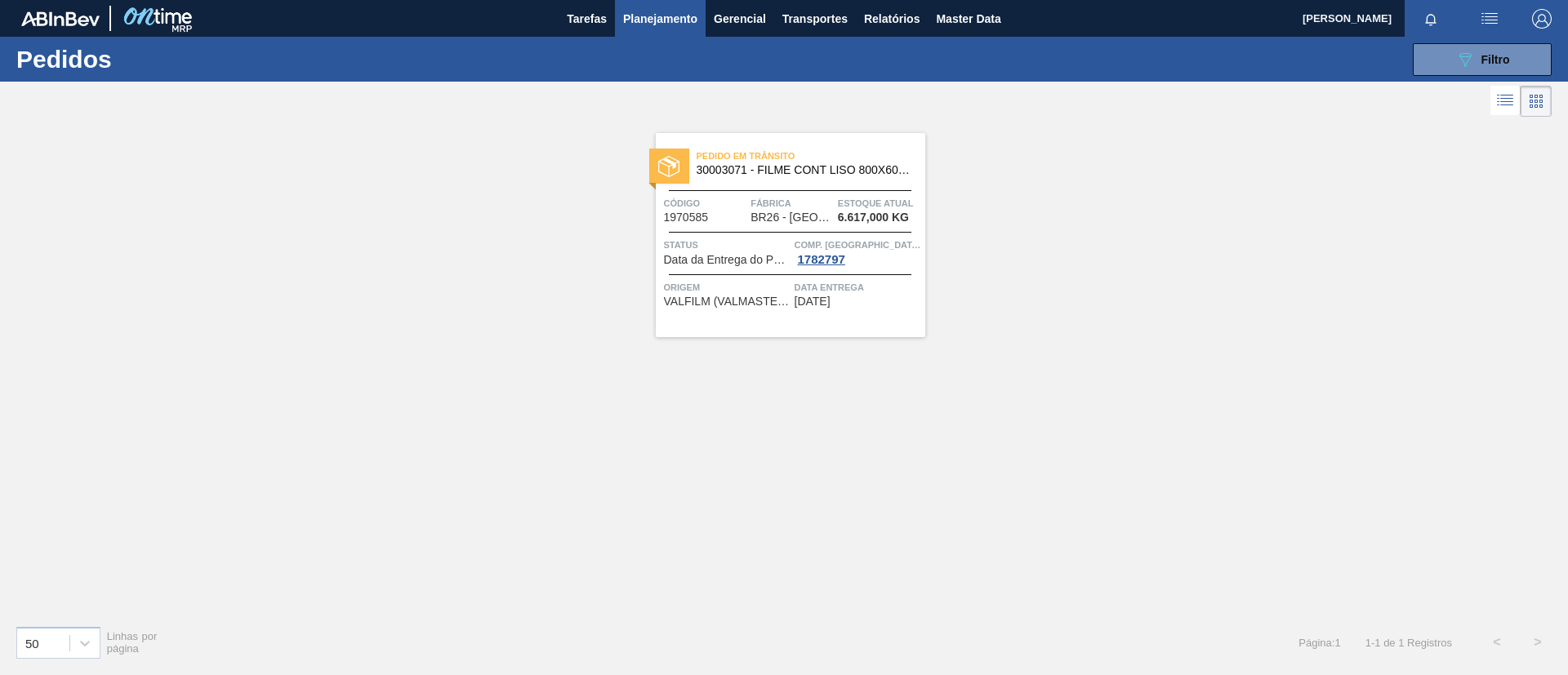
click at [792, 149] on span "Pedido em Trânsito" at bounding box center [811, 156] width 228 height 16
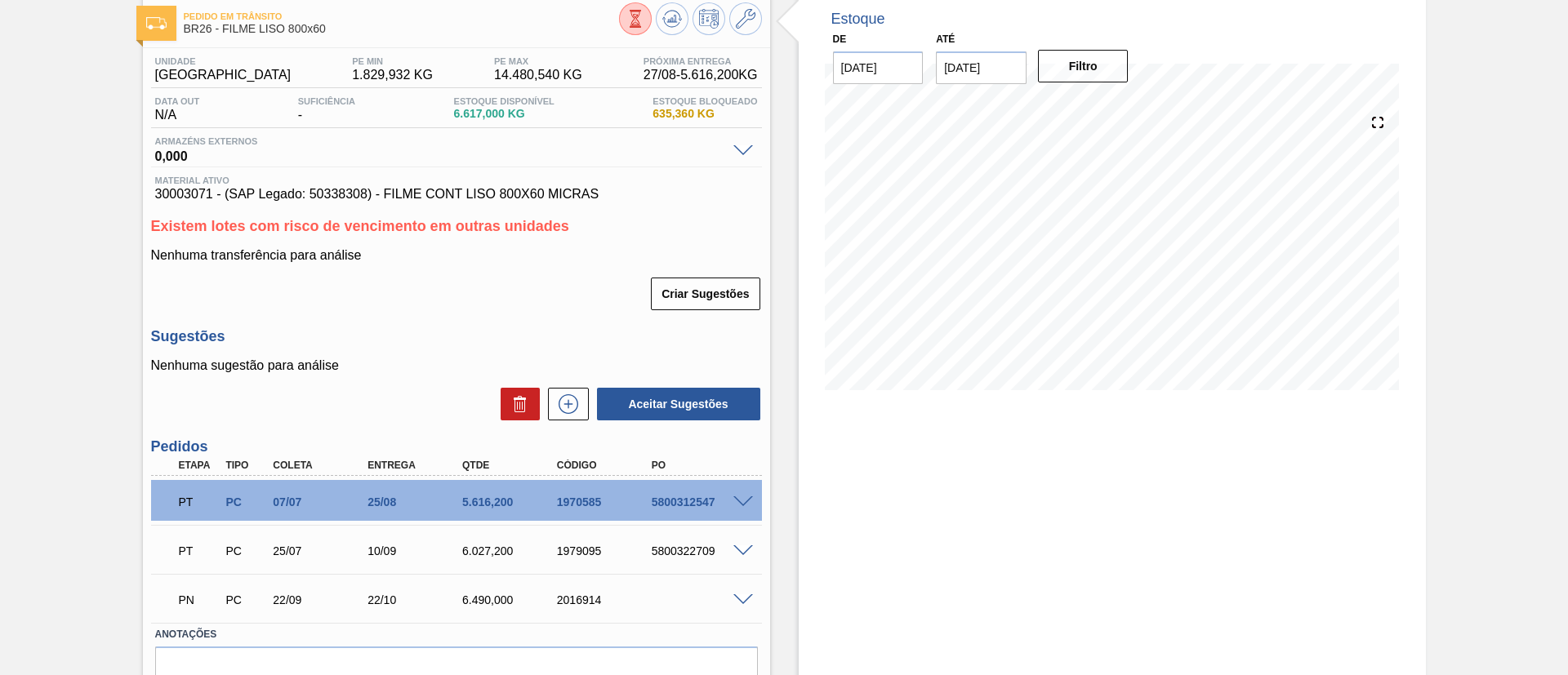
scroll to position [122, 0]
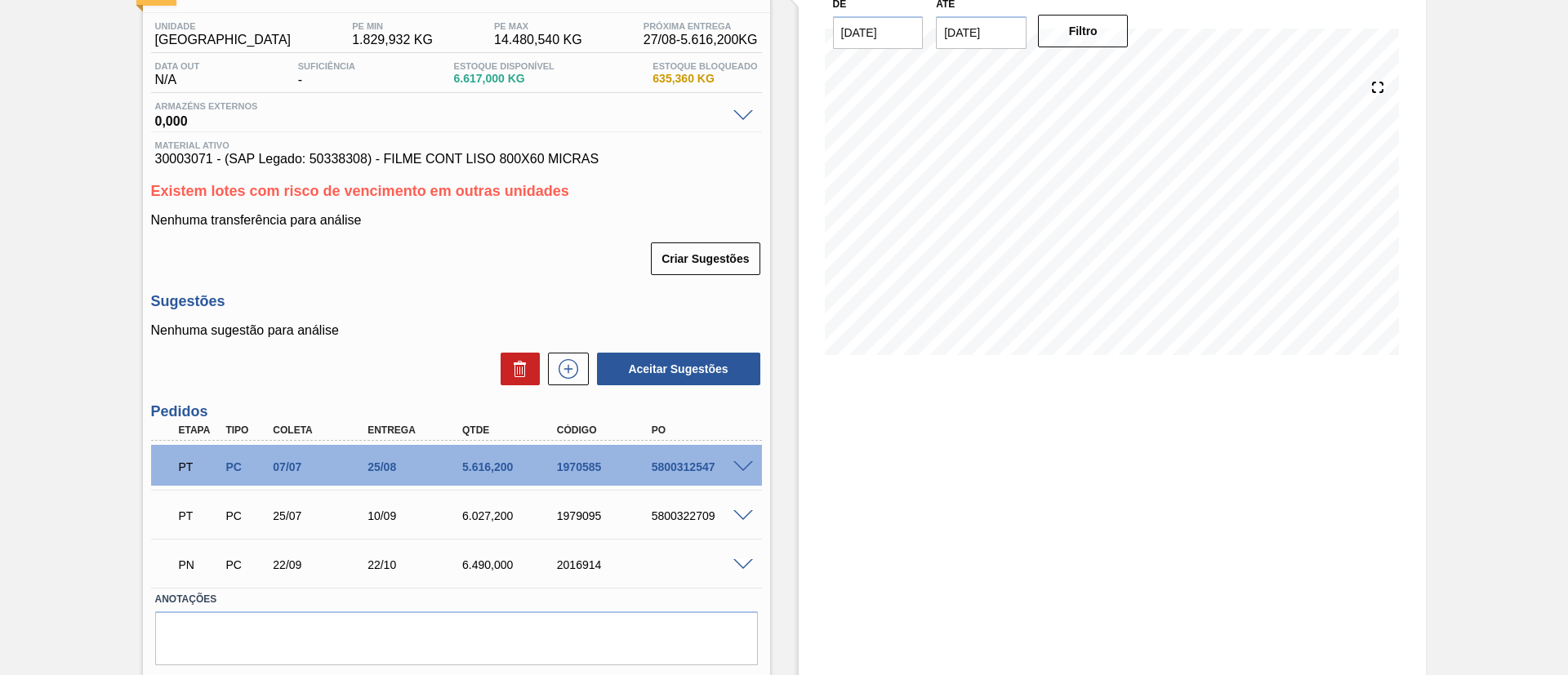
click at [742, 462] on span at bounding box center [743, 467] width 20 height 12
